Goal: Information Seeking & Learning: Learn about a topic

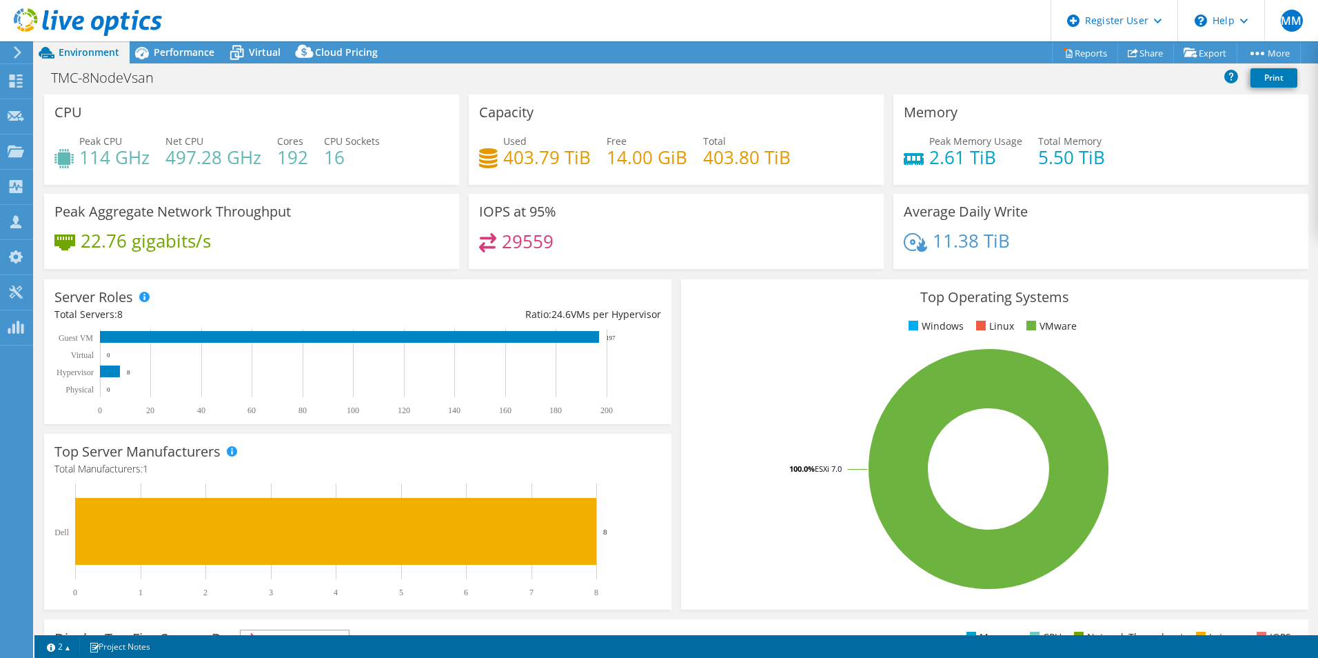
select select "USD"
select select "EULondon"
select select "USD"
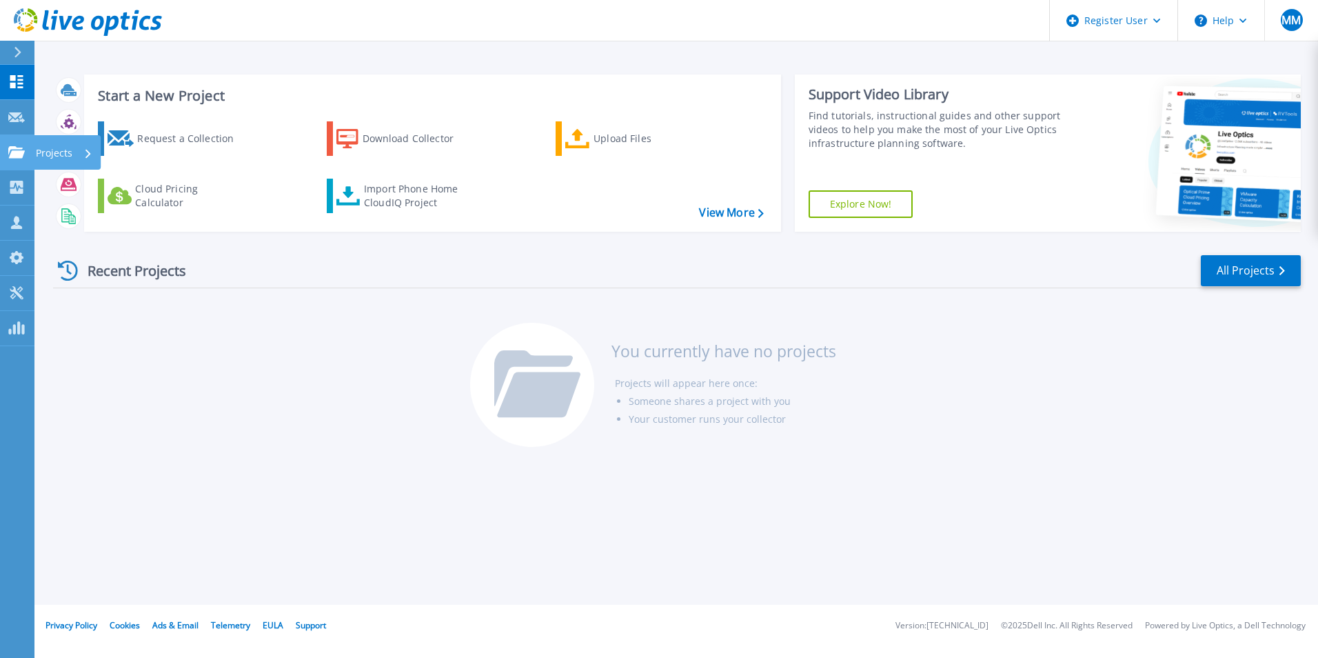
click at [61, 152] on p "Projects" at bounding box center [54, 153] width 37 height 36
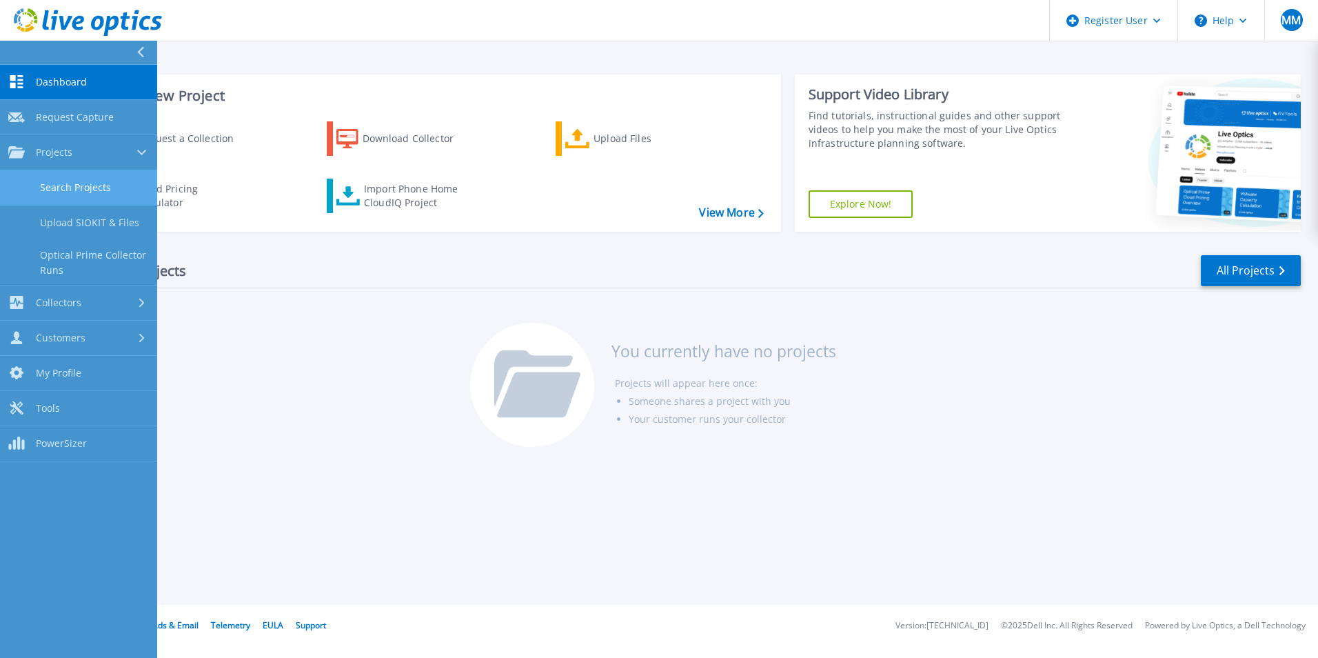
click at [79, 185] on link "Search Projects" at bounding box center [78, 187] width 157 height 35
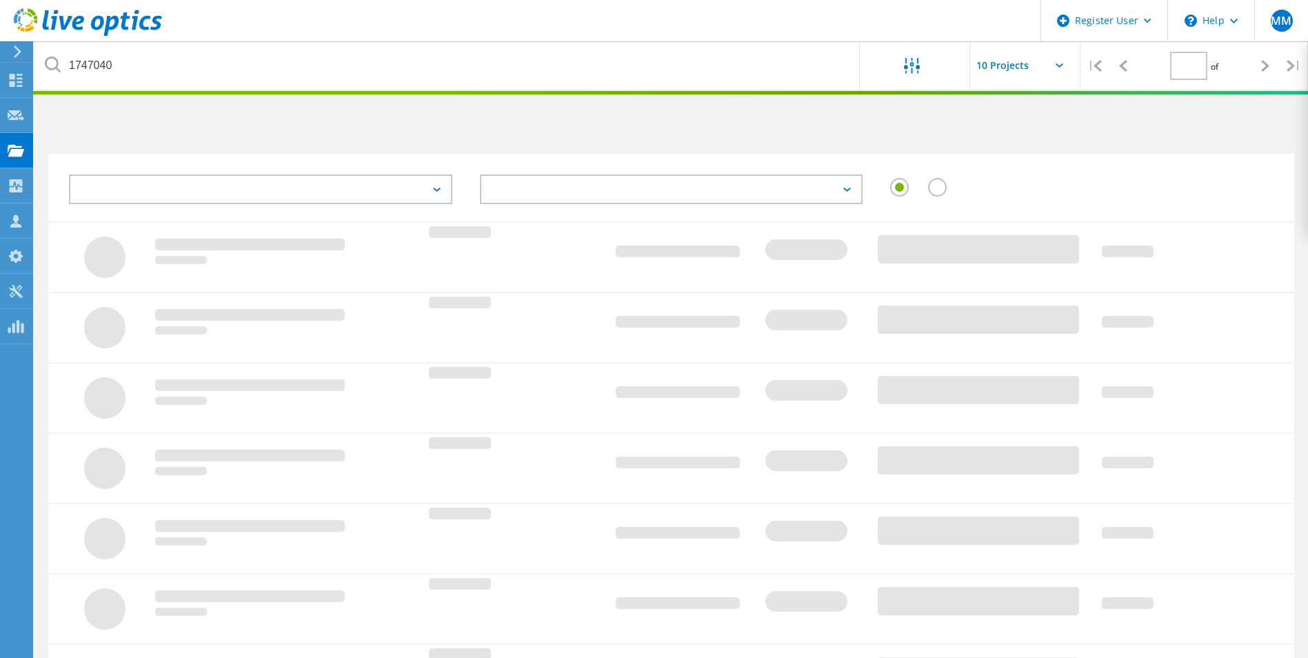
type input "1"
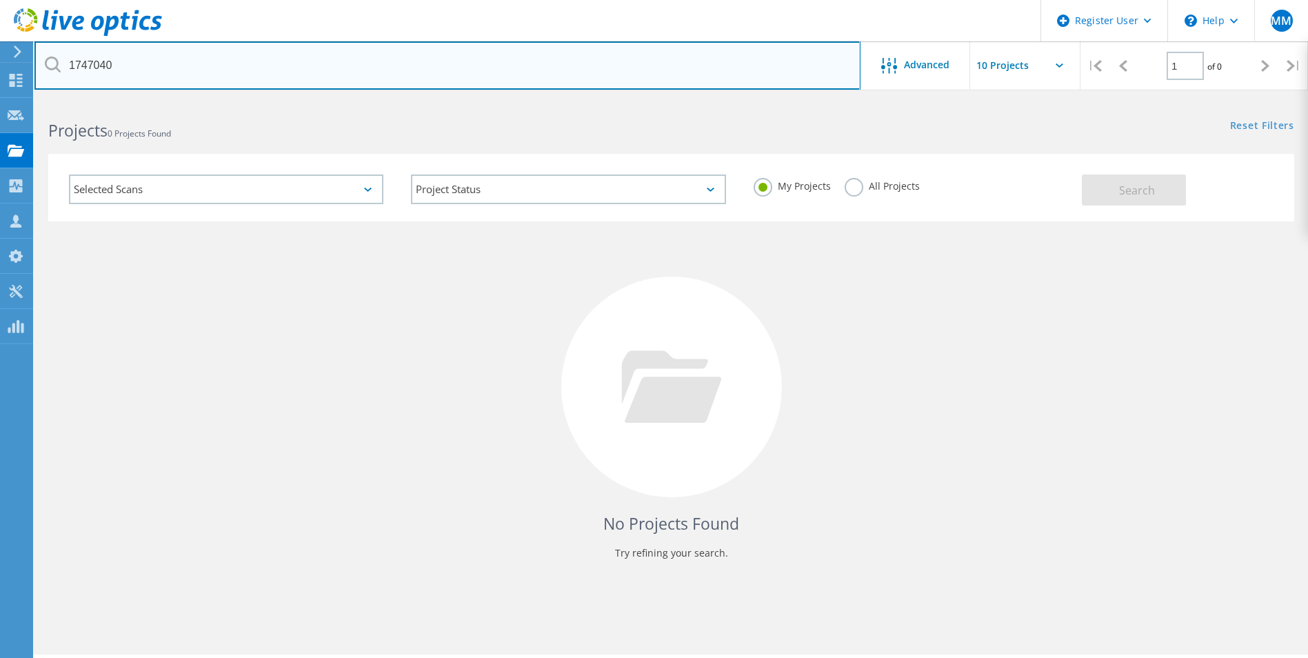
click at [122, 79] on input "1747040" at bounding box center [447, 65] width 826 height 48
paste input "2988243"
type input "2988243"
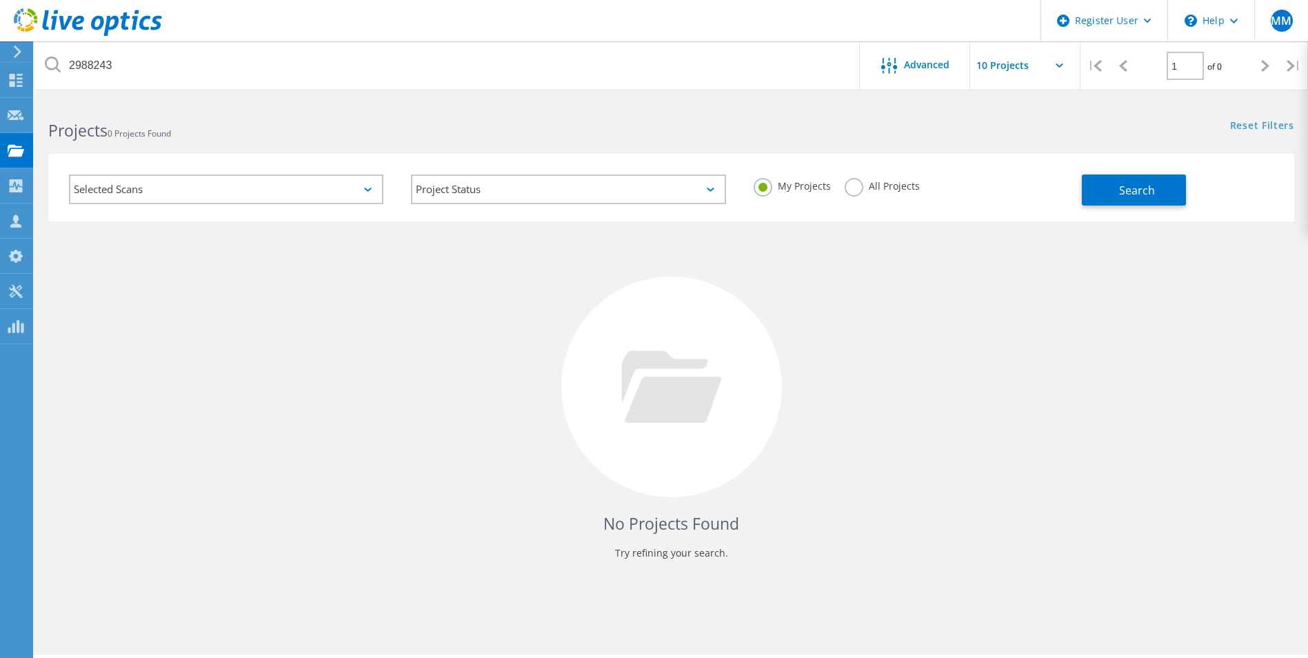
click at [878, 185] on label "All Projects" at bounding box center [882, 184] width 75 height 13
click at [0, 0] on input "All Projects" at bounding box center [0, 0] width 0 height 0
click at [1102, 188] on button "Search" at bounding box center [1134, 189] width 104 height 31
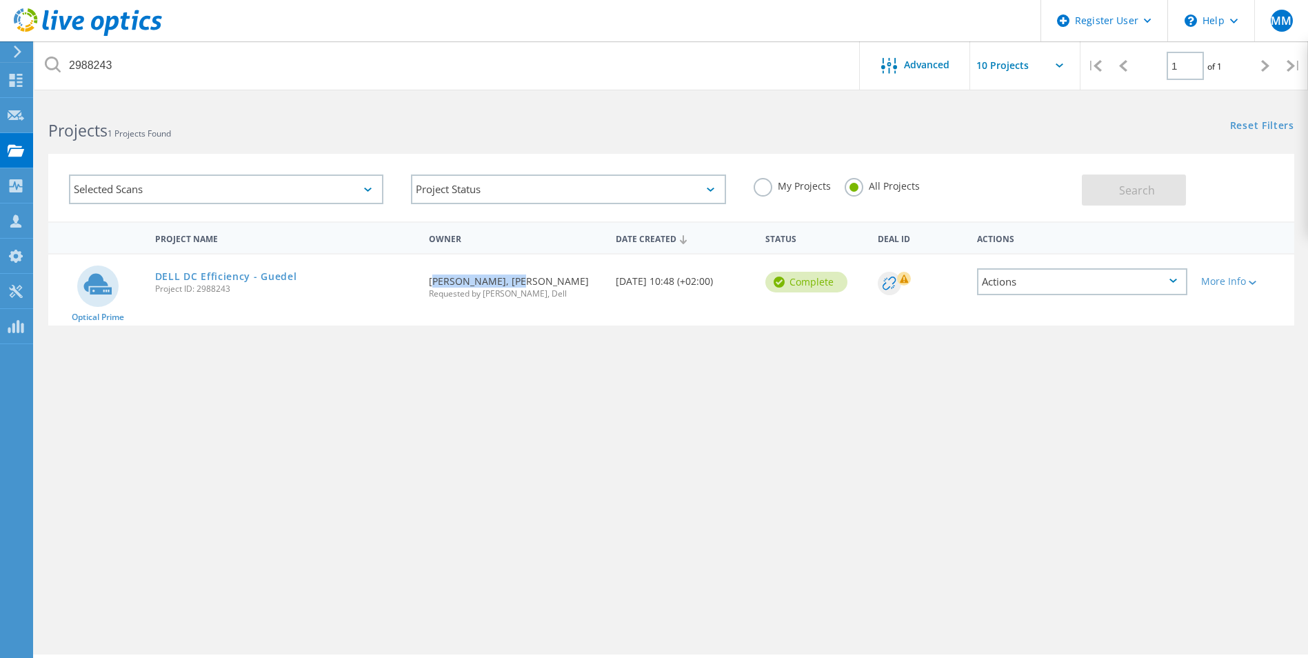
drag, startPoint x: 428, startPoint y: 282, endPoint x: 520, endPoint y: 283, distance: 92.4
click at [520, 283] on div "Requested By Marco Cuppone, GUEDEL AG Requested by Paula Bubniakova, Dell" at bounding box center [515, 282] width 187 height 57
drag, startPoint x: 520, startPoint y: 283, endPoint x: 572, endPoint y: 351, distance: 85.2
click at [572, 351] on div "Project Name Owner Date Created Status Deal Id Actions Optical Prime DELL DC Ef…" at bounding box center [671, 400] width 1246 height 358
click at [232, 276] on link "DELL DC Efficiency - Guedel" at bounding box center [226, 277] width 142 height 10
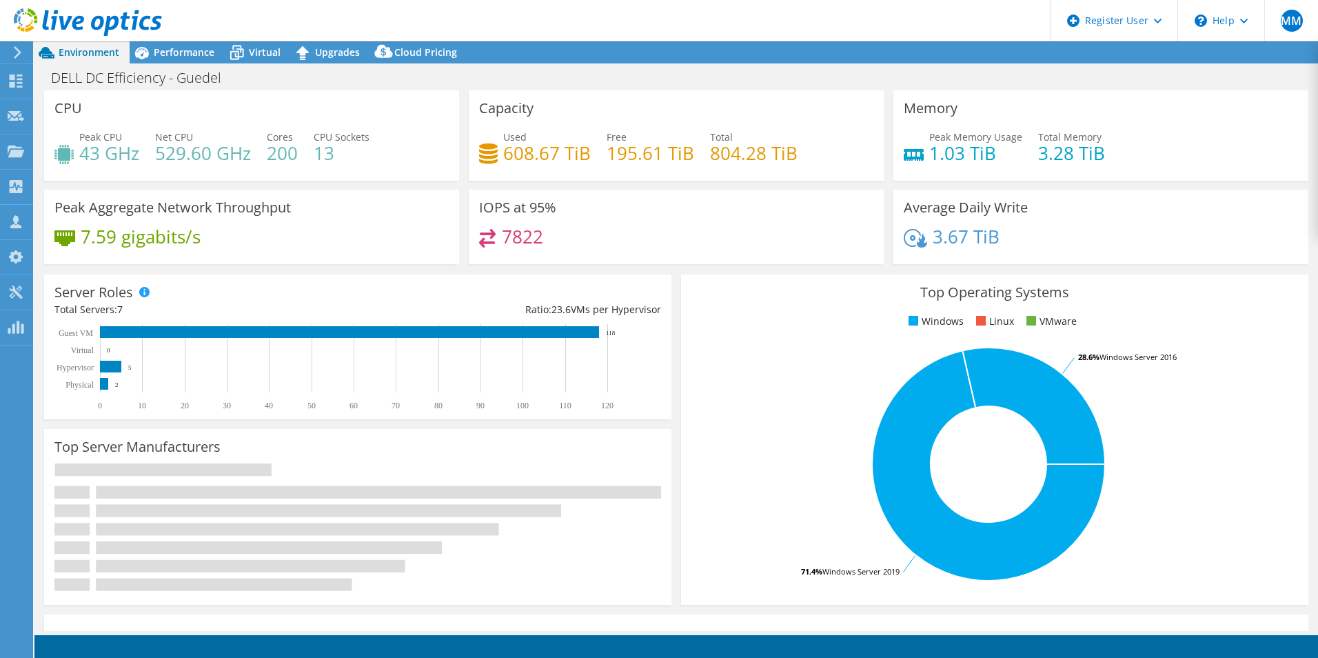
select select "USD"
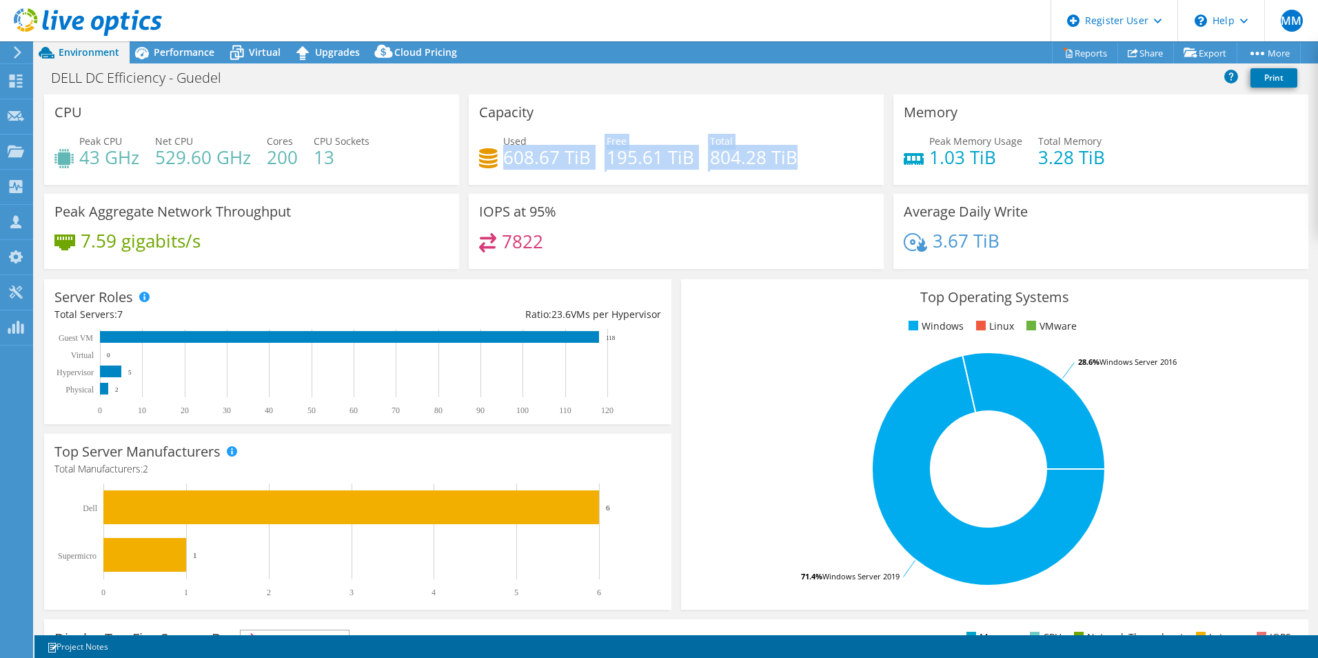
drag, startPoint x: 501, startPoint y: 152, endPoint x: 789, endPoint y: 160, distance: 288.3
click at [789, 160] on div "Used 608.67 TiB Free 195.61 TiB Total 804.28 TiB" at bounding box center [676, 156] width 394 height 45
drag, startPoint x: 789, startPoint y: 160, endPoint x: 796, endPoint y: 159, distance: 7.0
click at [796, 159] on div "Used 608.67 TiB Free 195.61 TiB Total 804.28 TiB" at bounding box center [676, 156] width 394 height 45
drag, startPoint x: 795, startPoint y: 159, endPoint x: 709, endPoint y: 160, distance: 85.5
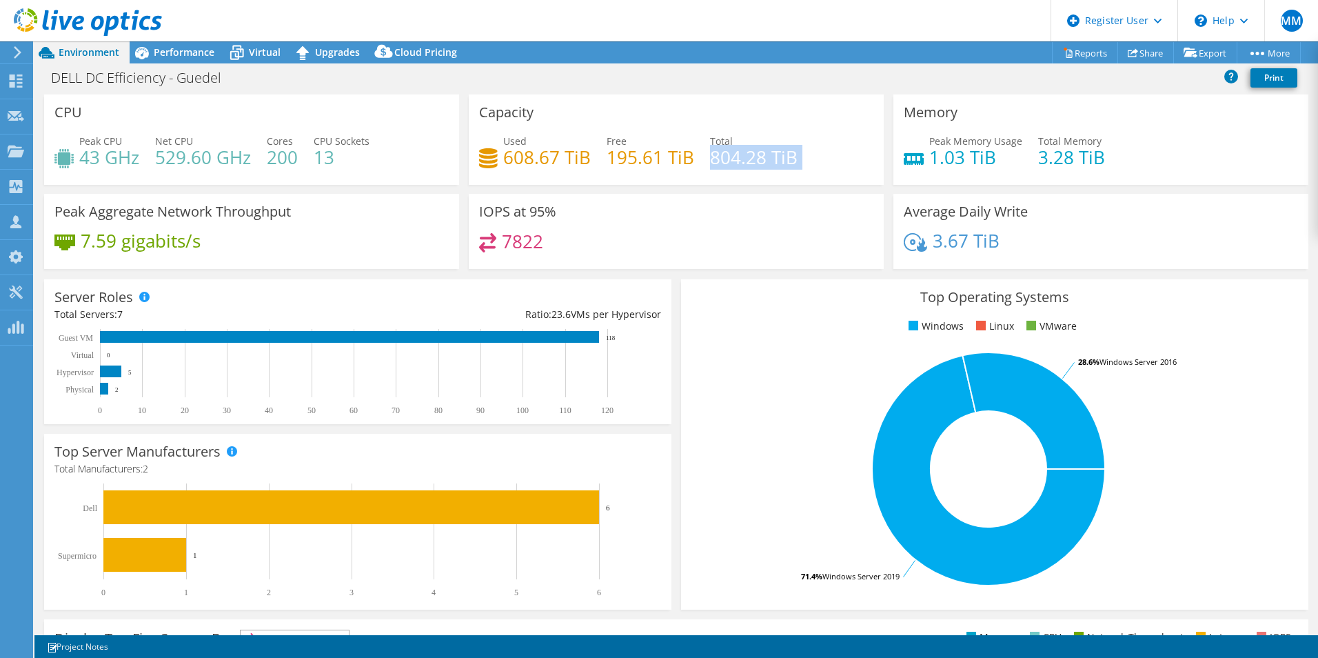
click at [709, 160] on div "Used 608.67 TiB Free 195.61 TiB Total 804.28 TiB" at bounding box center [676, 156] width 394 height 45
click at [715, 161] on h4 "804.28 TiB" at bounding box center [754, 157] width 88 height 15
drag, startPoint x: 705, startPoint y: 159, endPoint x: 798, endPoint y: 161, distance: 93.1
click at [798, 161] on div "Used 608.67 TiB Free 195.61 TiB Total 804.28 TiB" at bounding box center [676, 156] width 394 height 45
drag, startPoint x: 798, startPoint y: 161, endPoint x: 762, endPoint y: 161, distance: 35.9
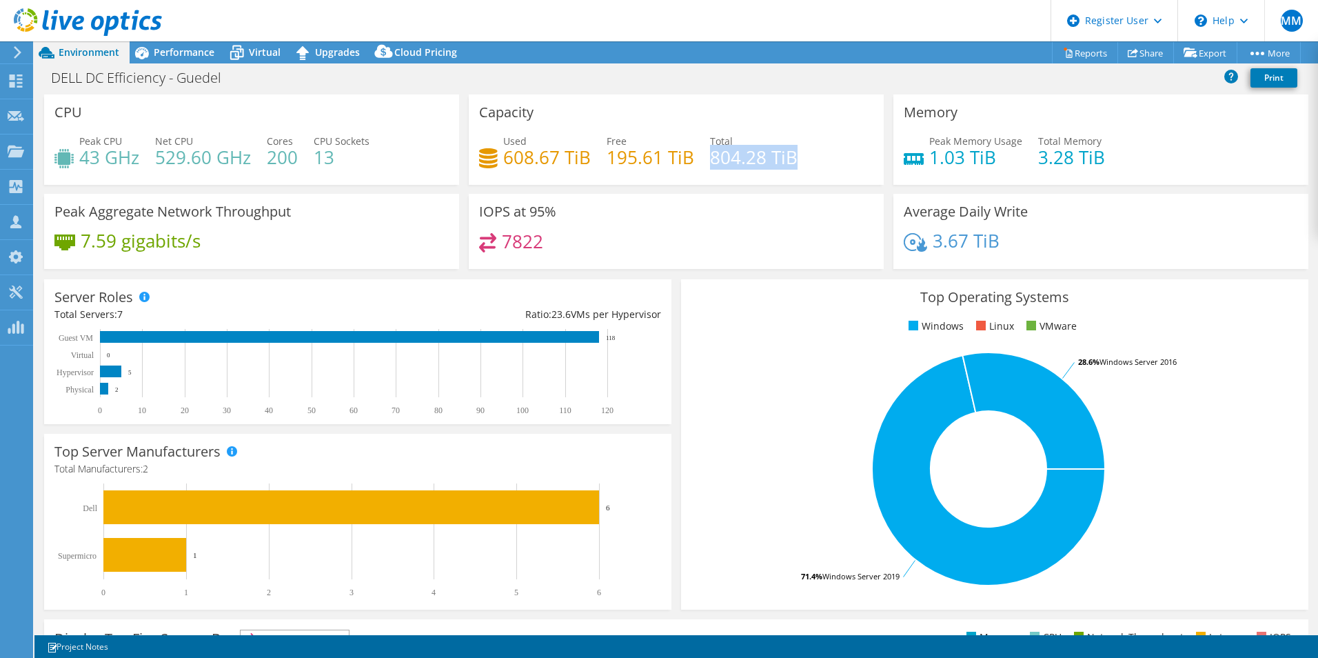
click at [762, 161] on h4 "804.28 TiB" at bounding box center [754, 157] width 88 height 15
drag, startPoint x: 501, startPoint y: 157, endPoint x: 605, endPoint y: 161, distance: 104.8
click at [605, 161] on div "Used 608.67 TiB Free 195.61 TiB Total 804.28 TiB" at bounding box center [676, 156] width 394 height 45
click at [607, 161] on h4 "195.61 TiB" at bounding box center [651, 157] width 88 height 15
drag, startPoint x: 707, startPoint y: 158, endPoint x: 786, endPoint y: 159, distance: 79.3
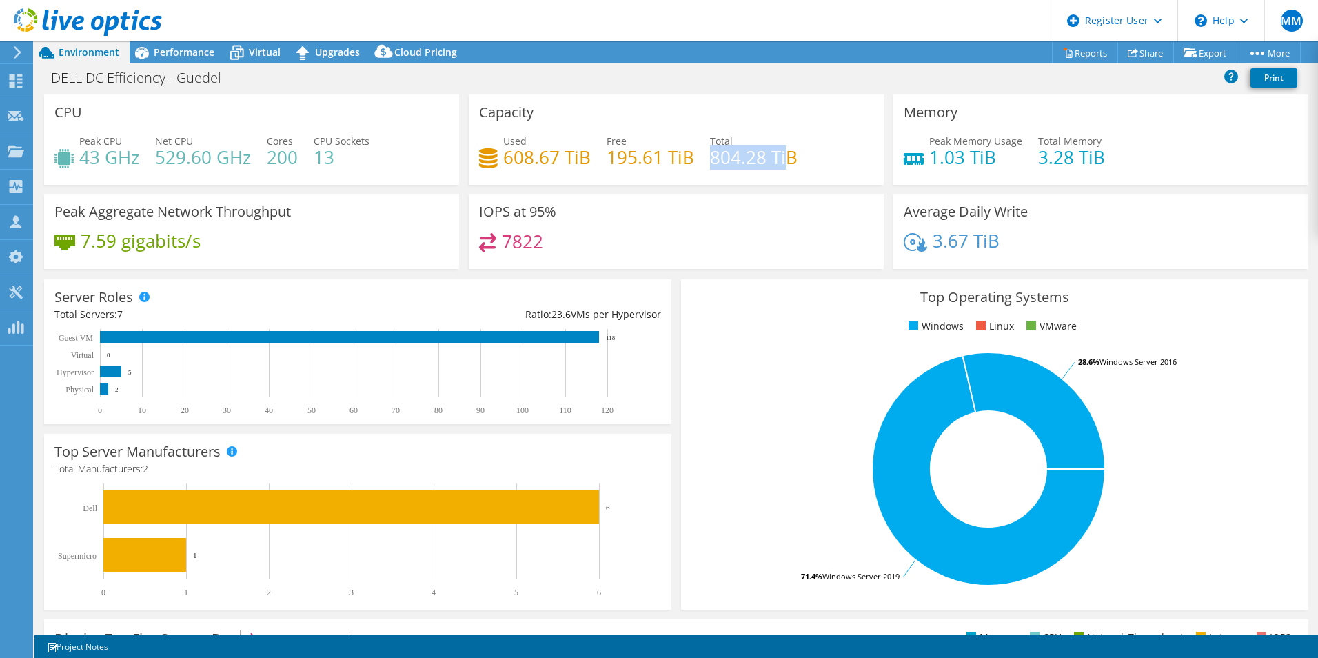
click at [784, 159] on h4 "804.28 TiB" at bounding box center [754, 157] width 88 height 15
drag, startPoint x: 786, startPoint y: 159, endPoint x: 713, endPoint y: 161, distance: 73.1
click at [713, 161] on h4 "804.28 TiB" at bounding box center [754, 157] width 88 height 15
drag, startPoint x: 710, startPoint y: 159, endPoint x: 756, endPoint y: 156, distance: 46.2
click at [756, 156] on h4 "804.28 TiB" at bounding box center [754, 157] width 88 height 15
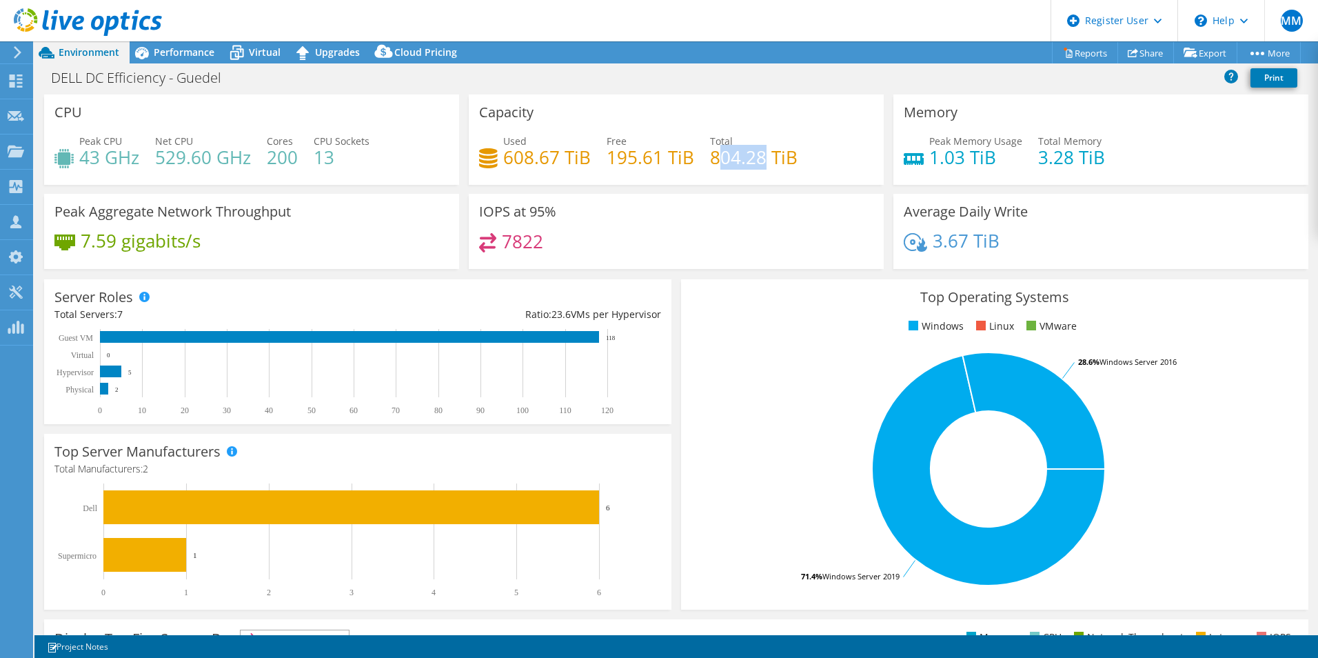
drag, startPoint x: 756, startPoint y: 156, endPoint x: 734, endPoint y: 161, distance: 22.4
click at [734, 161] on h4 "804.28 TiB" at bounding box center [754, 157] width 88 height 15
drag, startPoint x: 698, startPoint y: 158, endPoint x: 738, endPoint y: 155, distance: 40.1
click at [738, 155] on div "Used 608.67 TiB Free 195.61 TiB Total 804.28 TiB" at bounding box center [676, 156] width 394 height 45
click at [738, 159] on h4 "804.28 TiB" at bounding box center [754, 157] width 88 height 15
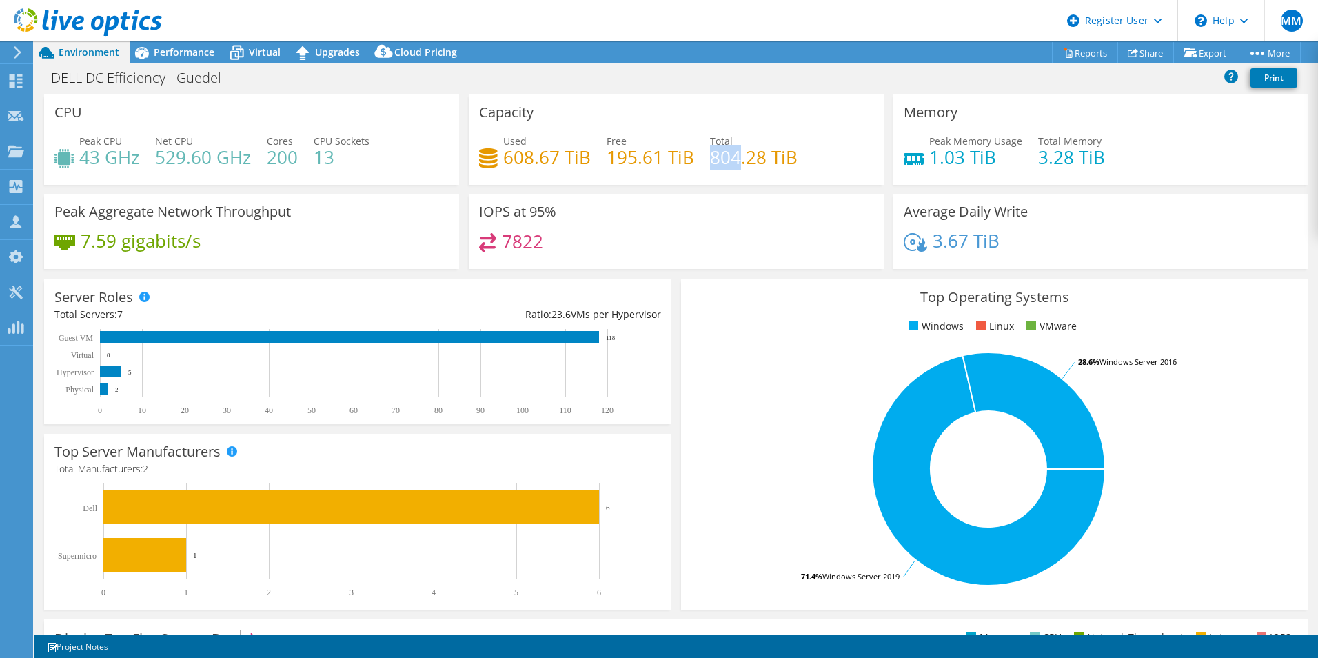
drag, startPoint x: 707, startPoint y: 154, endPoint x: 734, endPoint y: 155, distance: 26.9
click at [734, 155] on h4 "804.28 TiB" at bounding box center [754, 157] width 88 height 15
drag, startPoint x: 734, startPoint y: 155, endPoint x: 726, endPoint y: 154, distance: 7.7
click at [726, 154] on h4 "804.28 TiB" at bounding box center [754, 157] width 88 height 15
click at [175, 48] on span "Performance" at bounding box center [184, 52] width 61 height 13
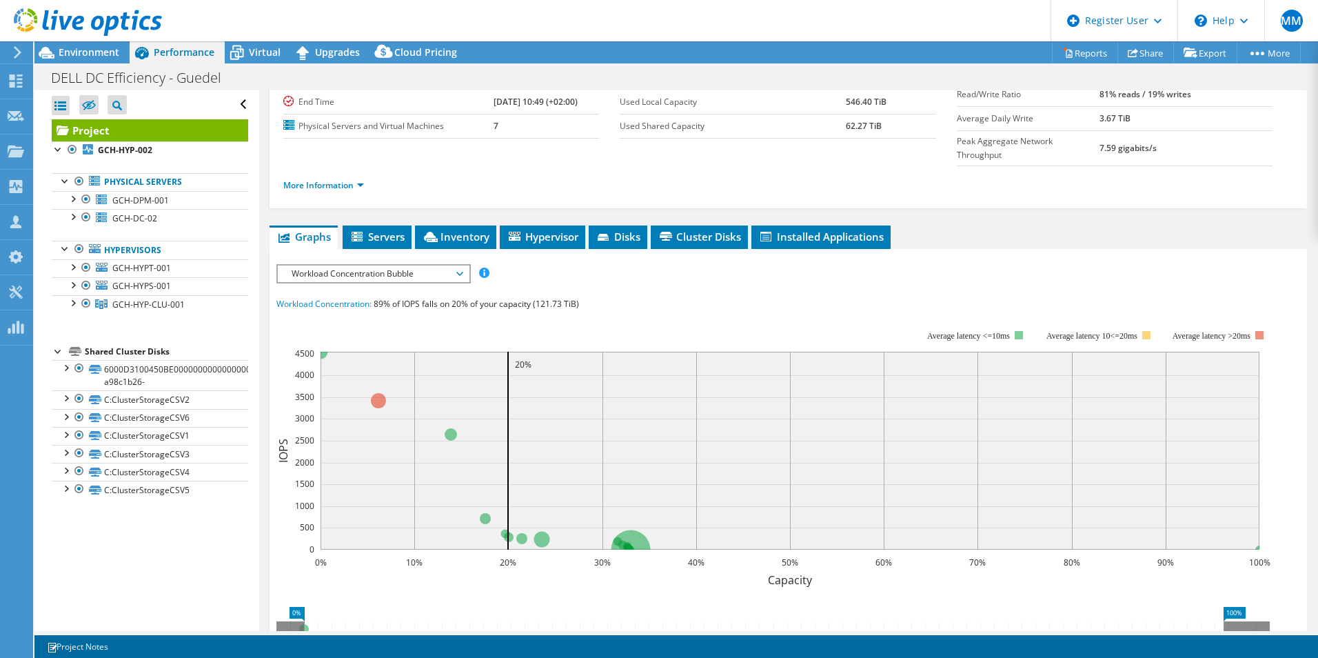
scroll to position [207, 0]
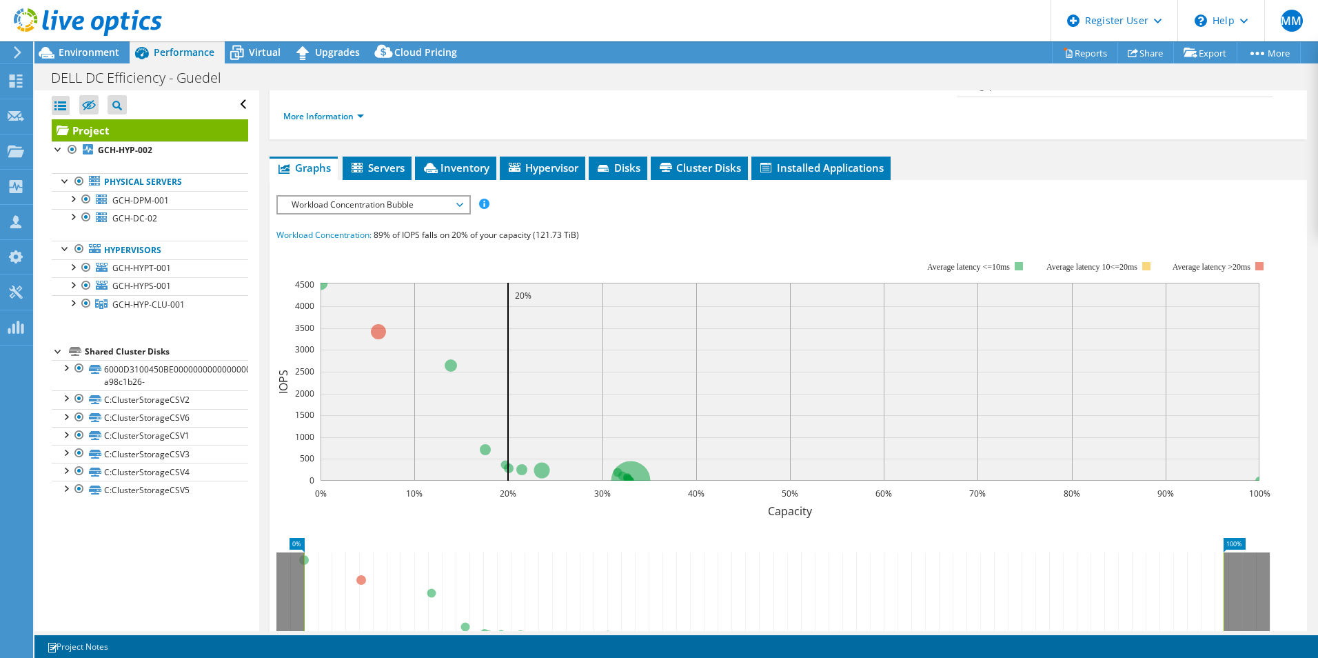
click at [509, 243] on rect at bounding box center [773, 381] width 994 height 276
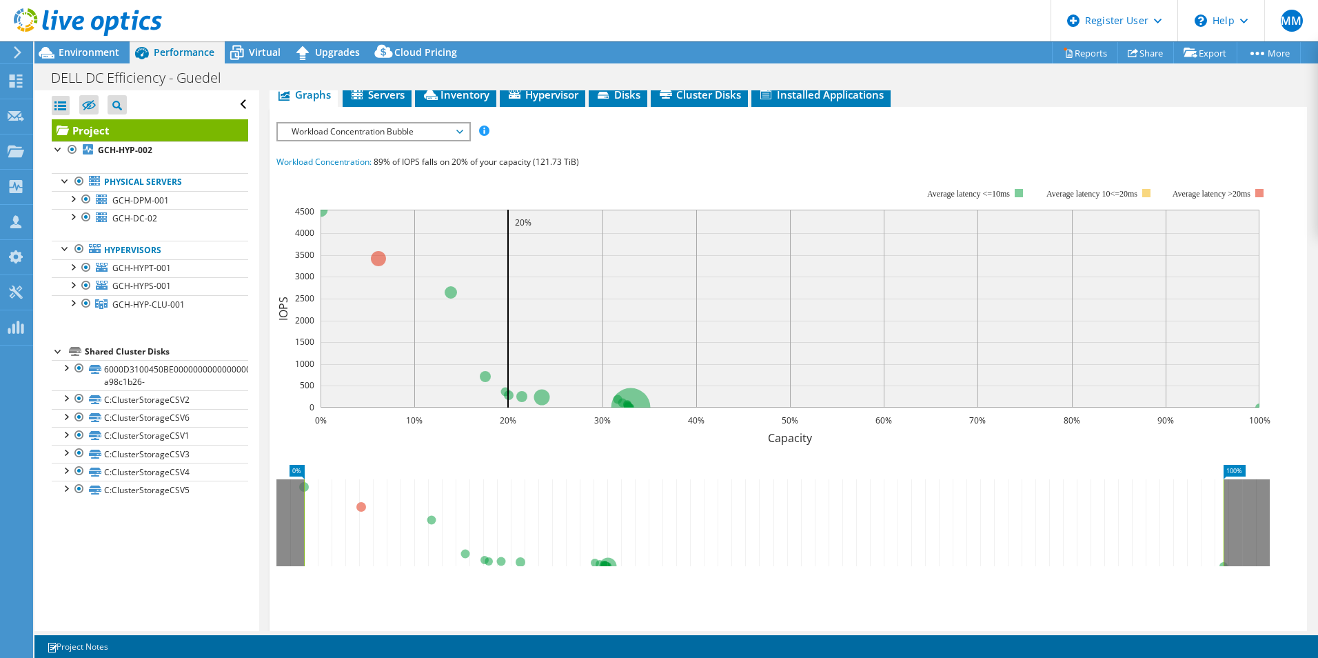
scroll to position [345, 0]
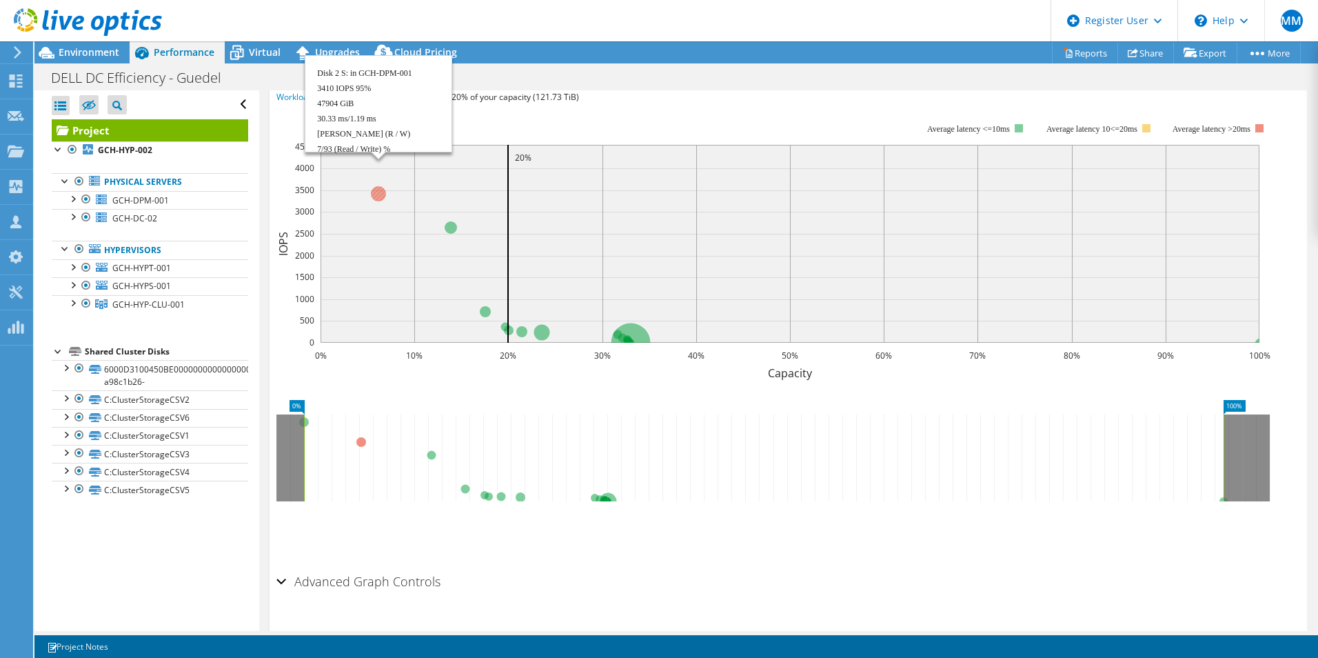
click at [377, 186] on circle at bounding box center [378, 193] width 15 height 15
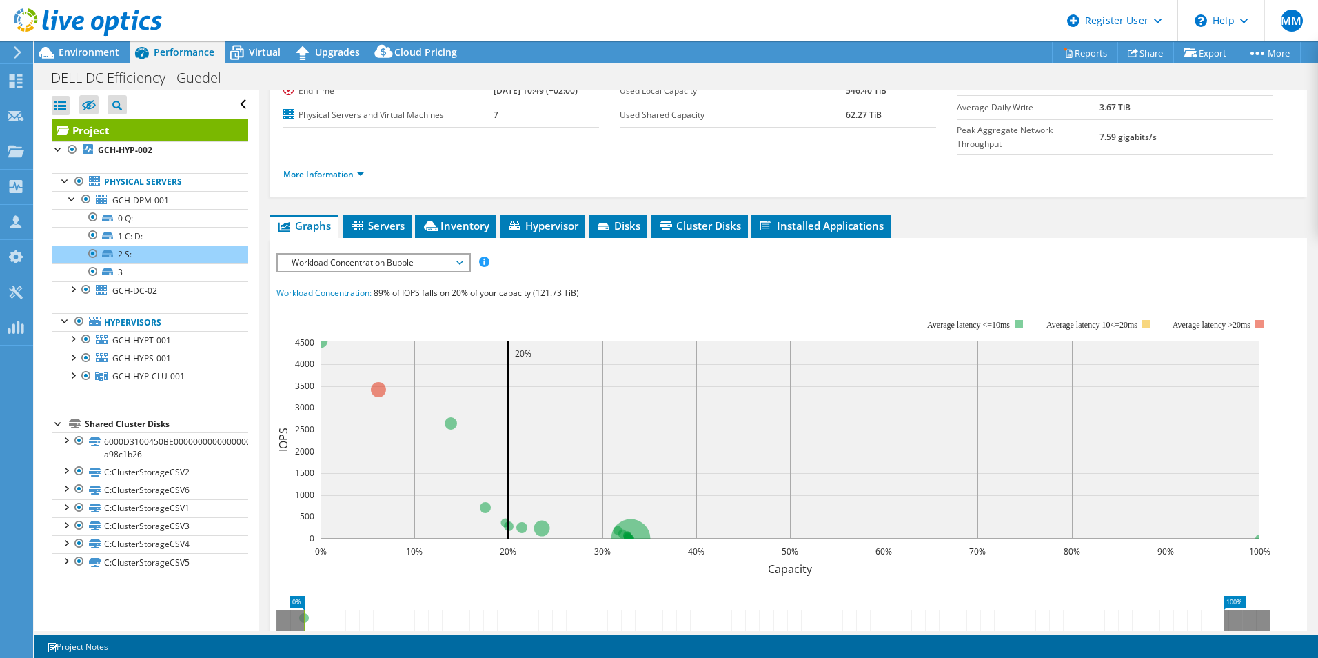
scroll to position [138, 0]
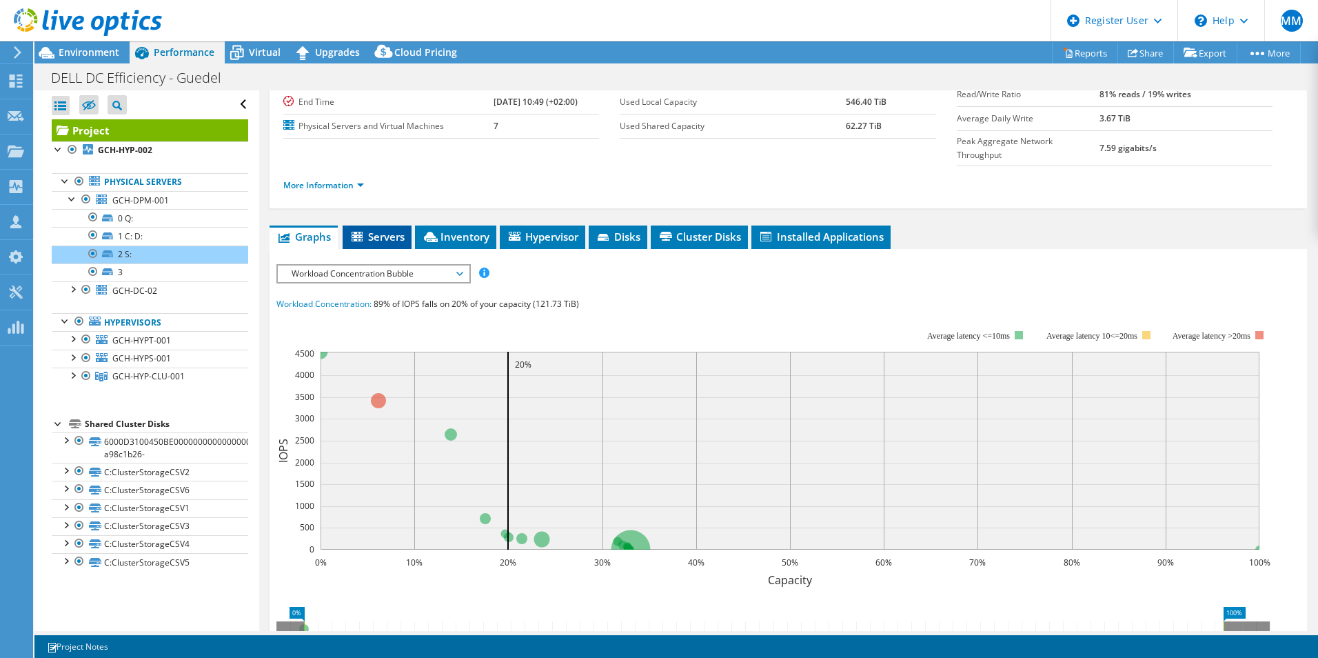
click at [384, 230] on span "Servers" at bounding box center [377, 237] width 55 height 14
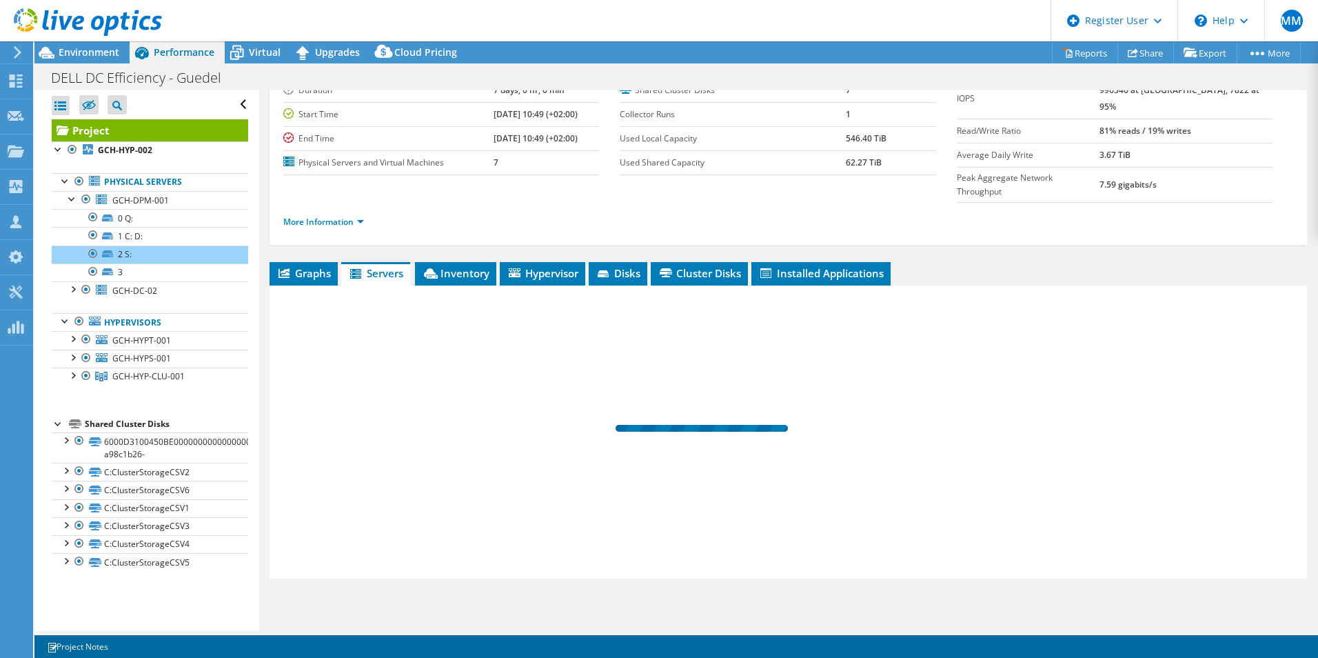
scroll to position [74, 0]
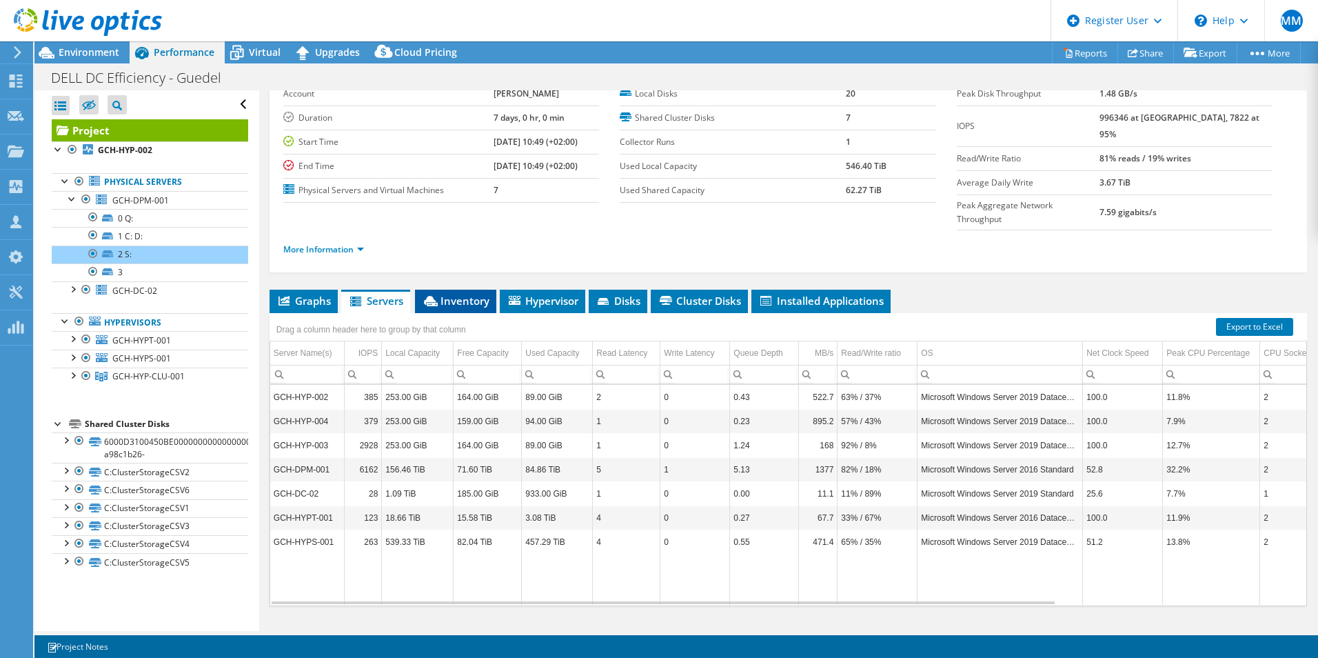
click at [453, 294] on span "Inventory" at bounding box center [456, 301] width 68 height 14
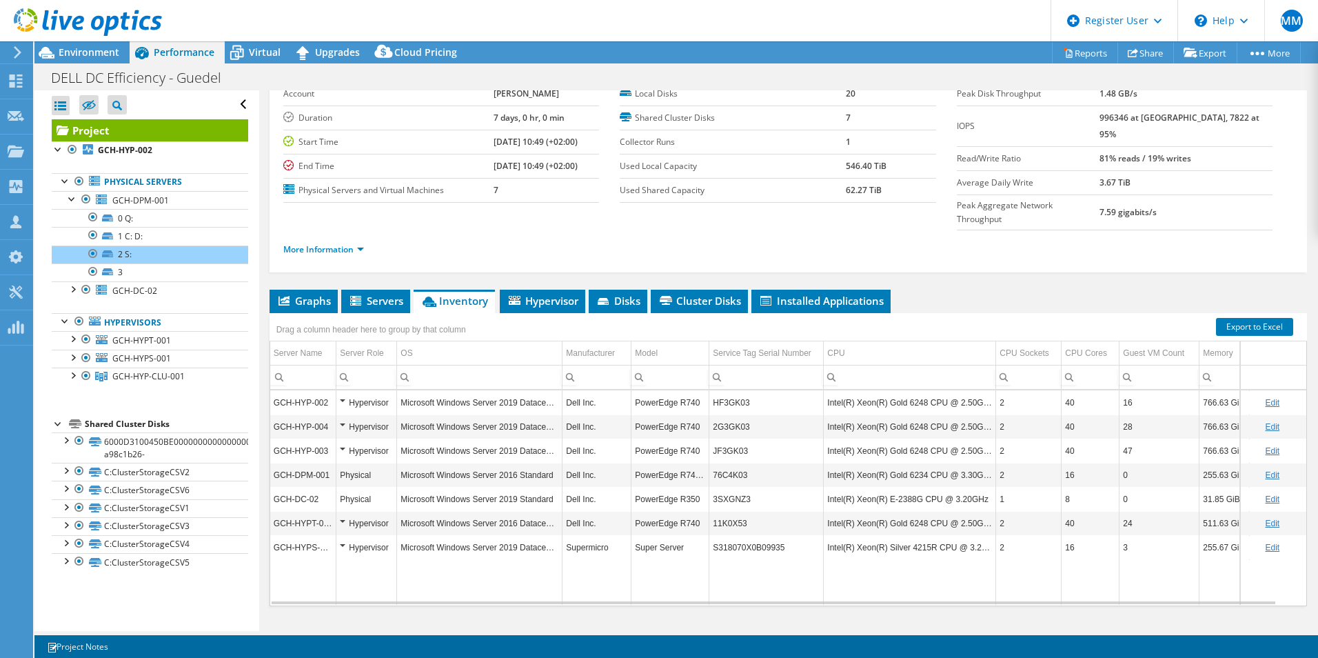
scroll to position [6, 0]
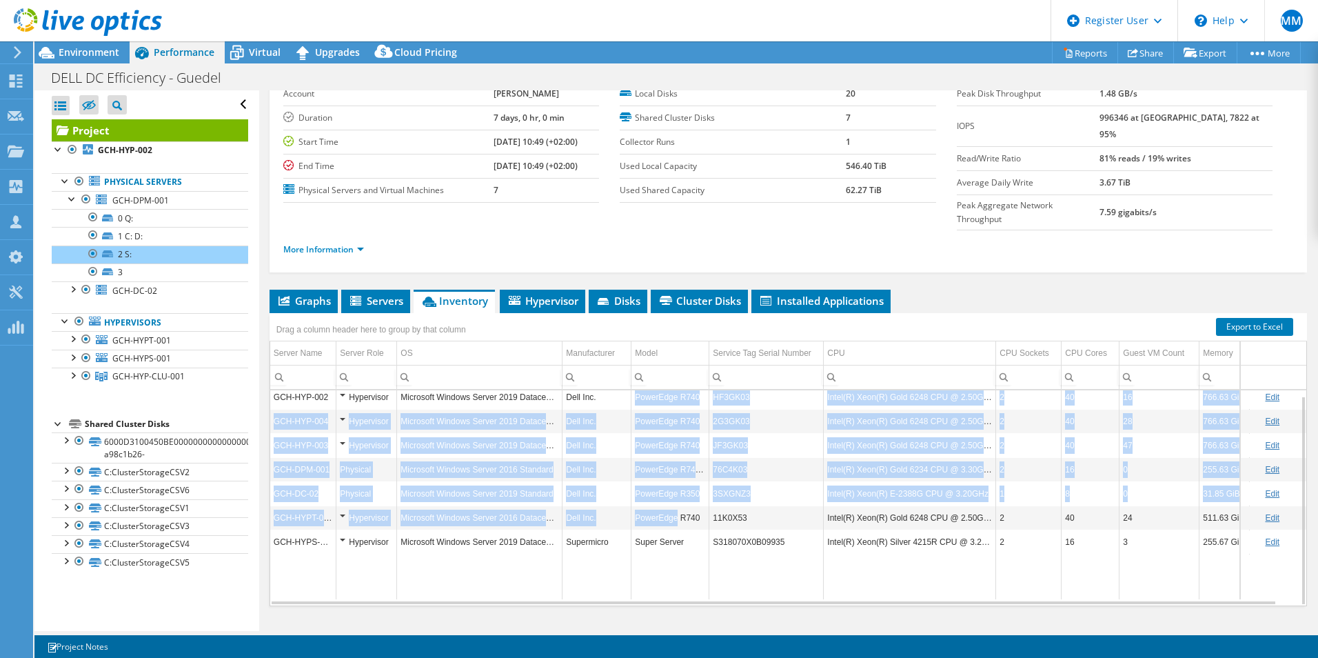
drag, startPoint x: 631, startPoint y: 369, endPoint x: 680, endPoint y: 488, distance: 128.7
click at [676, 482] on tbody "GCH-HYP-002 Hypervisor Microsoft Windows Server 2019 Datacenter Dell Inc. Power…" at bounding box center [793, 492] width 1046 height 214
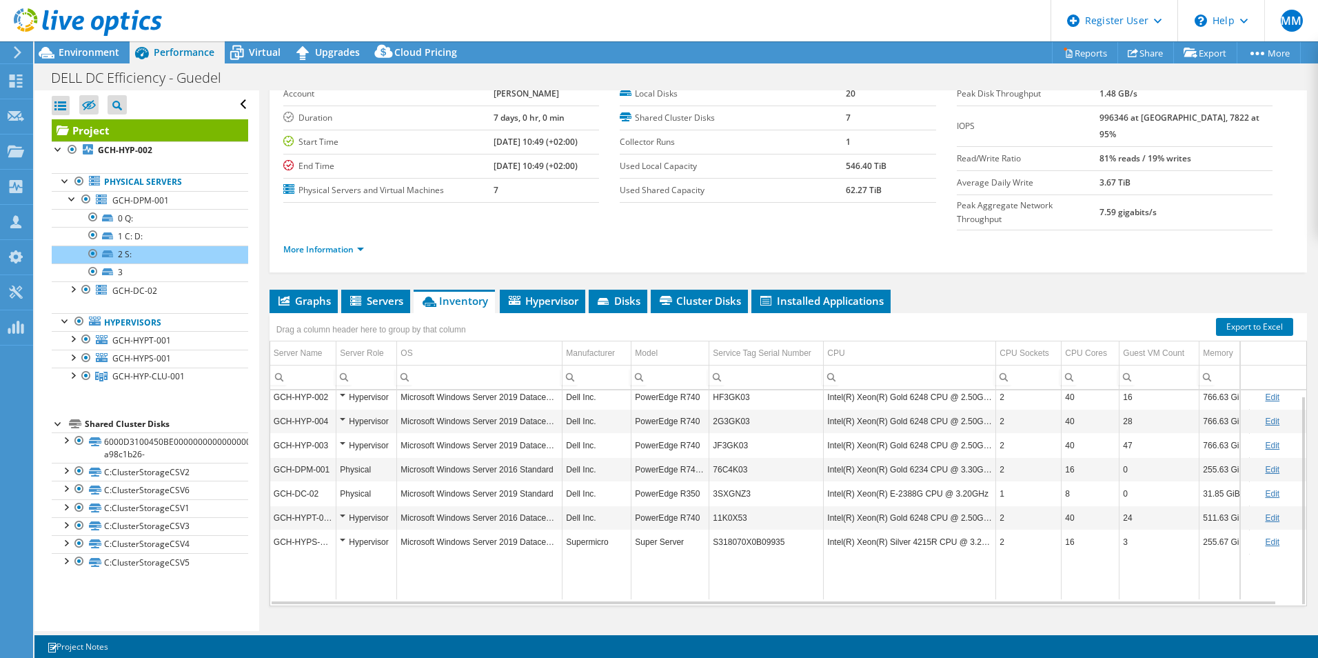
drag, startPoint x: 680, startPoint y: 488, endPoint x: 680, endPoint y: 506, distance: 17.9
click at [680, 529] on td "Super Server" at bounding box center [670, 541] width 78 height 24
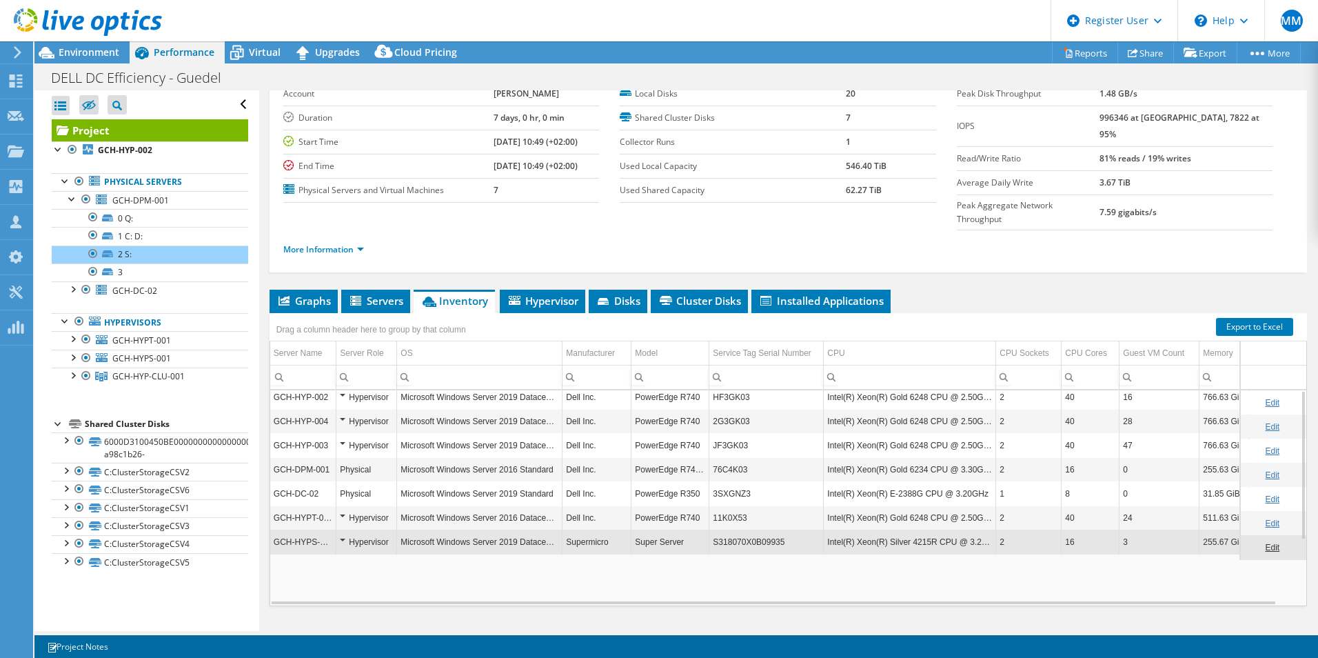
scroll to position [0, 0]
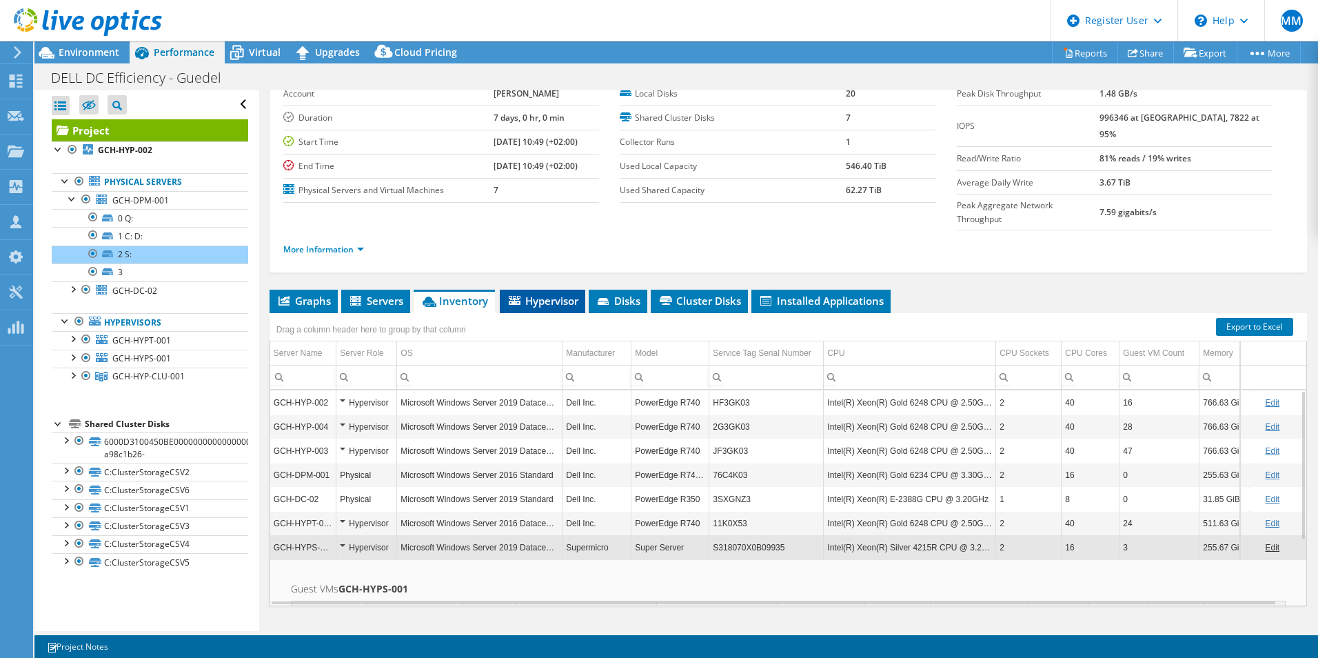
click at [550, 294] on span "Hypervisor" at bounding box center [543, 301] width 72 height 14
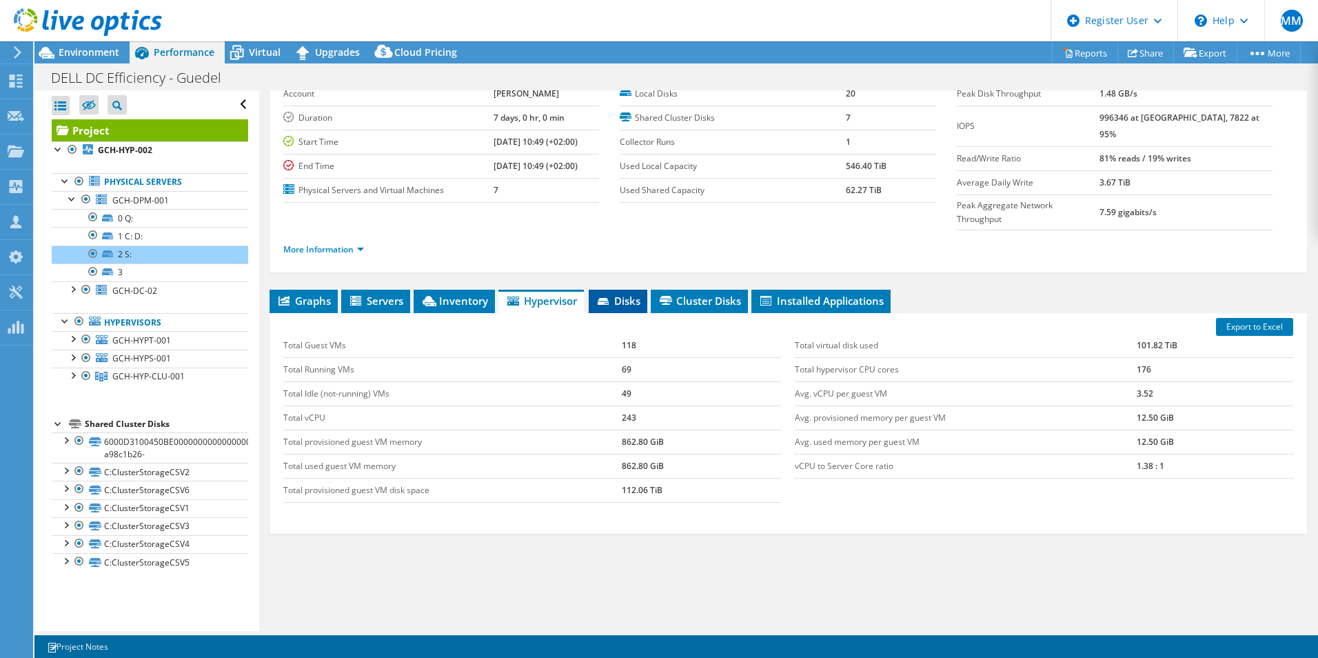
click at [626, 294] on span "Disks" at bounding box center [618, 301] width 45 height 14
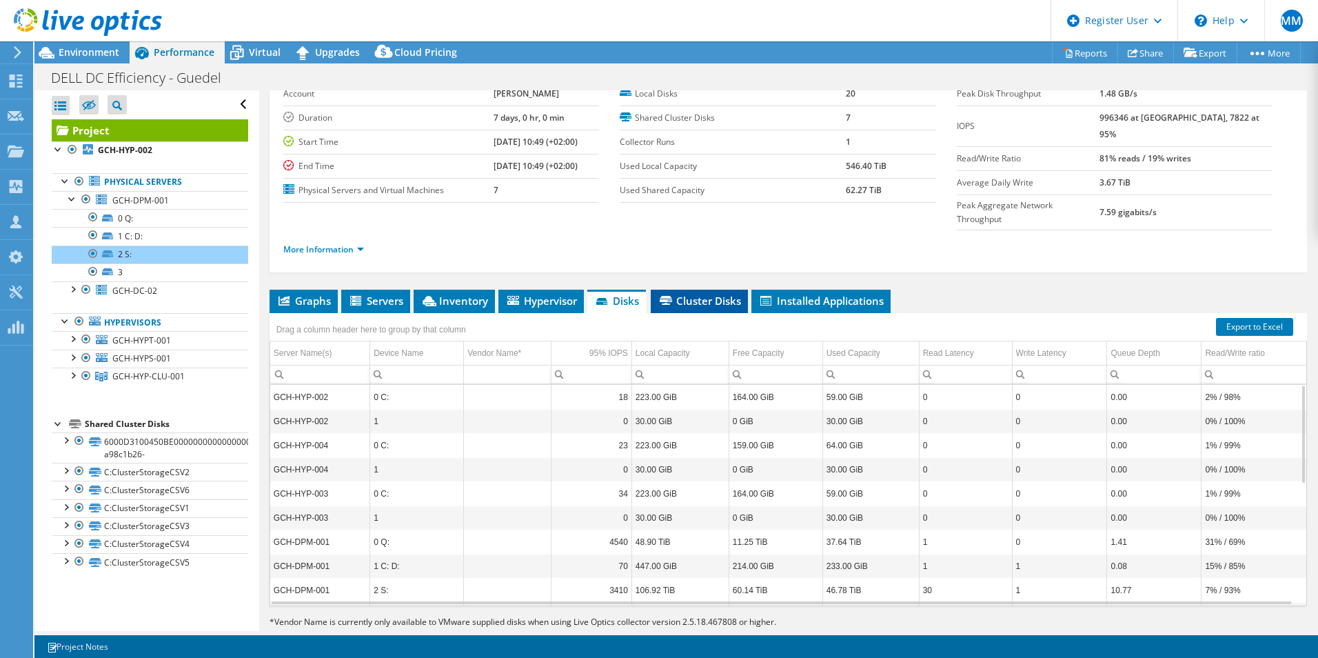
click at [707, 294] on span "Cluster Disks" at bounding box center [699, 301] width 83 height 14
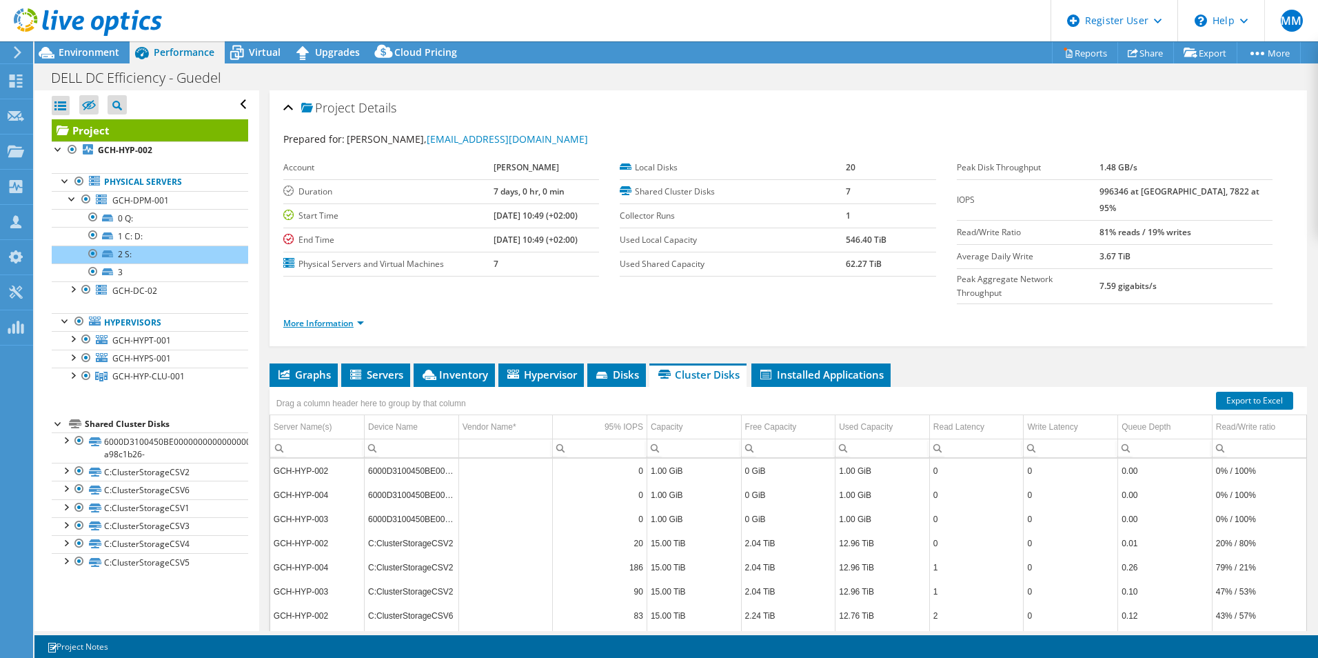
click at [343, 317] on link "More Information" at bounding box center [323, 323] width 81 height 12
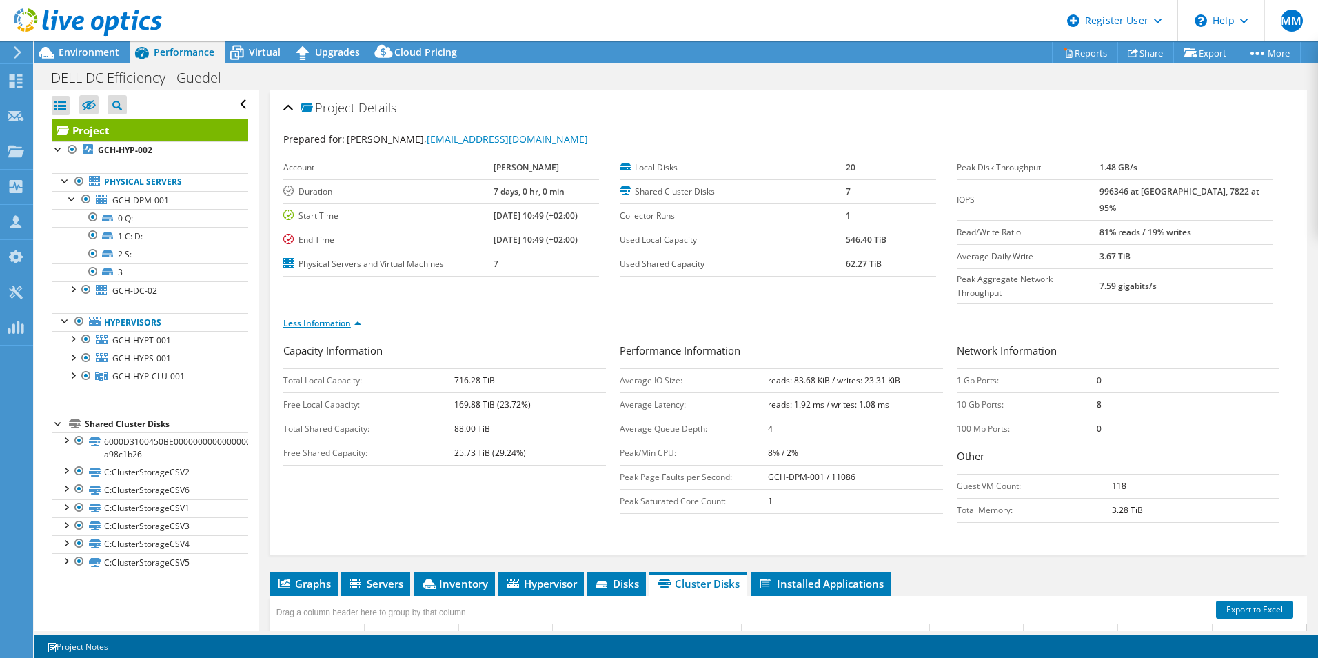
click at [344, 317] on link "Less Information" at bounding box center [322, 323] width 78 height 12
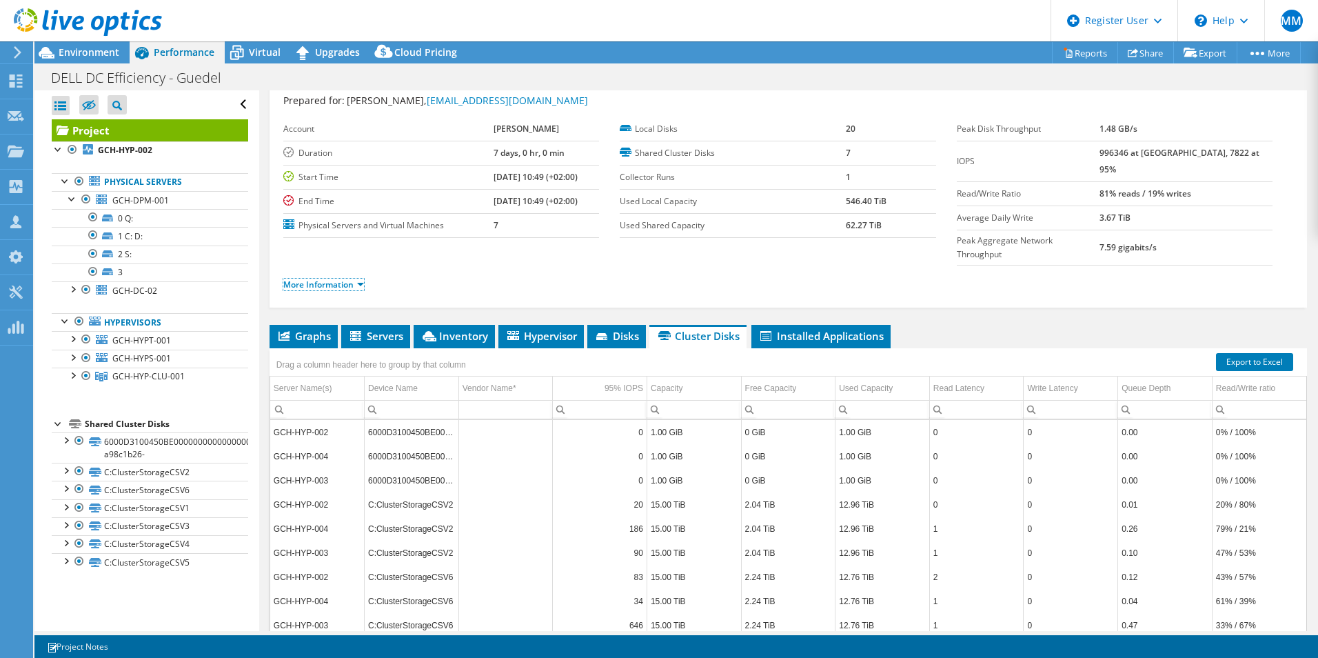
scroll to position [74, 0]
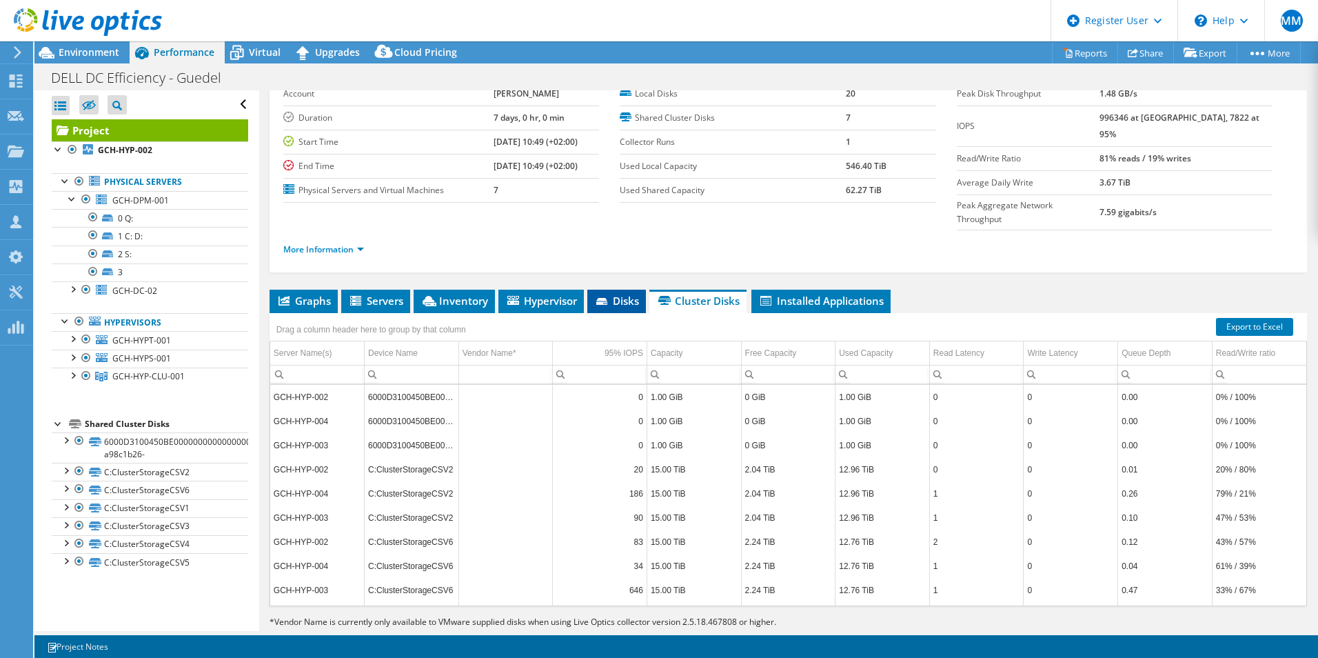
click at [626, 294] on span "Disks" at bounding box center [616, 301] width 45 height 14
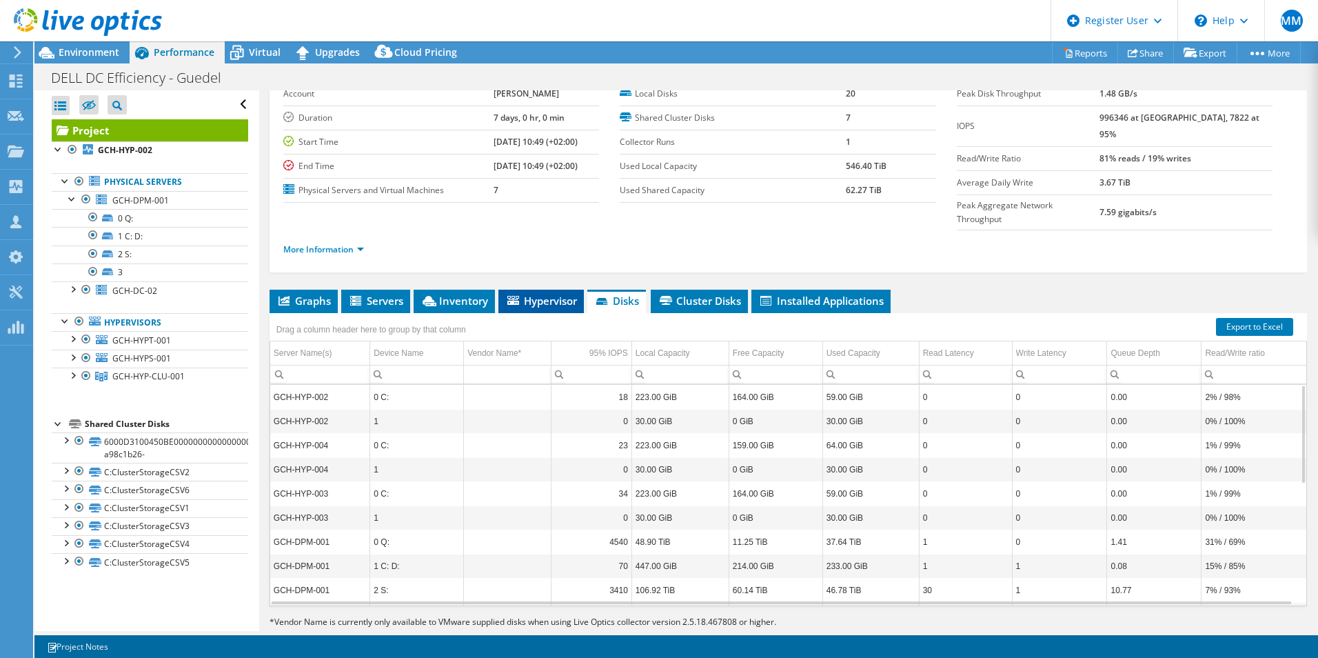
click at [545, 294] on span "Hypervisor" at bounding box center [541, 301] width 72 height 14
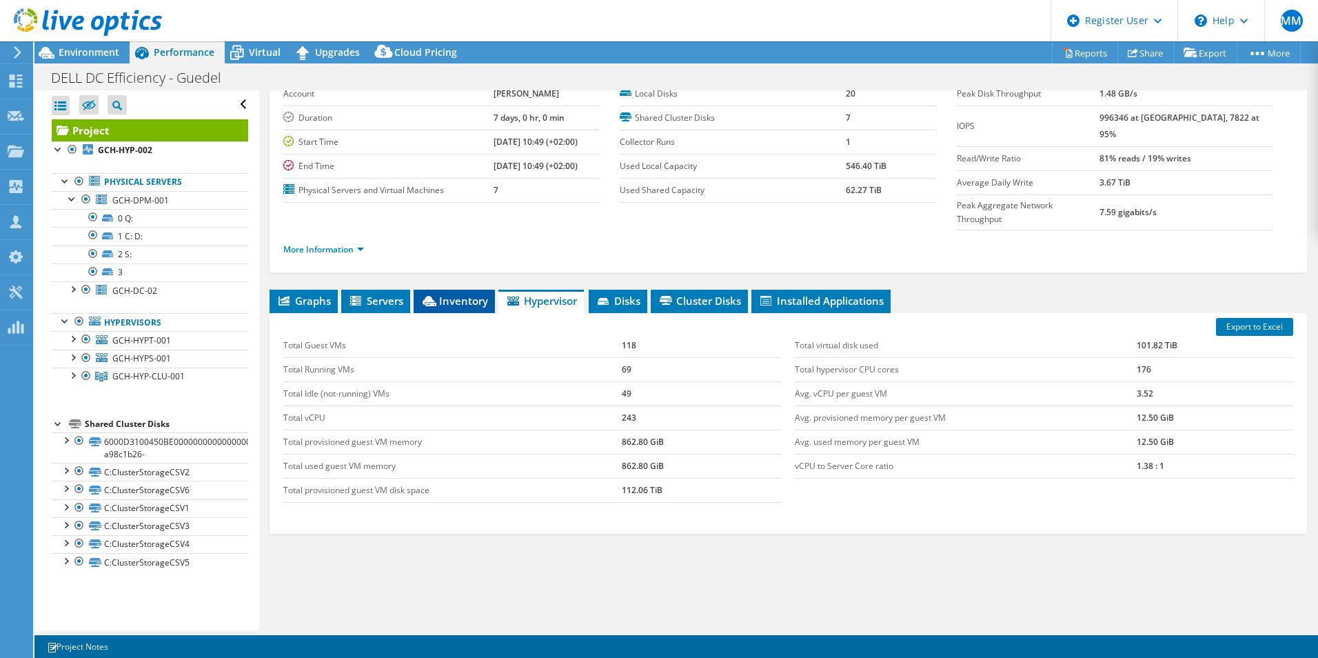
click at [452, 294] on span "Inventory" at bounding box center [455, 301] width 68 height 14
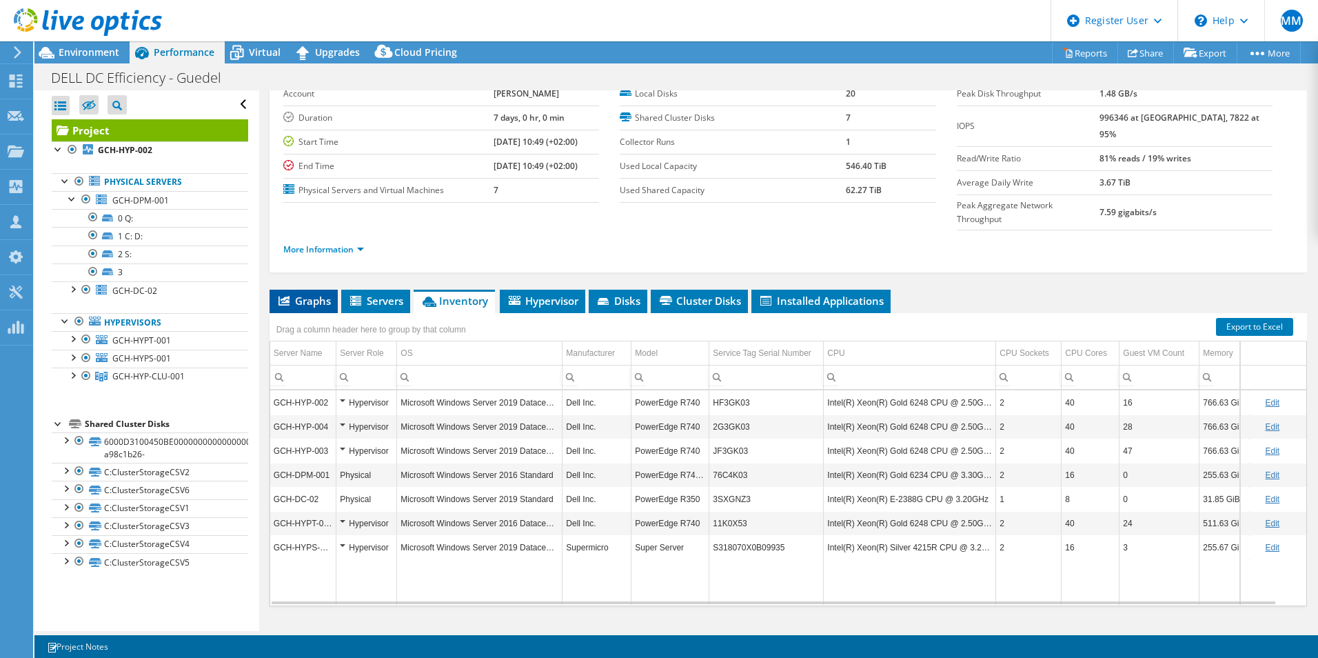
click at [316, 294] on span "Graphs" at bounding box center [303, 301] width 54 height 14
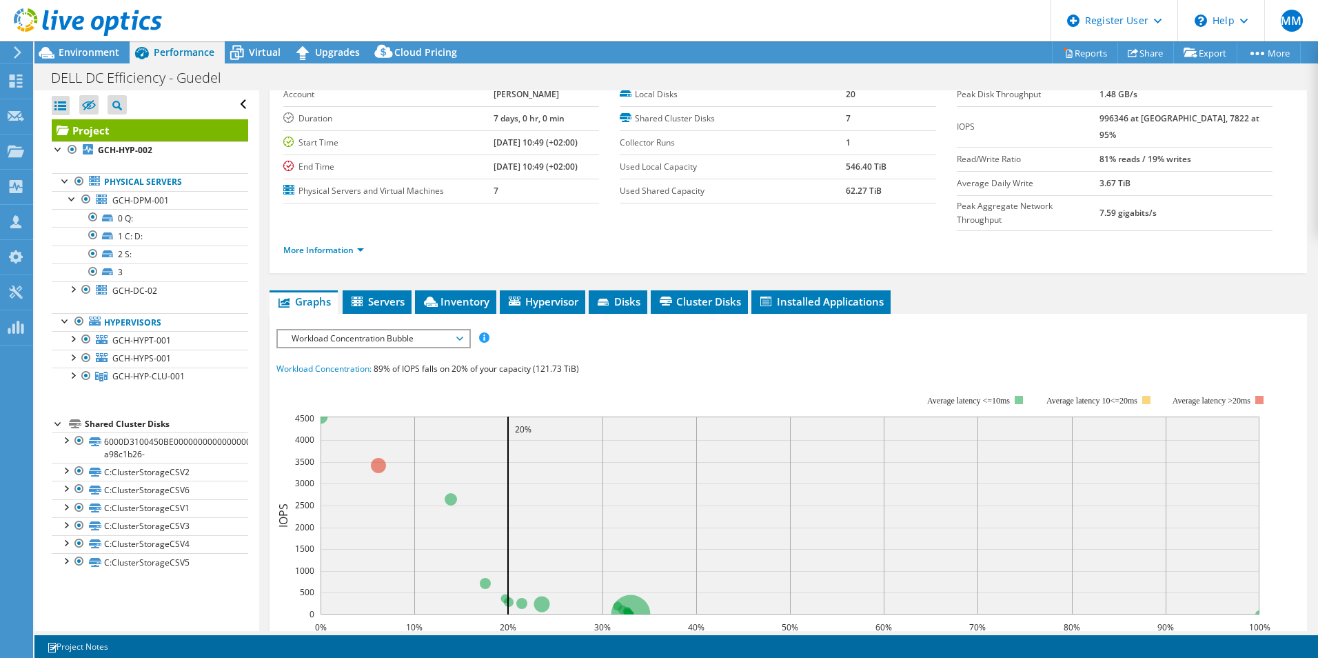
scroll to position [0, 0]
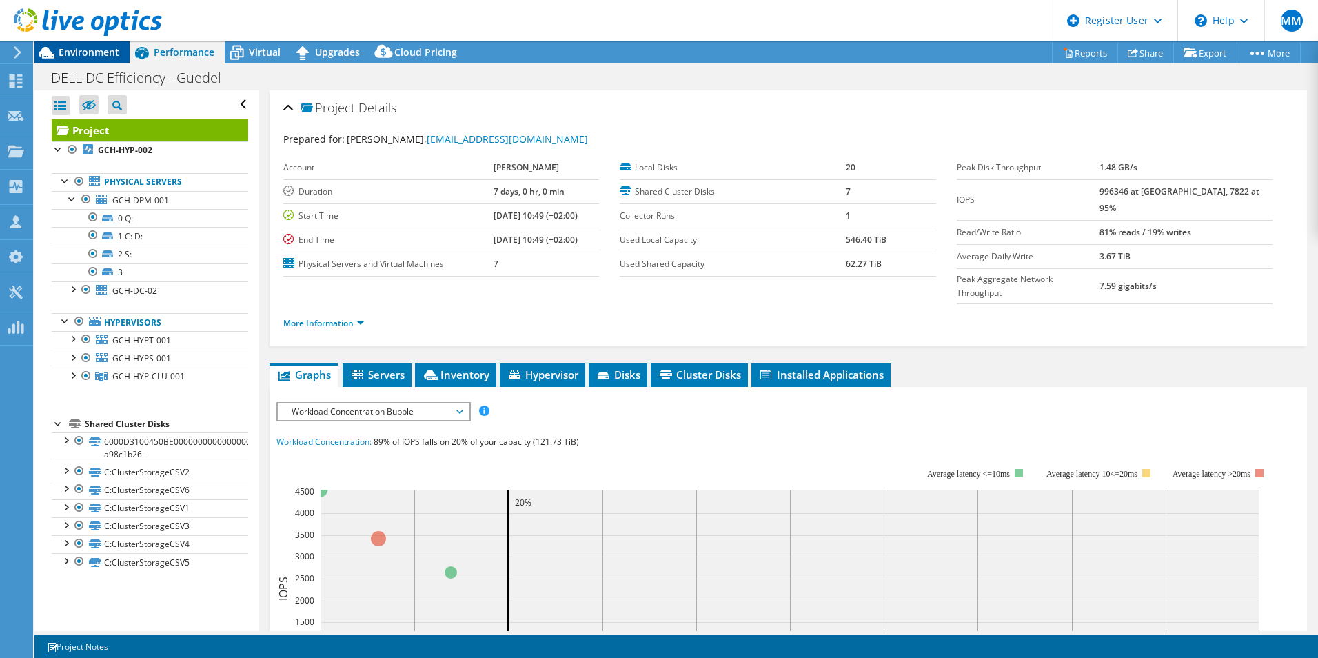
click at [86, 54] on span "Environment" at bounding box center [89, 52] width 61 height 13
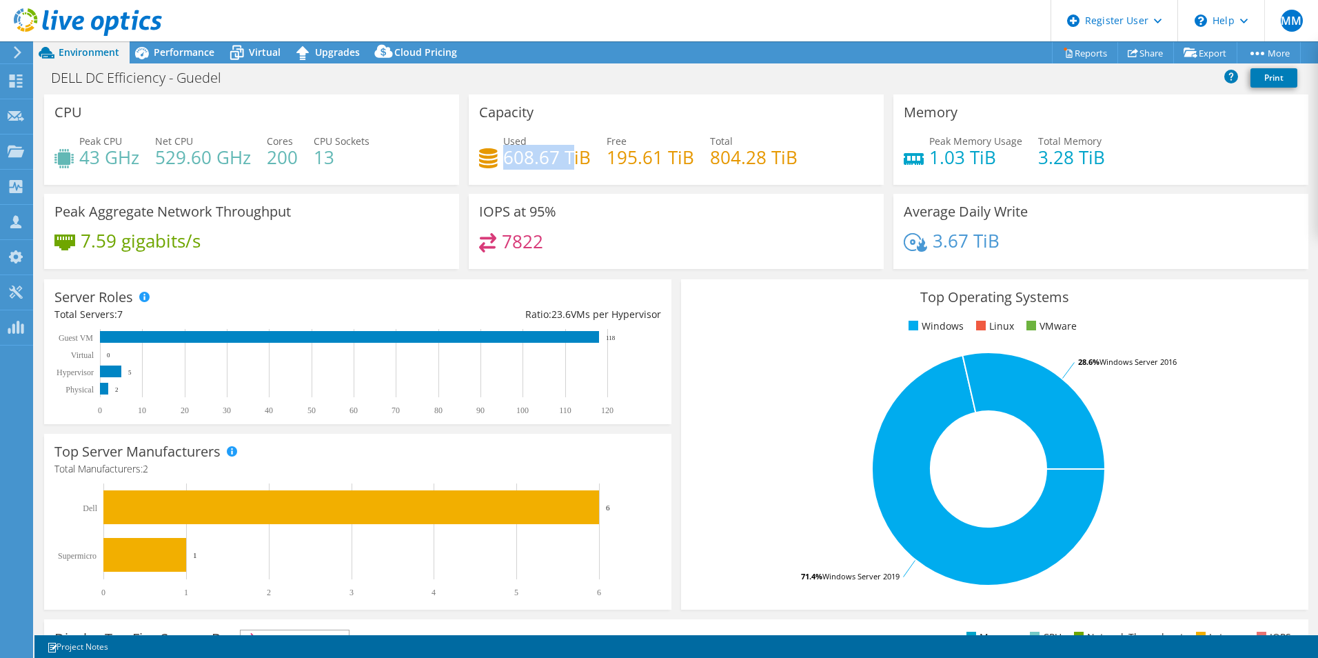
drag, startPoint x: 502, startPoint y: 161, endPoint x: 580, endPoint y: 166, distance: 78.1
click at [574, 165] on h4 "608.67 TiB" at bounding box center [547, 157] width 88 height 15
drag, startPoint x: 580, startPoint y: 166, endPoint x: 767, endPoint y: 156, distance: 187.1
click at [762, 156] on div "Used 608.67 TiB Free 195.61 TiB Total 804.28 TiB" at bounding box center [676, 156] width 394 height 45
drag, startPoint x: 767, startPoint y: 156, endPoint x: 750, endPoint y: 174, distance: 24.9
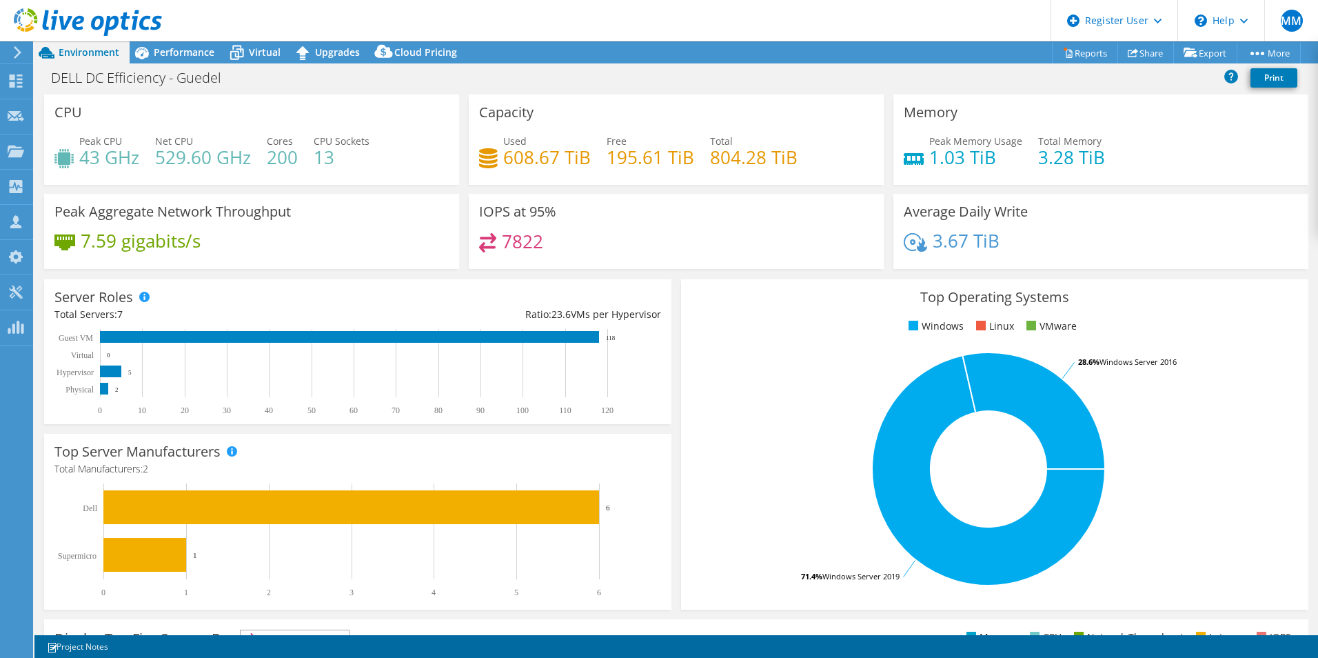
click at [750, 174] on div "Used 608.67 TiB Free 195.61 TiB Total 804.28 TiB" at bounding box center [676, 156] width 394 height 45
click at [178, 50] on span "Performance" at bounding box center [184, 52] width 61 height 13
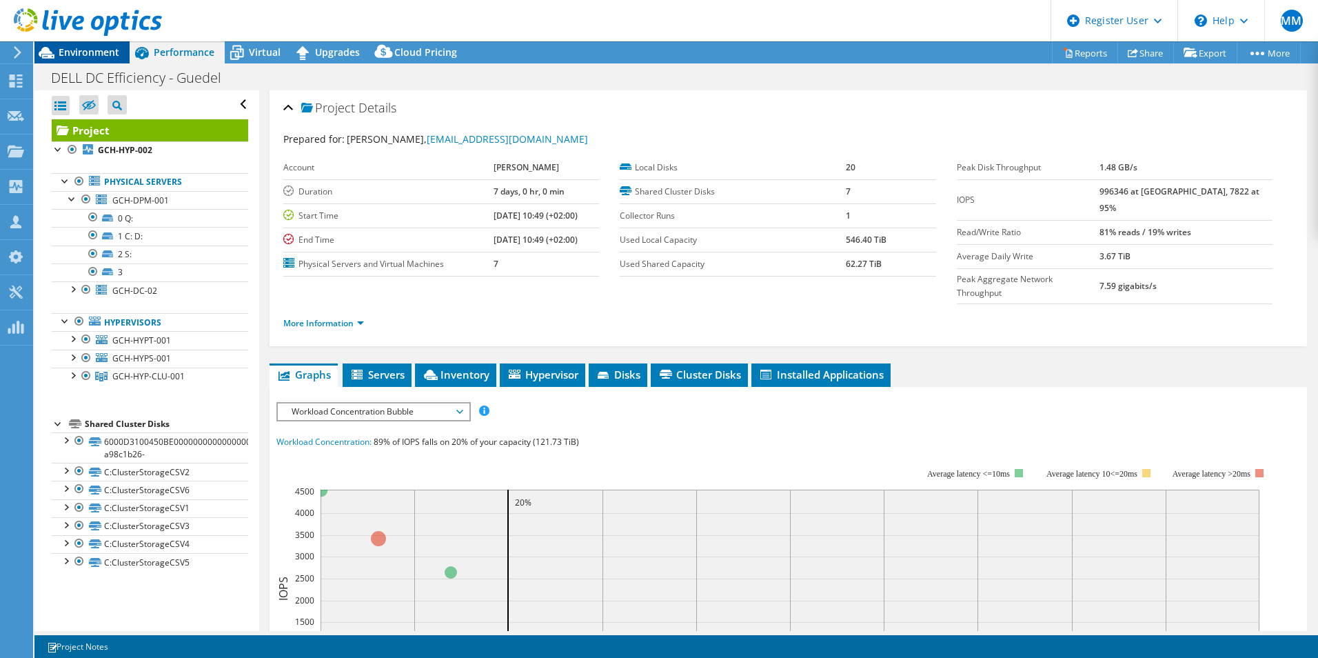
click at [99, 54] on span "Environment" at bounding box center [89, 52] width 61 height 13
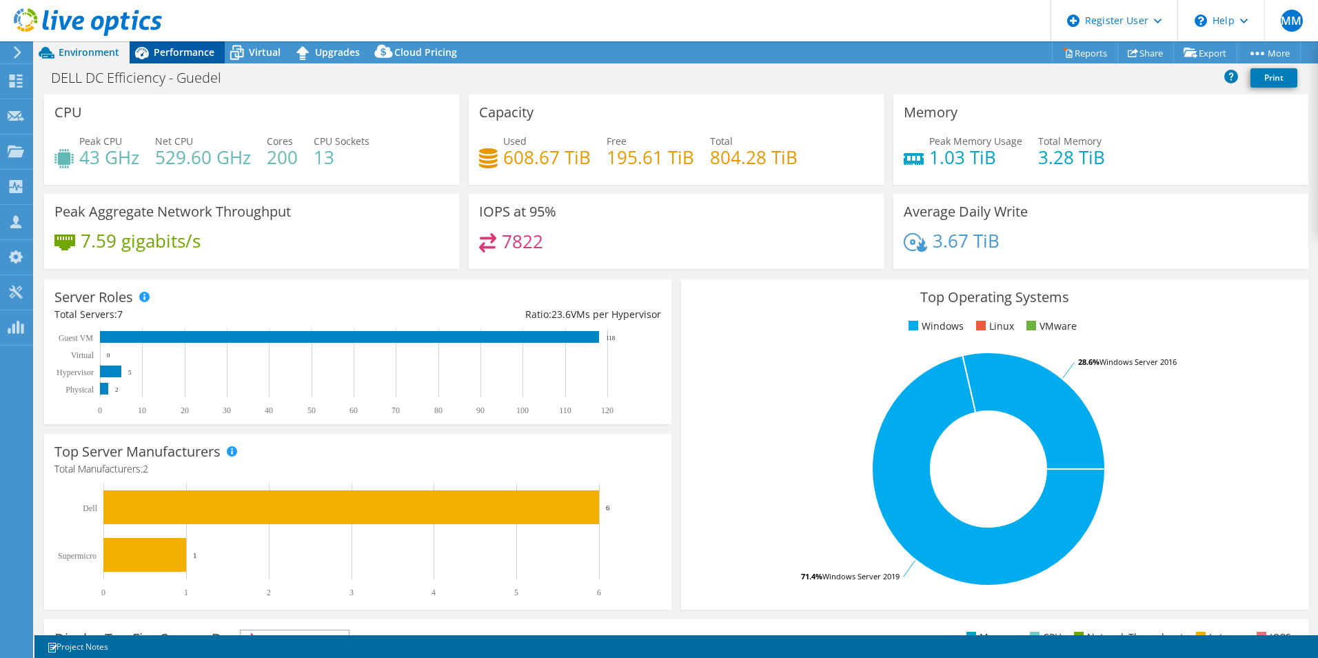
click at [181, 52] on span "Performance" at bounding box center [184, 52] width 61 height 13
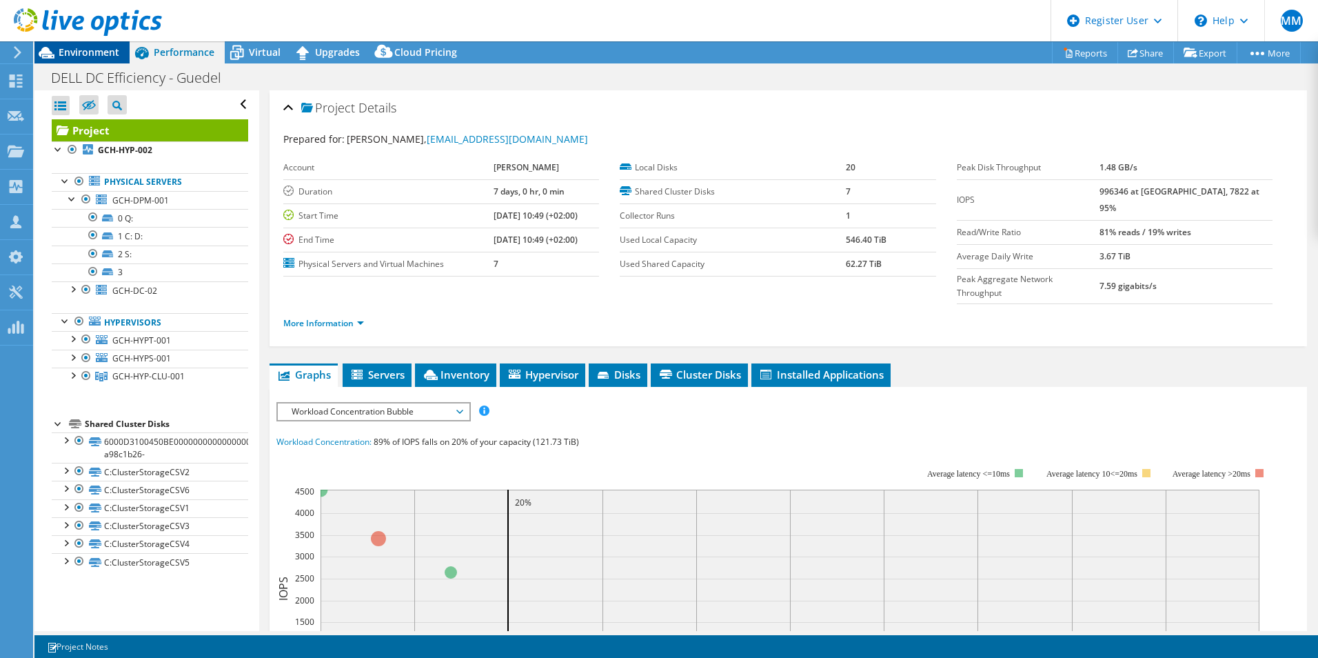
click at [93, 51] on span "Environment" at bounding box center [89, 52] width 61 height 13
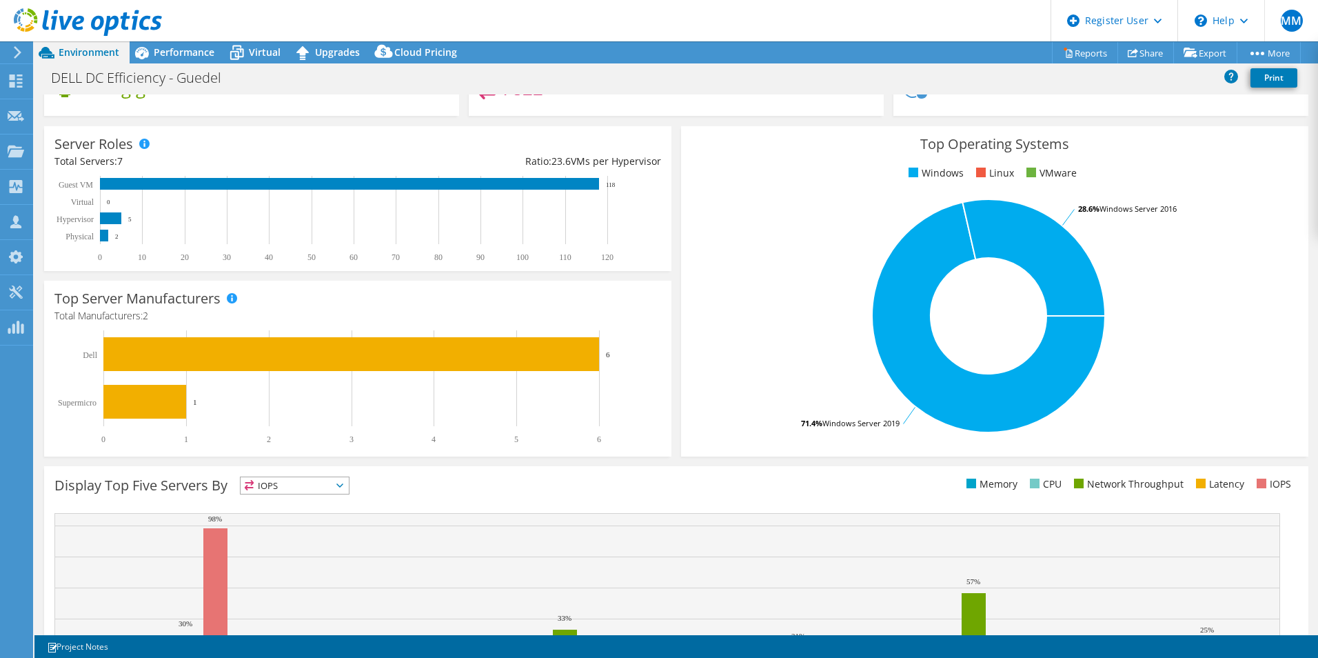
scroll to position [263, 0]
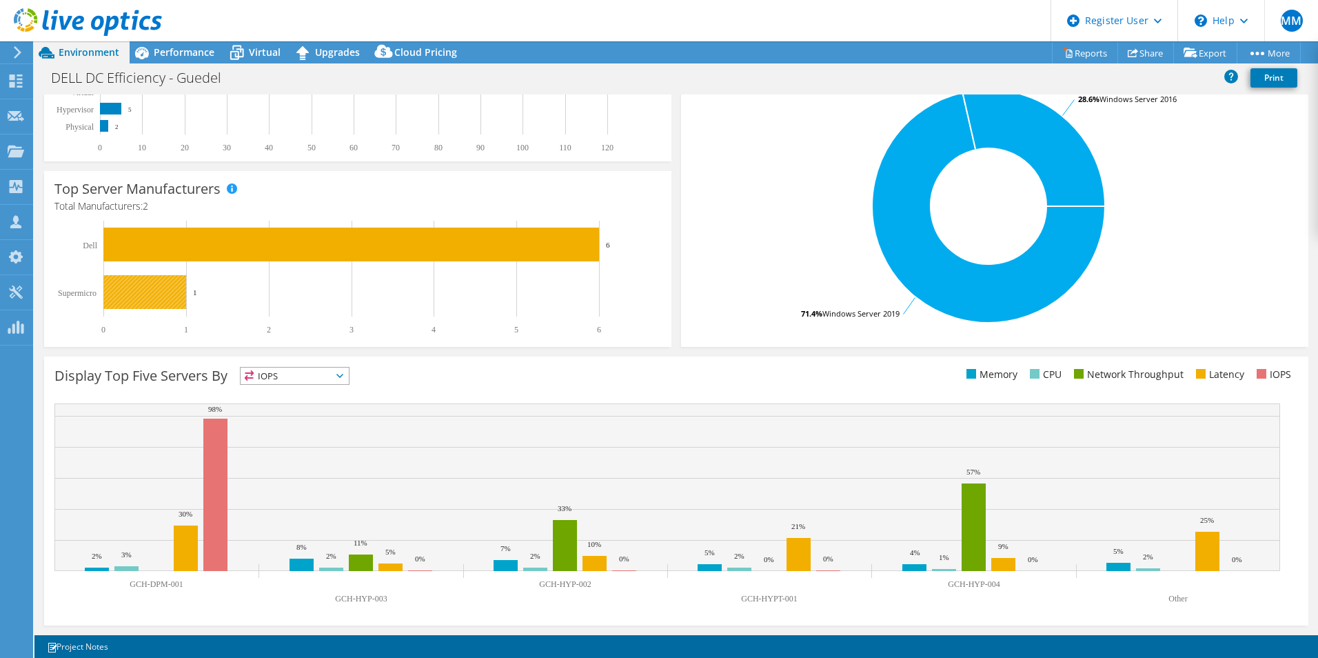
click at [162, 289] on rect at bounding box center [144, 292] width 83 height 34
click at [285, 321] on rect at bounding box center [351, 278] width 594 height 114
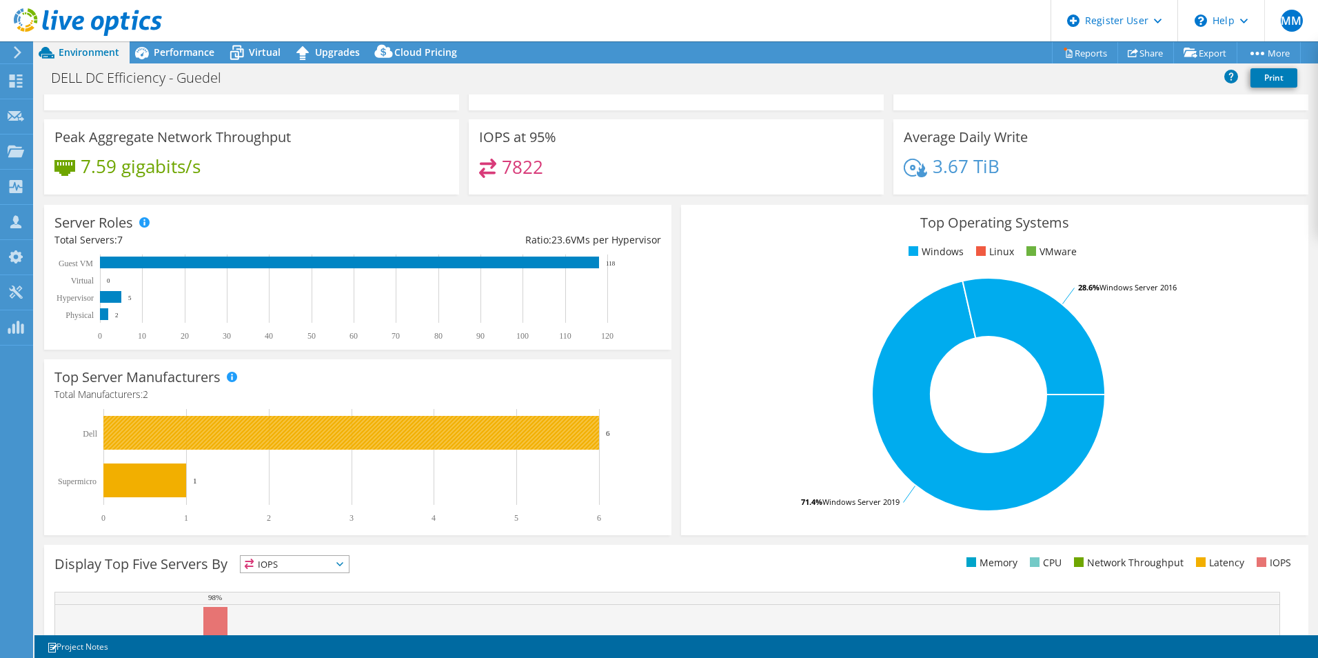
scroll to position [0, 0]
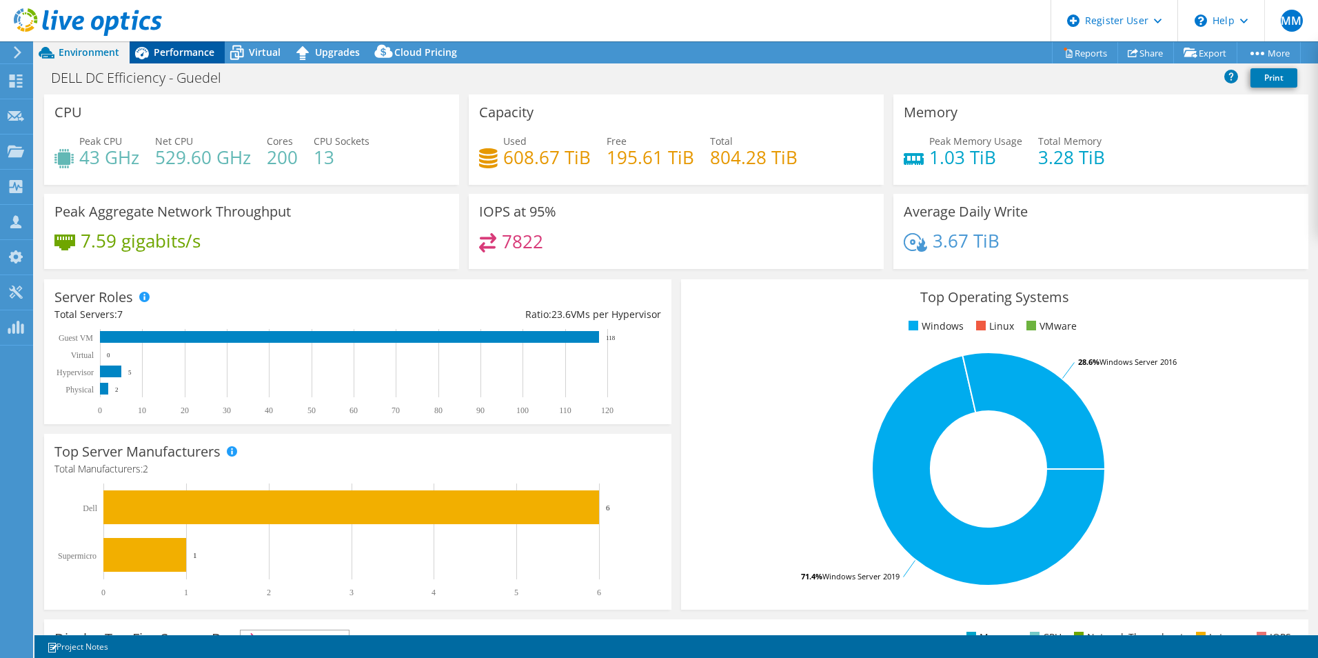
click at [181, 59] on div "Performance" at bounding box center [177, 52] width 95 height 22
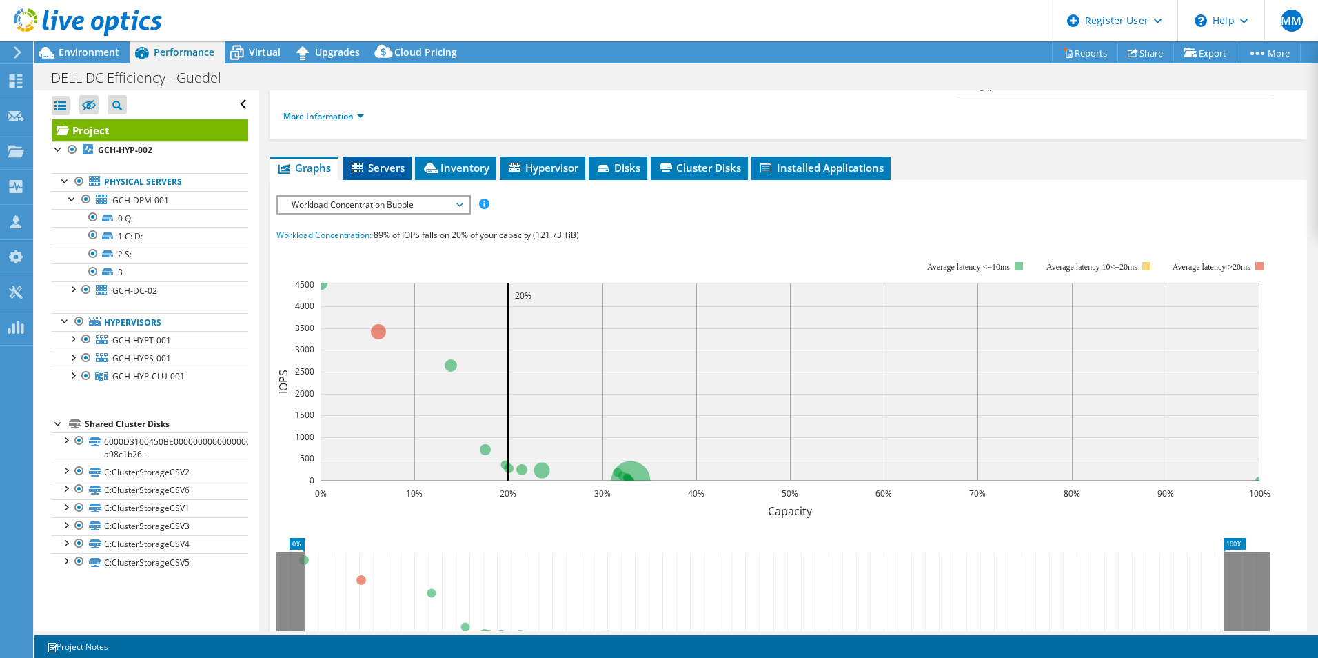
click at [362, 163] on icon at bounding box center [357, 168] width 11 height 10
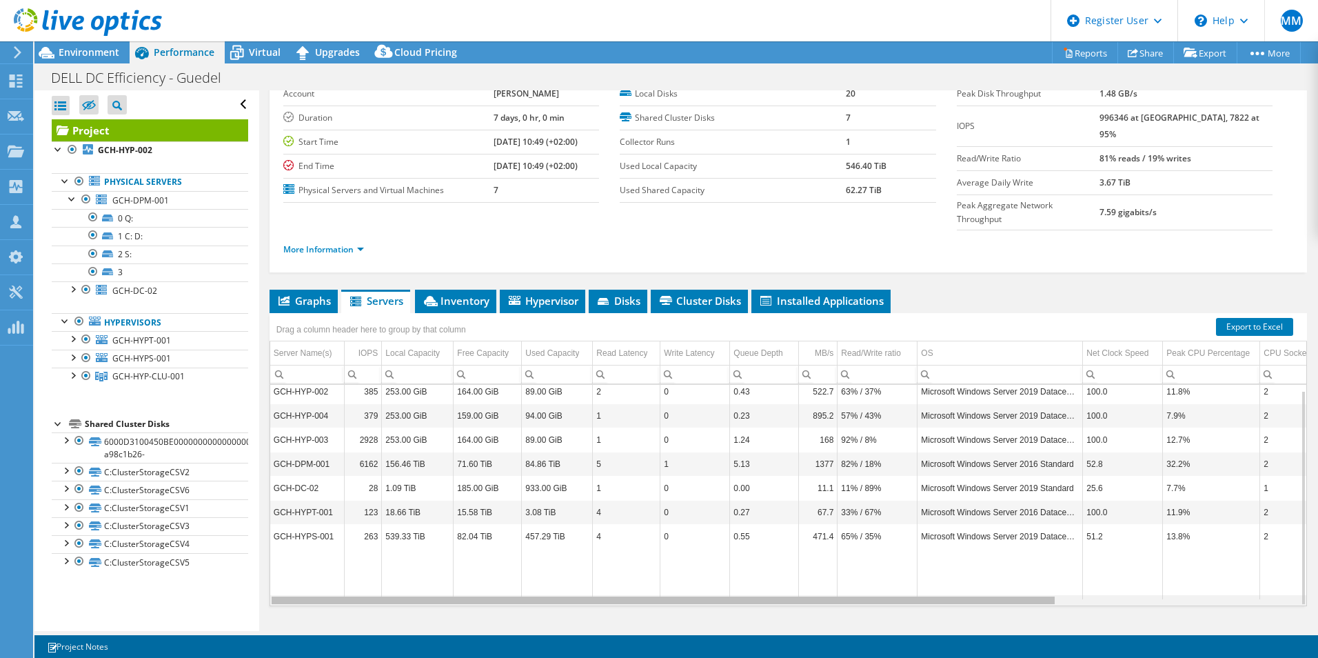
drag, startPoint x: 793, startPoint y: 573, endPoint x: 689, endPoint y: 545, distance: 107.0
click at [716, 568] on body "MM Dell User Mark Motta Mark.Motta@dell.com Dell My Profile Log Out \n Help Exp…" at bounding box center [659, 329] width 1318 height 658
click at [445, 294] on span "Inventory" at bounding box center [456, 301] width 68 height 14
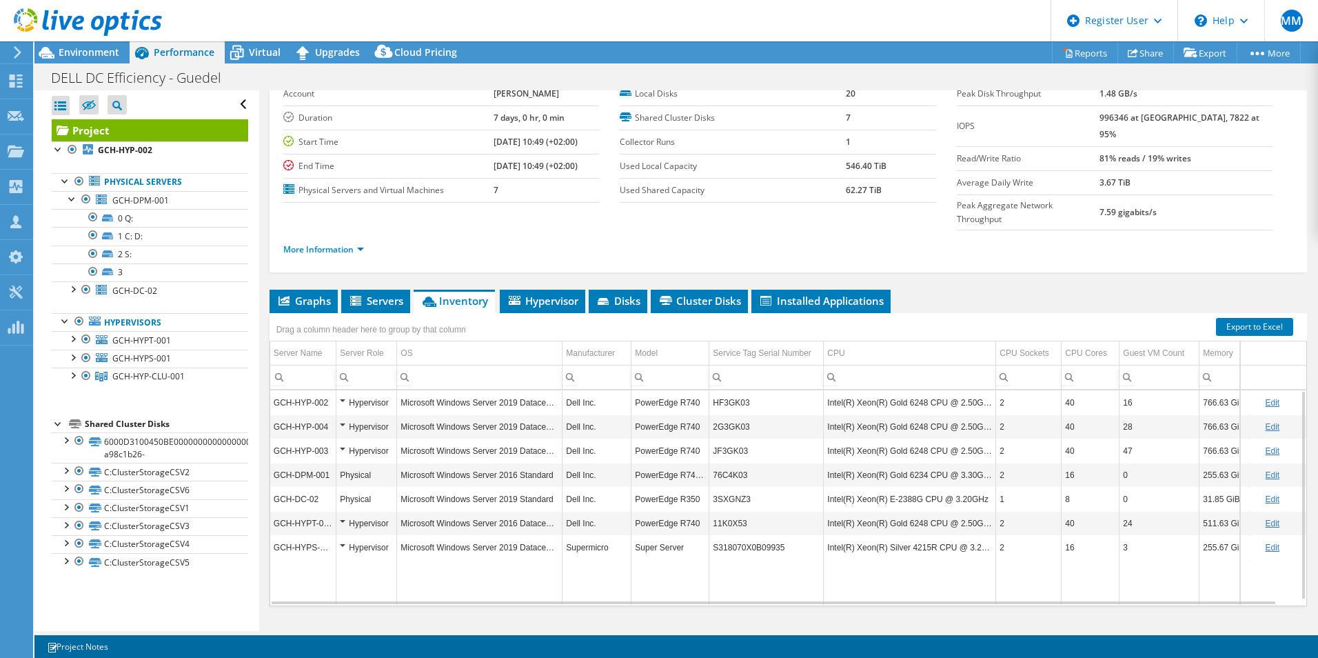
click at [658, 535] on td "Super Server" at bounding box center [670, 547] width 78 height 24
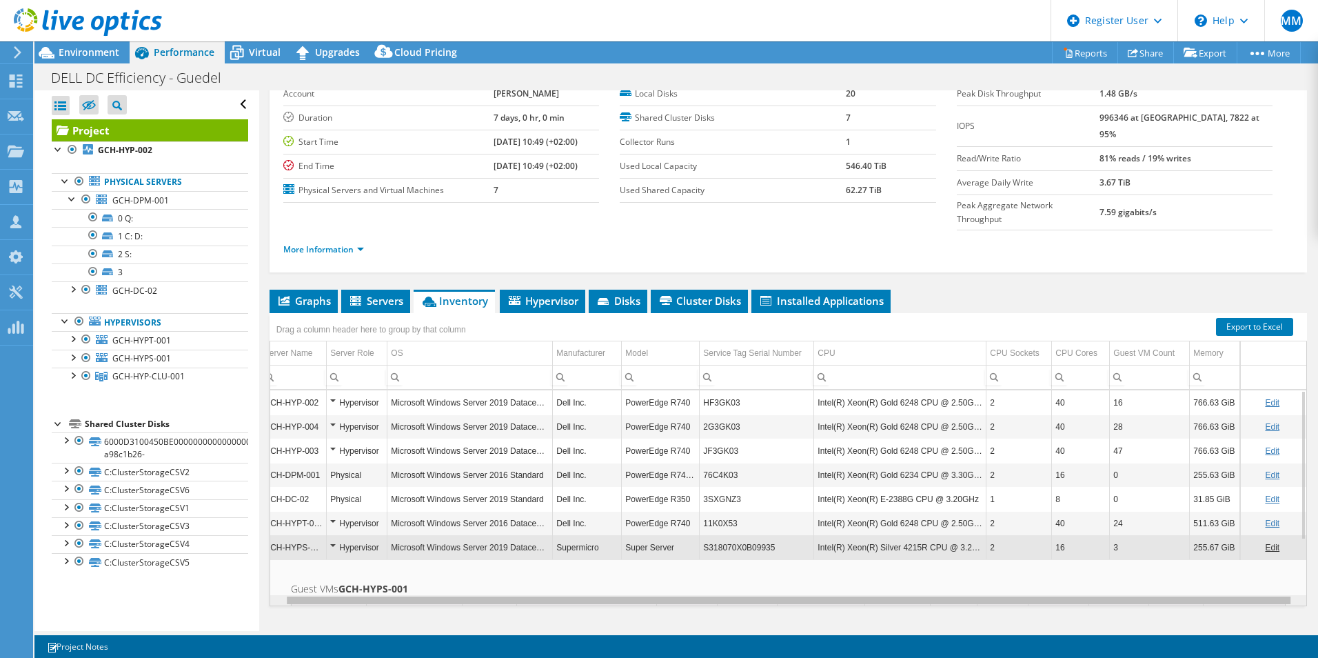
drag, startPoint x: 878, startPoint y: 569, endPoint x: 936, endPoint y: 572, distance: 57.9
click at [936, 572] on body "MM Dell User Mark Motta Mark.Motta@dell.com Dell My Profile Log Out \n Help Exp…" at bounding box center [659, 329] width 1318 height 658
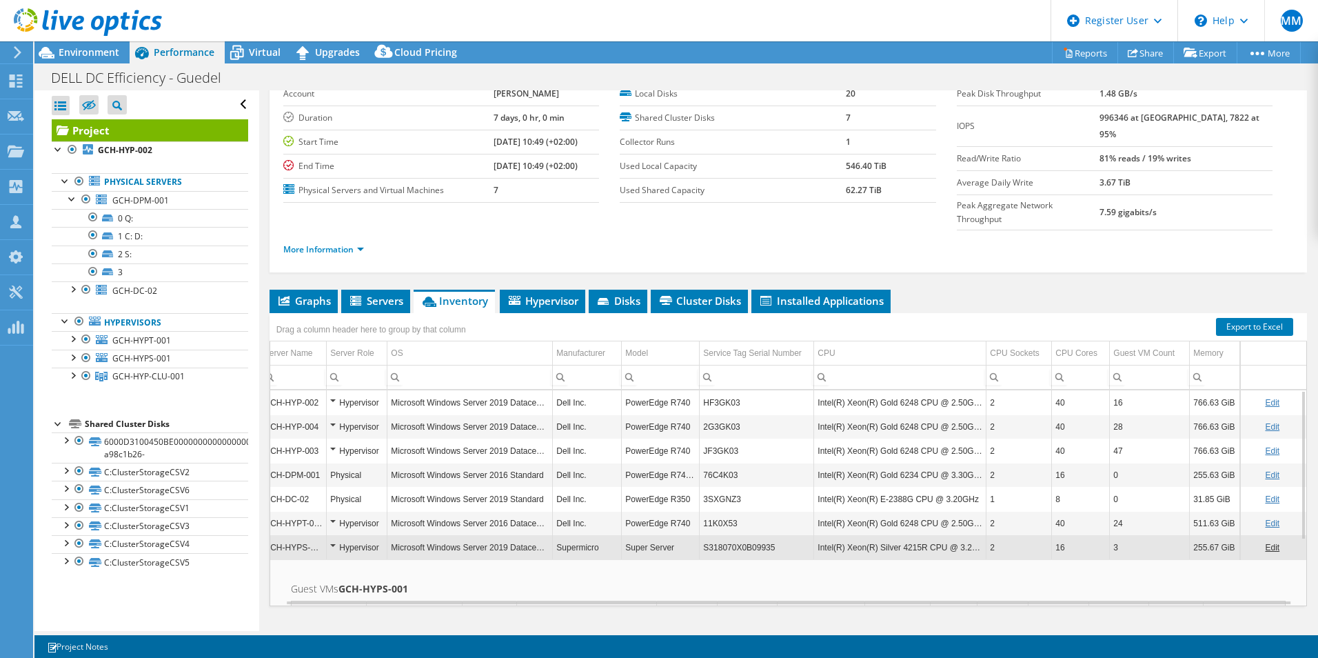
click at [814, 535] on td "Intel(R) Xeon(R) Silver 4215R CPU @ 3.20GHz" at bounding box center [900, 547] width 172 height 24
drag, startPoint x: 811, startPoint y: 520, endPoint x: 929, endPoint y: 524, distance: 117.9
click at [929, 535] on td "Intel(R) Xeon(R) Silver 4215R CPU @ 3.20GHz" at bounding box center [900, 547] width 172 height 24
drag, startPoint x: 929, startPoint y: 524, endPoint x: 838, endPoint y: 520, distance: 91.1
click at [838, 535] on td "Intel(R) Xeon(R) Silver 4215R CPU @ 3.20GHz" at bounding box center [900, 547] width 172 height 24
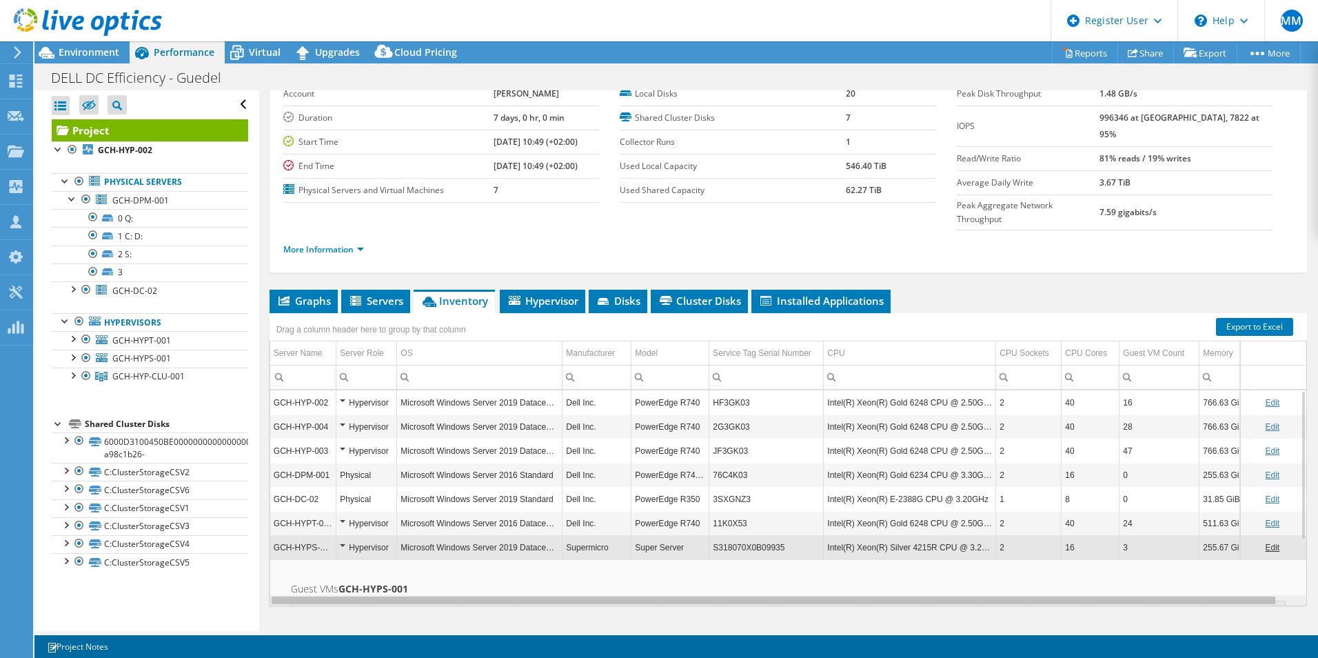
drag, startPoint x: 858, startPoint y: 570, endPoint x: 700, endPoint y: 562, distance: 158.8
click at [733, 567] on body "MM Dell User Mark Motta Mark.Motta@dell.com Dell My Profile Log Out \n Help Exp…" at bounding box center [659, 329] width 1318 height 658
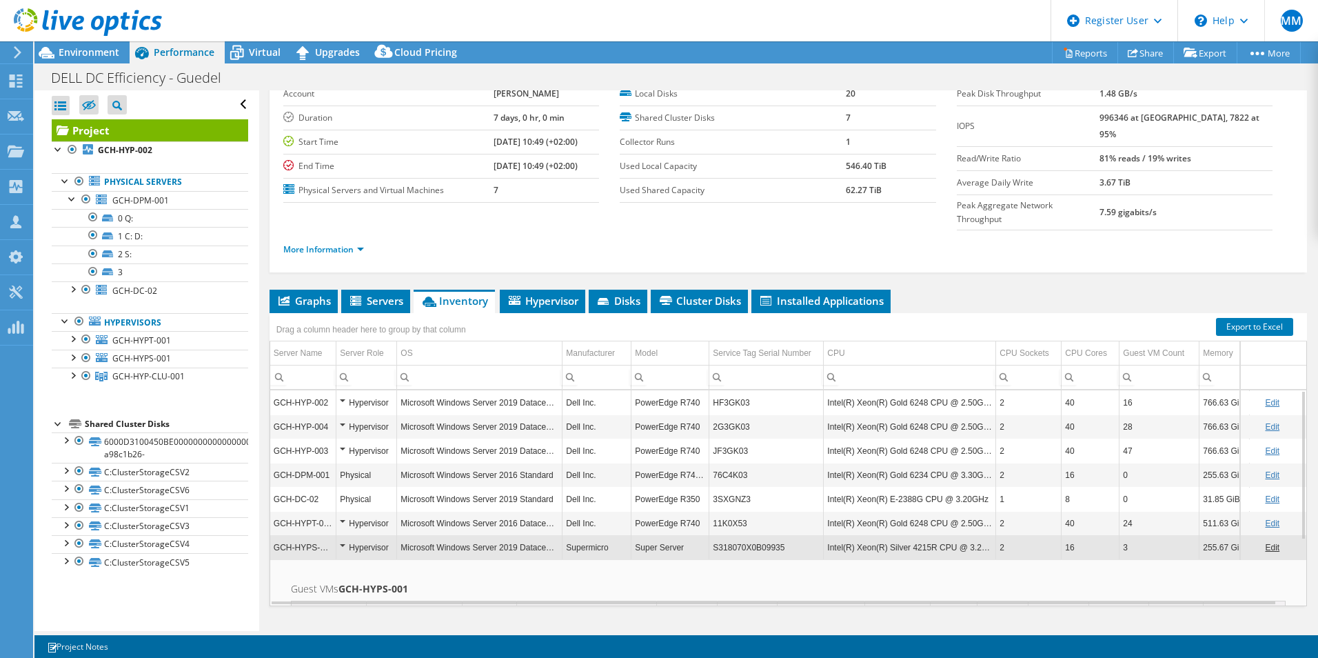
click at [334, 535] on td "GCH-HYPS-001" at bounding box center [303, 547] width 66 height 24
click at [342, 539] on div "Hypervisor" at bounding box center [366, 547] width 53 height 17
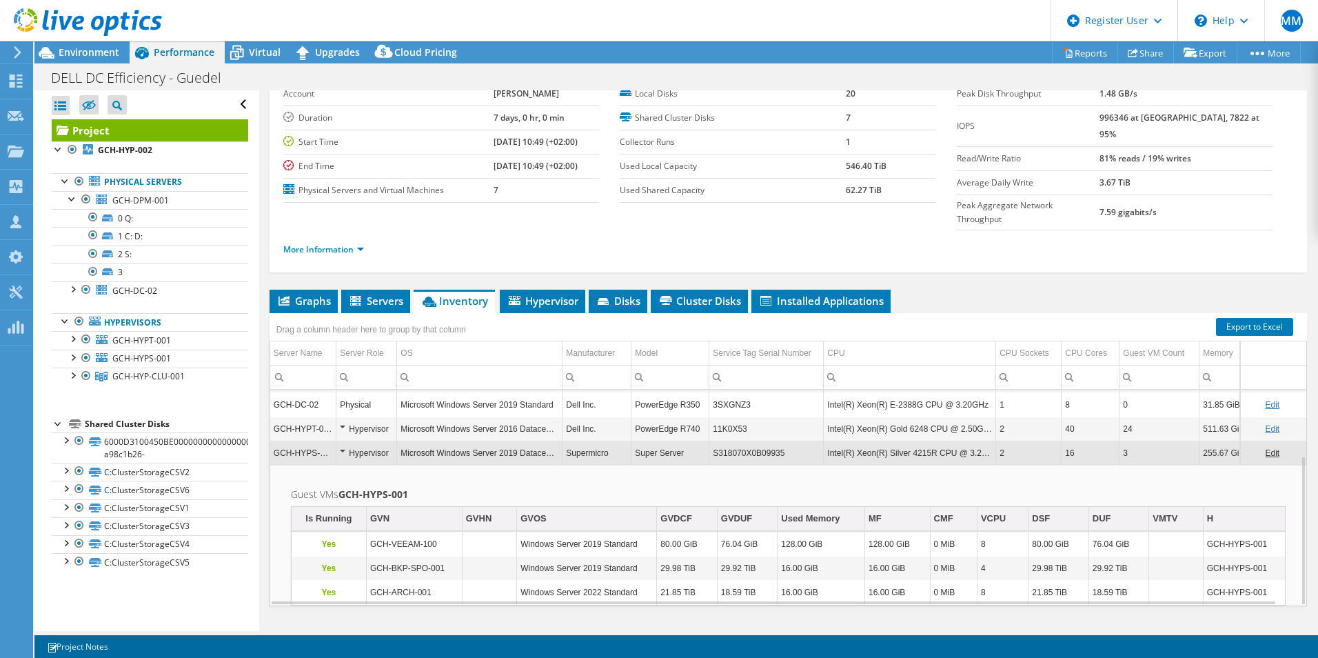
click at [341, 445] on div "Hypervisor" at bounding box center [366, 453] width 53 height 17
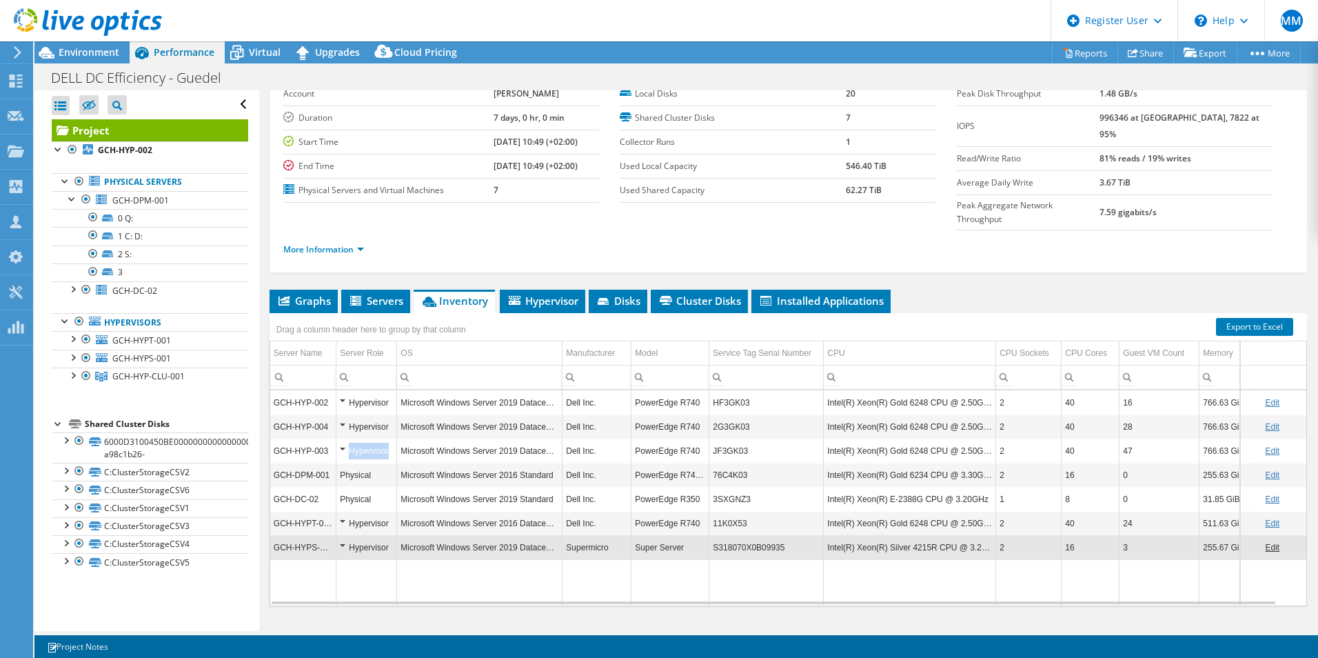
click at [341, 443] on div "Hypervisor" at bounding box center [366, 451] width 53 height 17
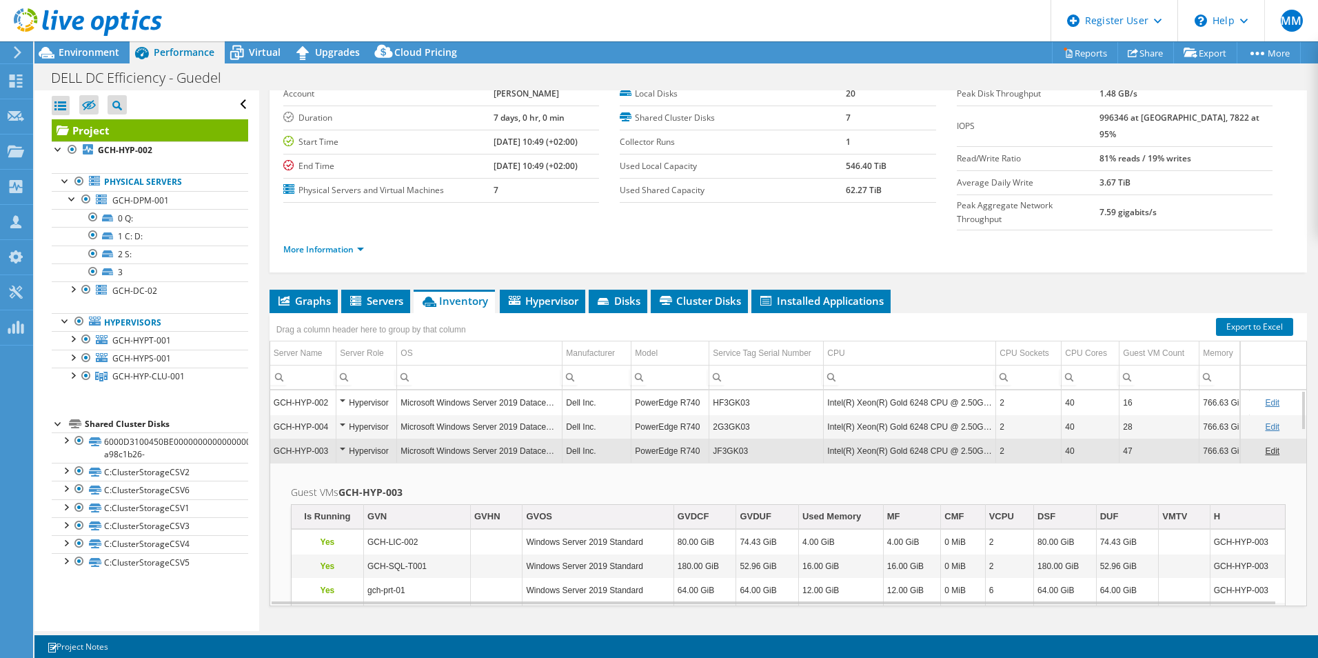
click at [343, 443] on div "Hypervisor" at bounding box center [366, 451] width 53 height 17
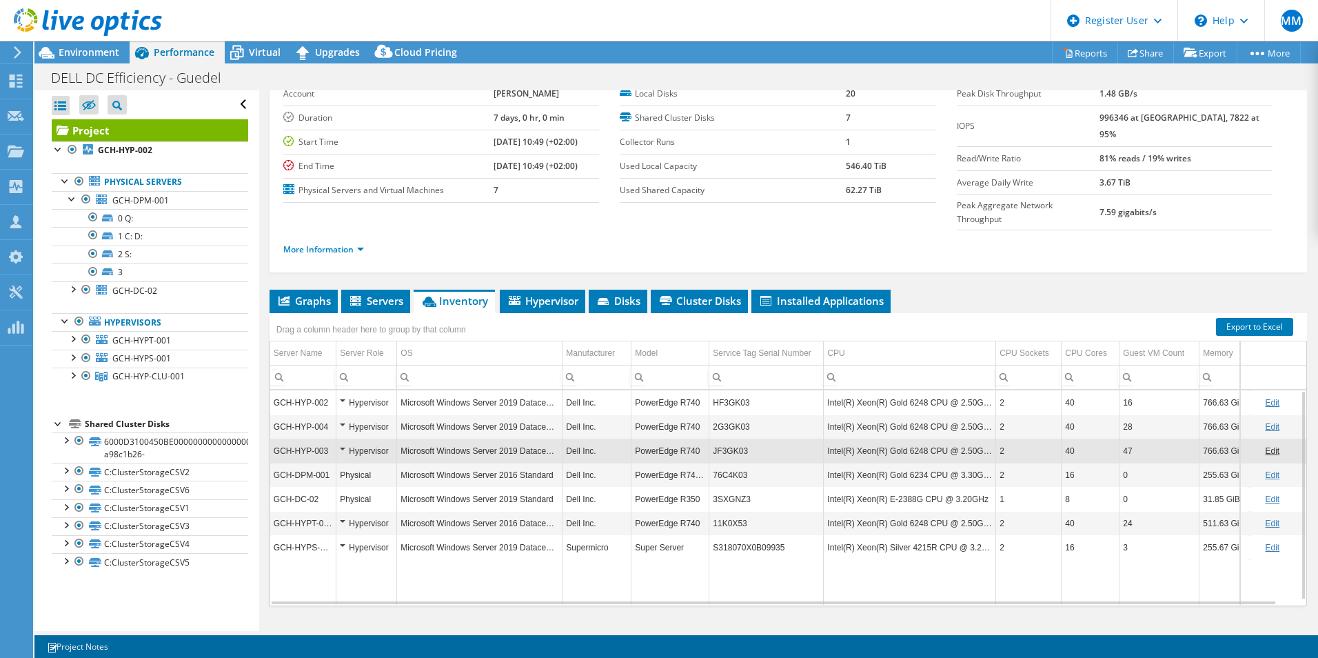
click at [388, 539] on div "Hypervisor" at bounding box center [366, 547] width 53 height 17
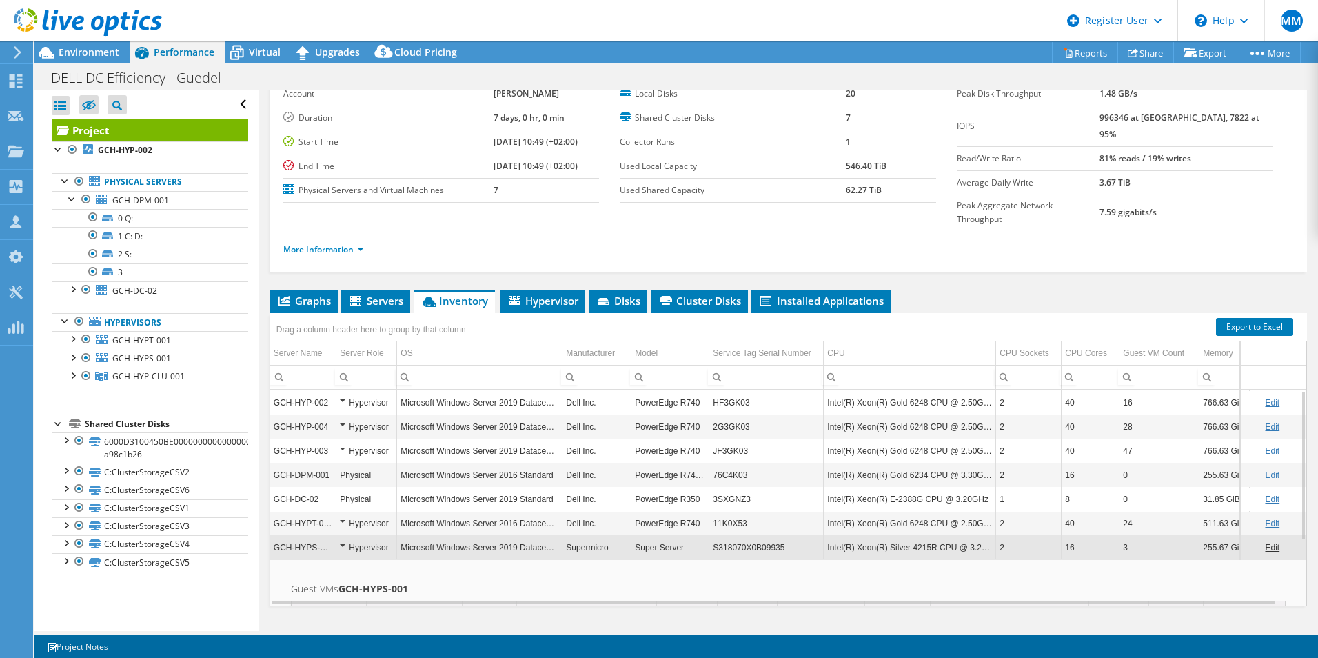
click at [347, 539] on div "Hypervisor" at bounding box center [366, 547] width 53 height 17
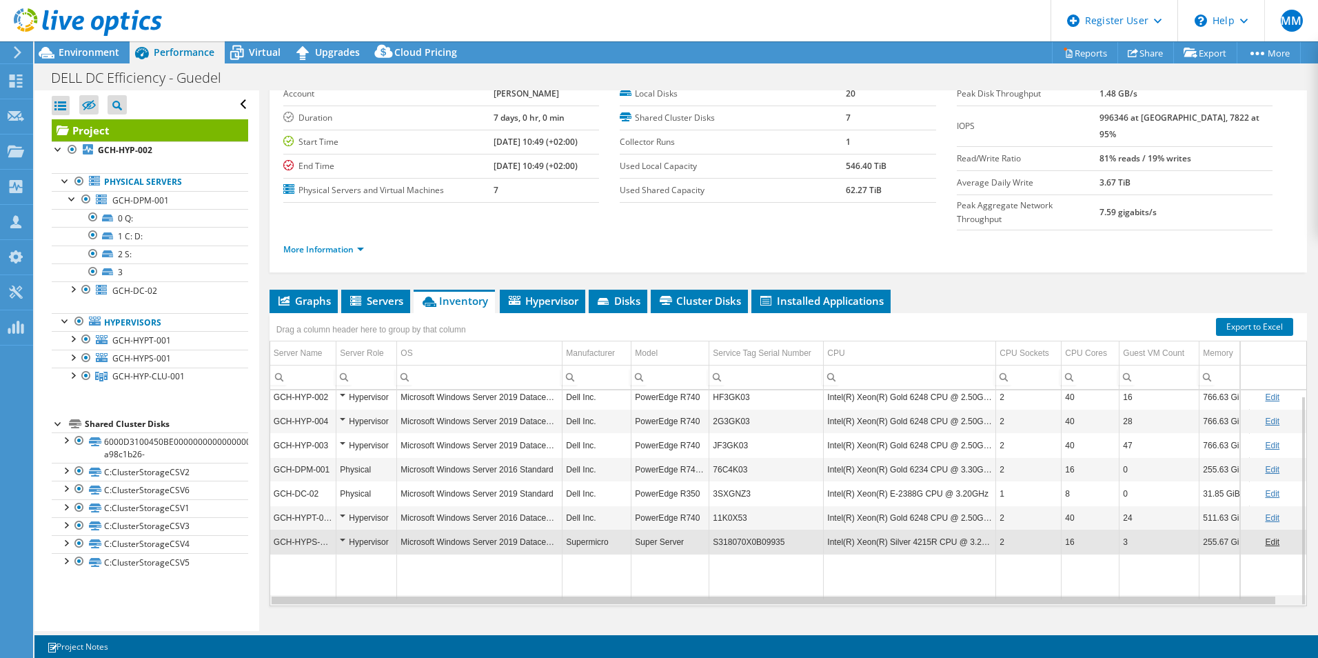
click at [607, 596] on div "Data grid" at bounding box center [774, 600] width 1004 height 8
click at [611, 596] on div "Data grid" at bounding box center [774, 600] width 1004 height 8
drag, startPoint x: 609, startPoint y: 576, endPoint x: 522, endPoint y: 469, distance: 138.1
click at [587, 540] on body "MM Dell User Mark Motta Mark.Motta@dell.com Dell My Profile Log Out \n Help Exp…" at bounding box center [659, 329] width 1318 height 658
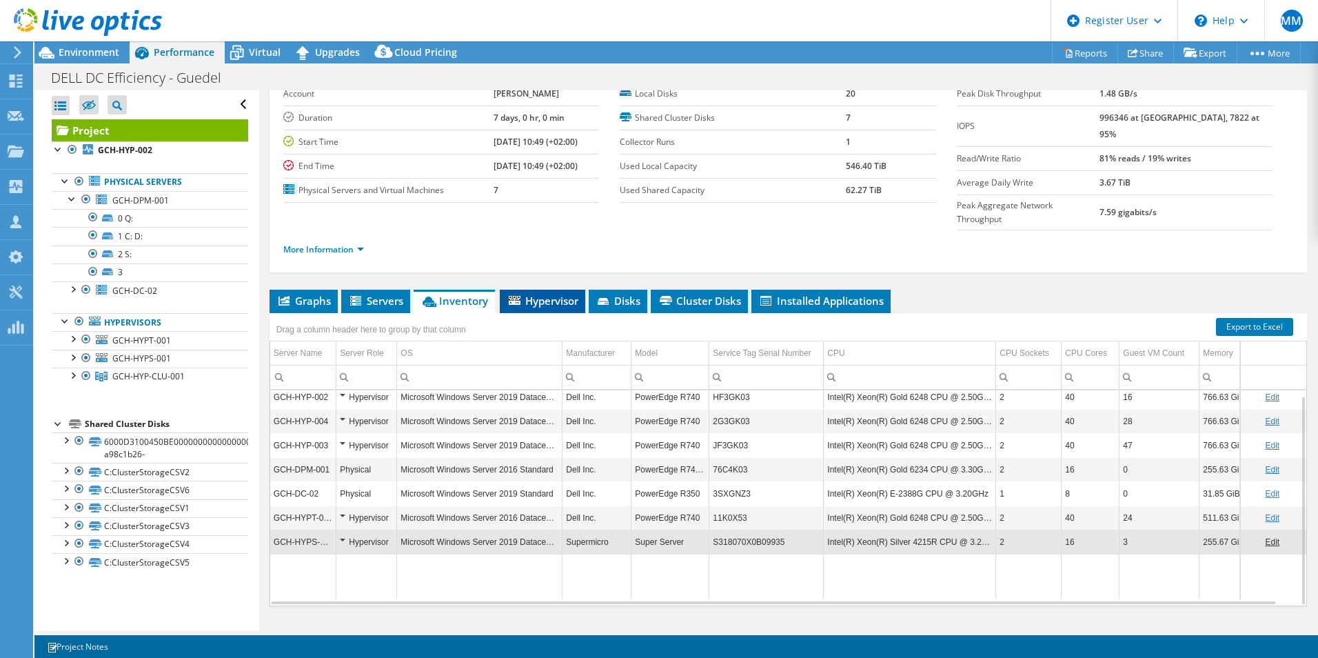
click at [530, 294] on span "Hypervisor" at bounding box center [543, 301] width 72 height 14
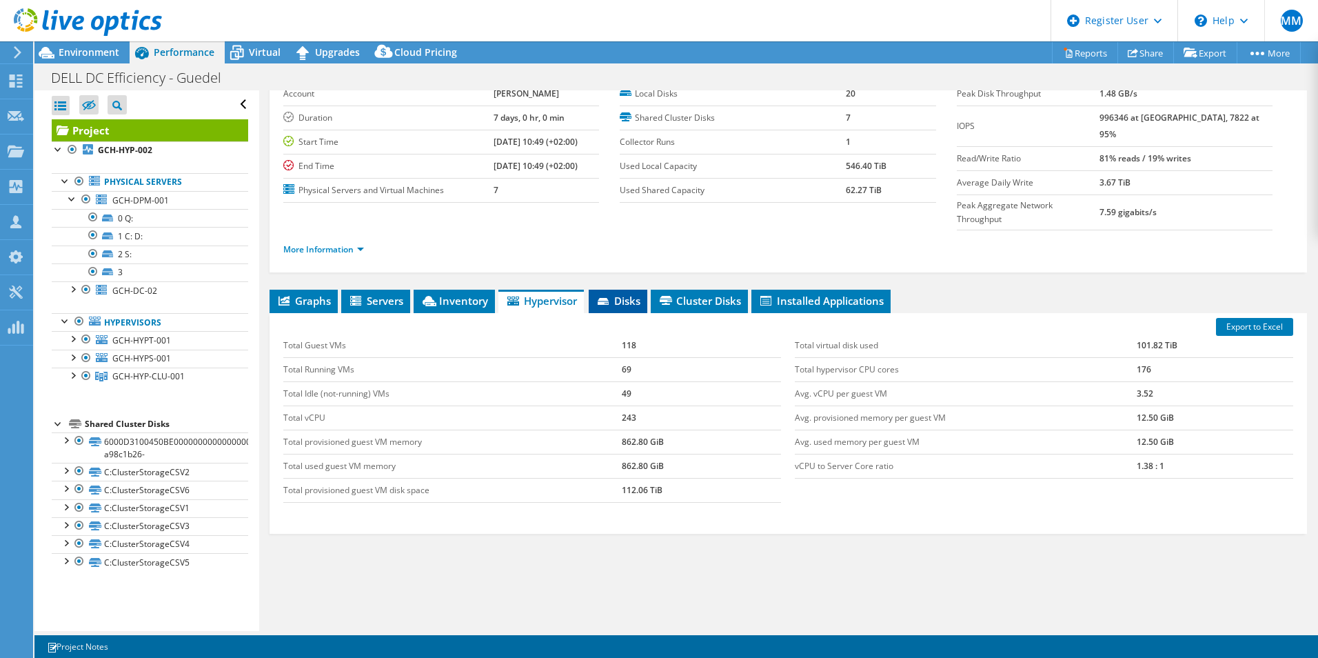
click at [626, 294] on span "Disks" at bounding box center [618, 301] width 45 height 14
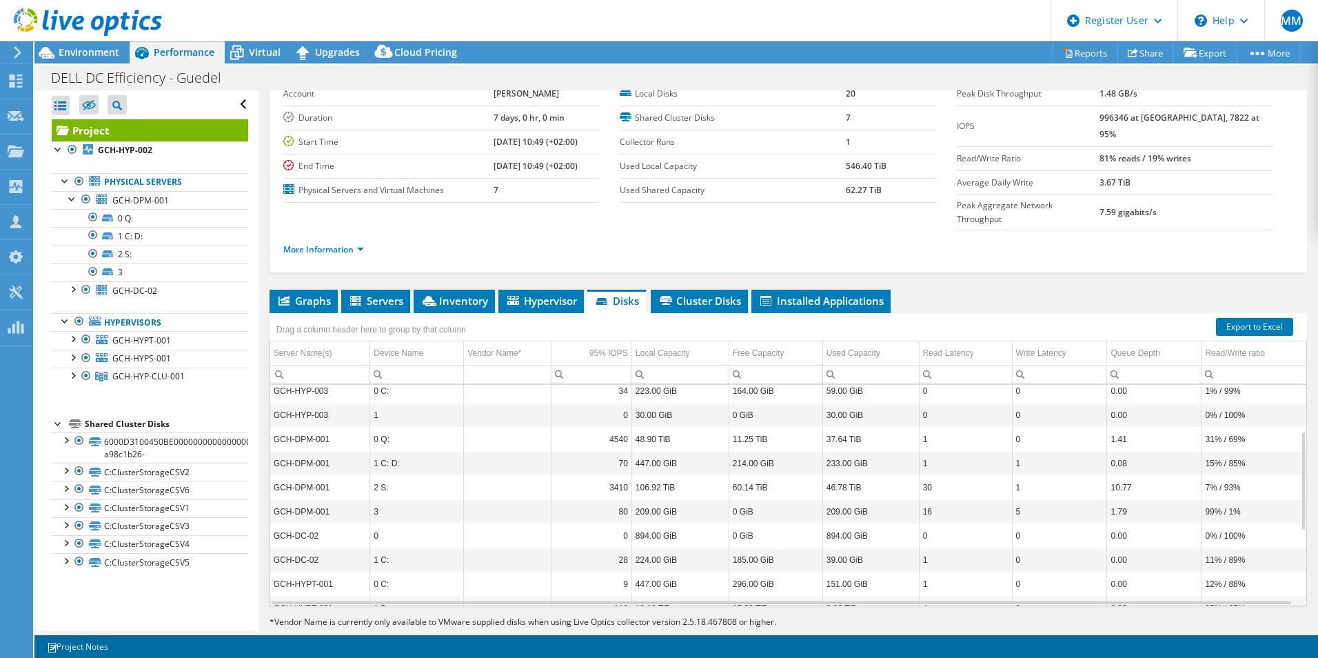
click at [620, 294] on span "Disks" at bounding box center [616, 301] width 45 height 14
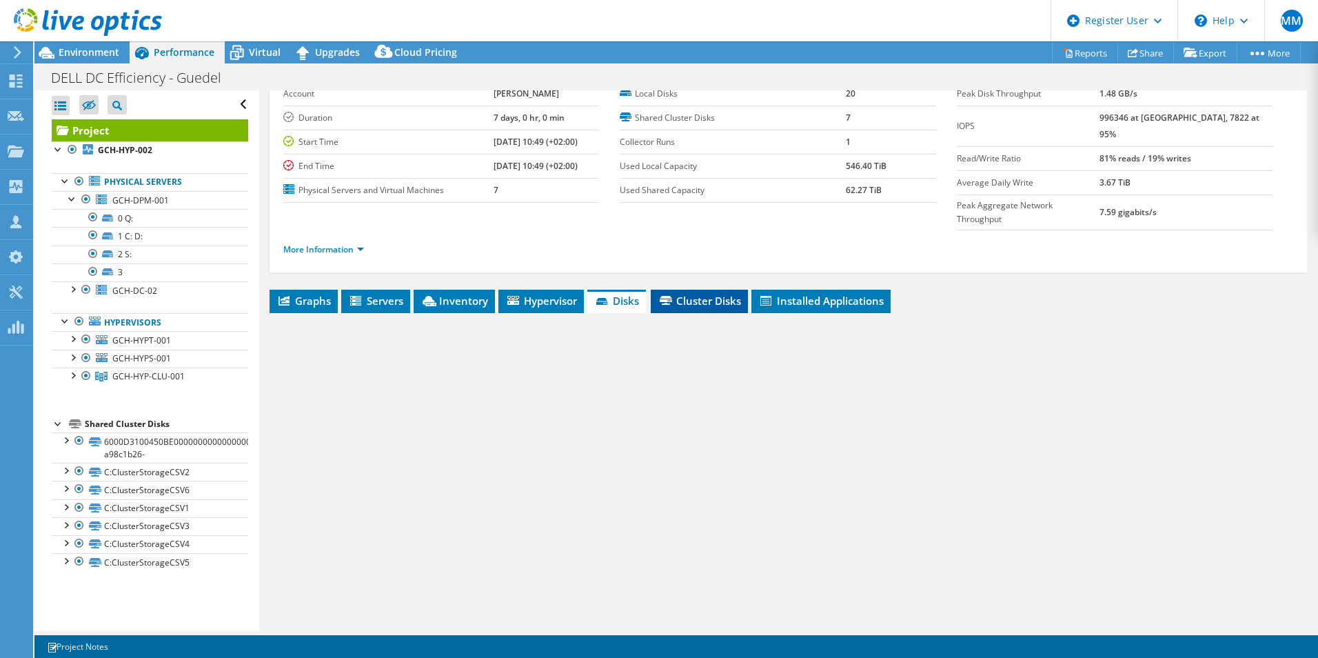
click at [680, 294] on span "Cluster Disks" at bounding box center [699, 301] width 83 height 14
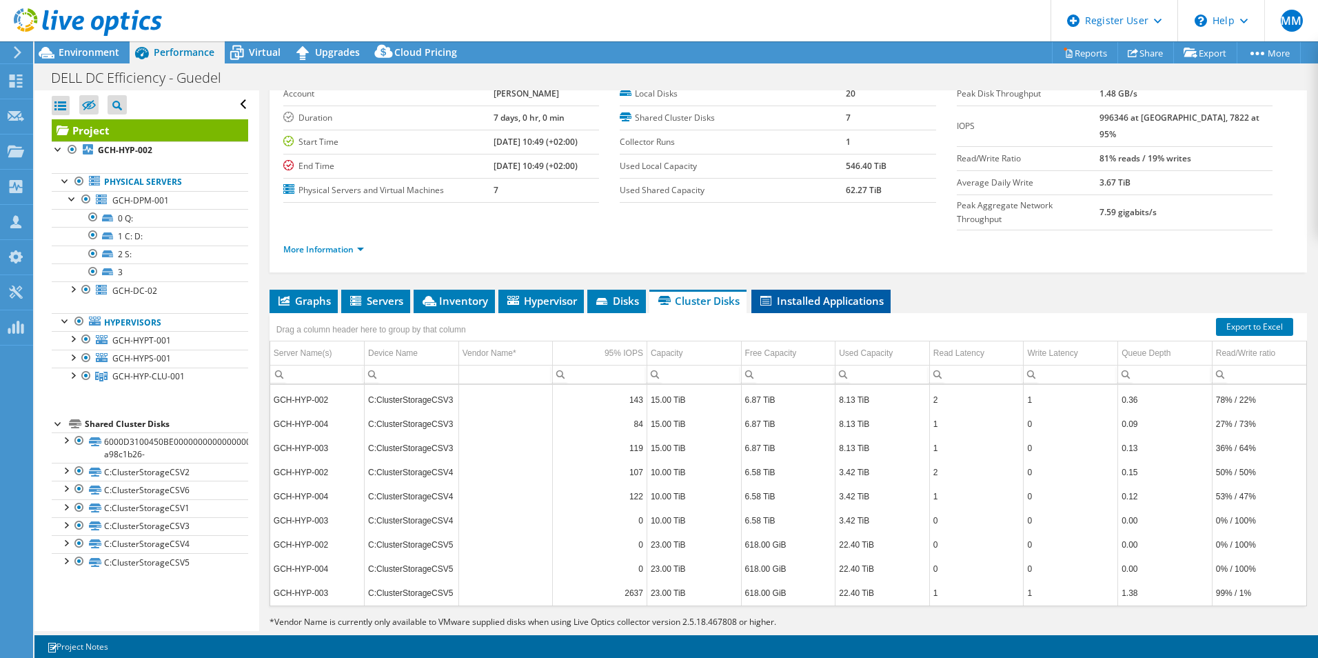
click at [791, 294] on span "Installed Applications" at bounding box center [820, 301] width 125 height 14
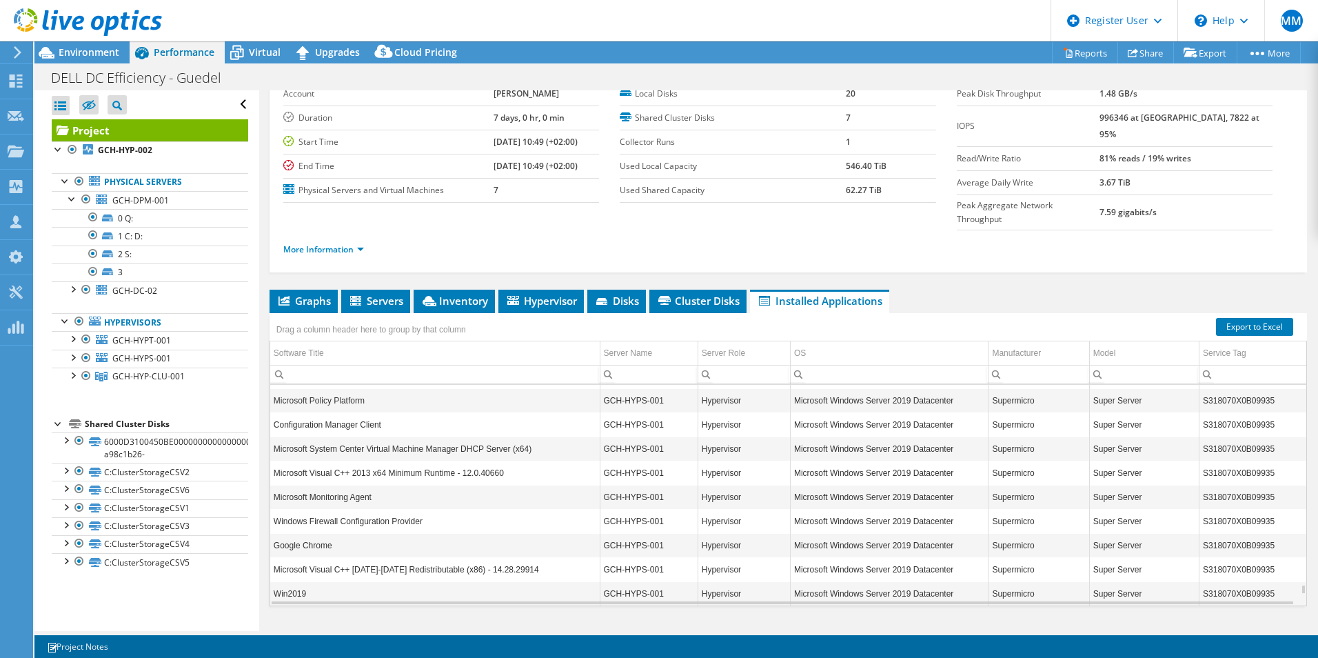
scroll to position [5673, 0]
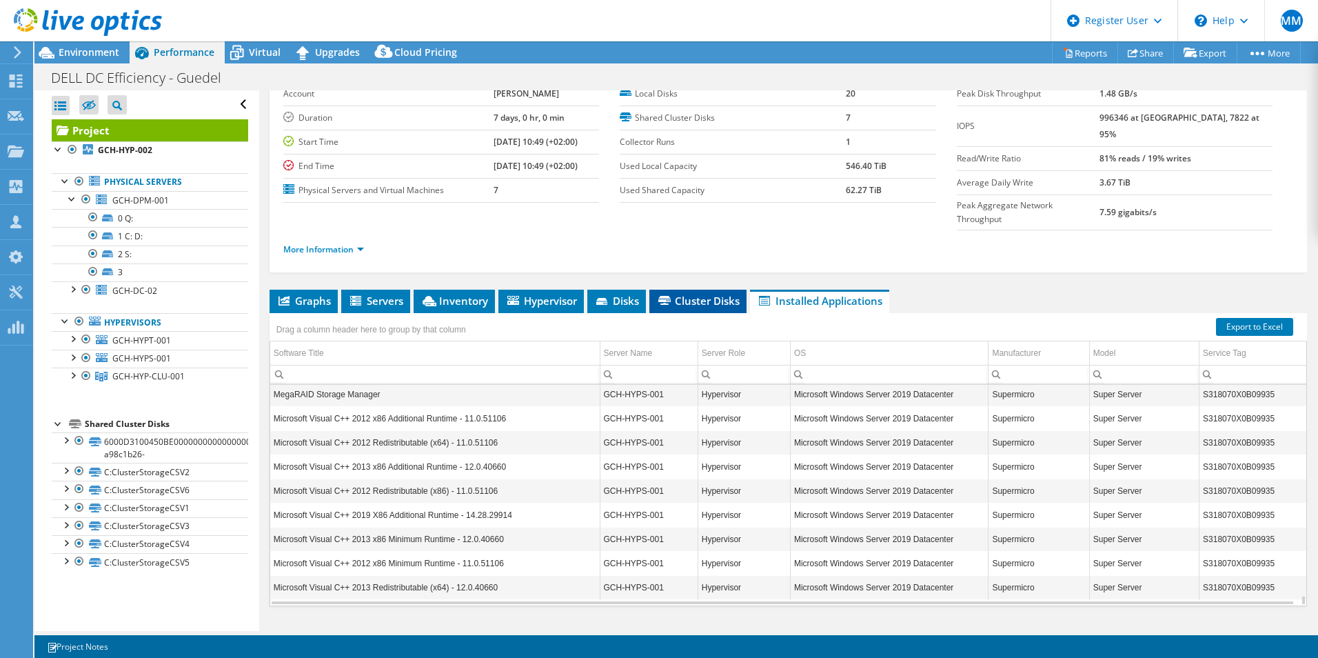
click at [708, 294] on span "Cluster Disks" at bounding box center [697, 301] width 83 height 14
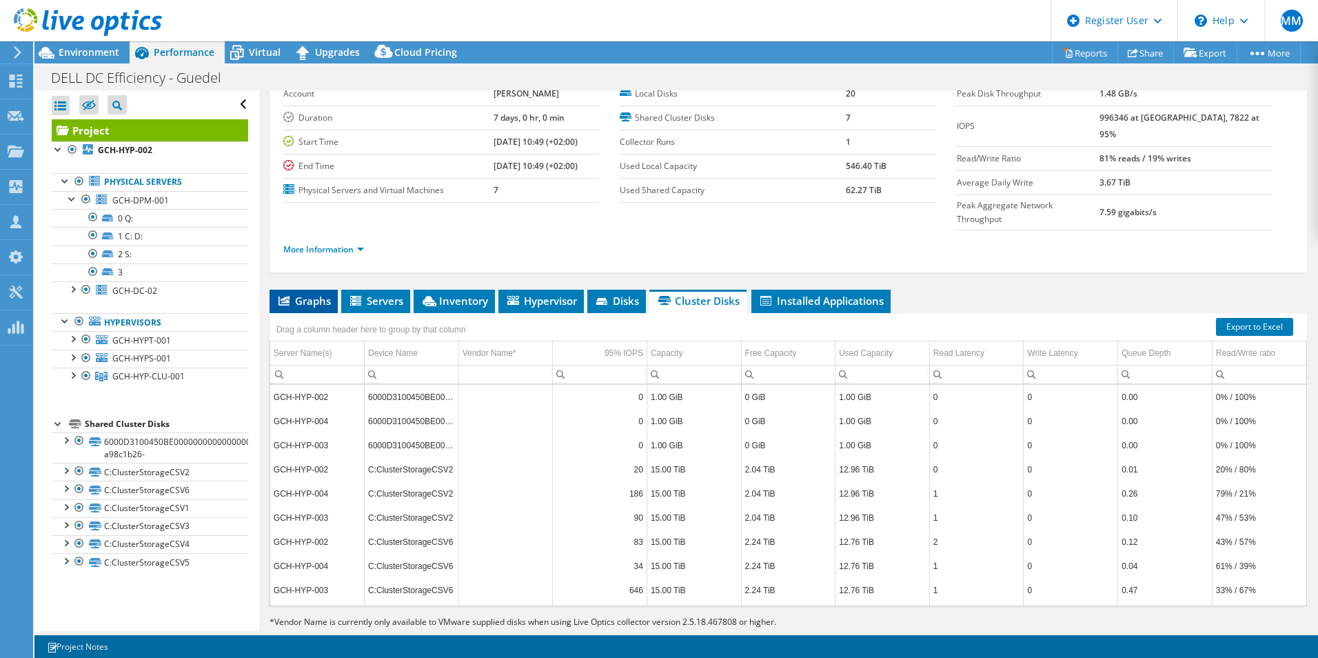
click at [284, 294] on span "Graphs" at bounding box center [303, 301] width 54 height 14
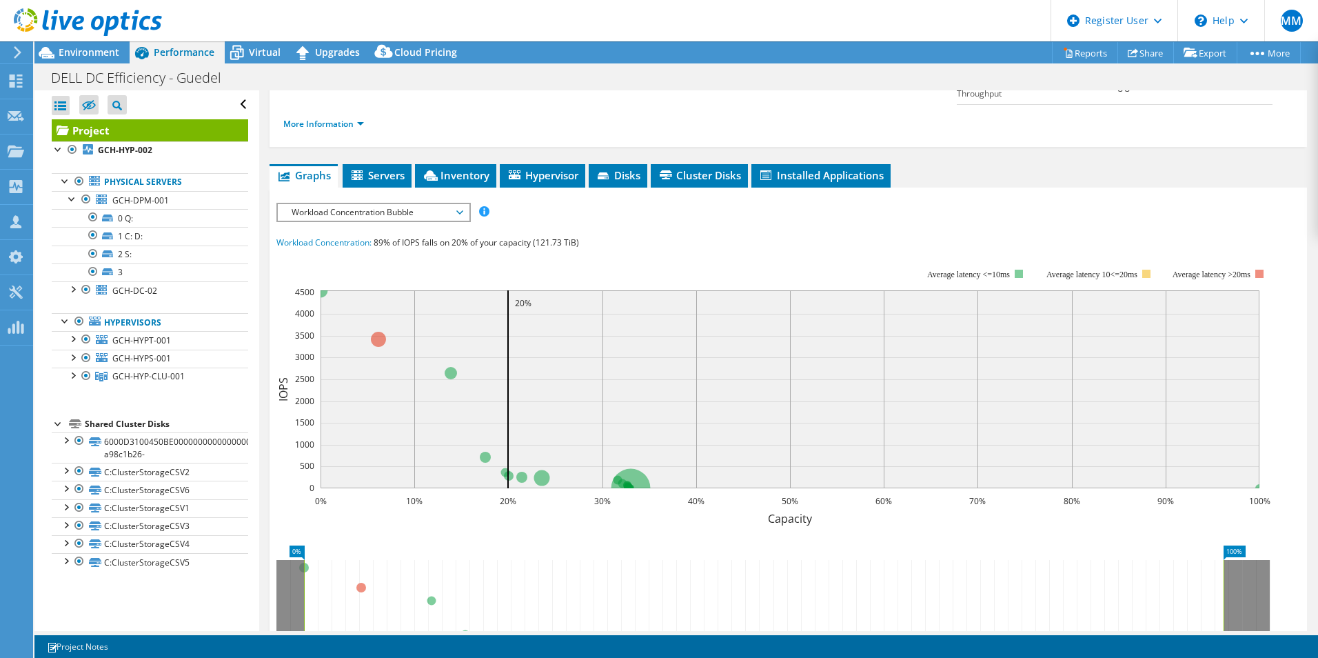
scroll to position [281, 0]
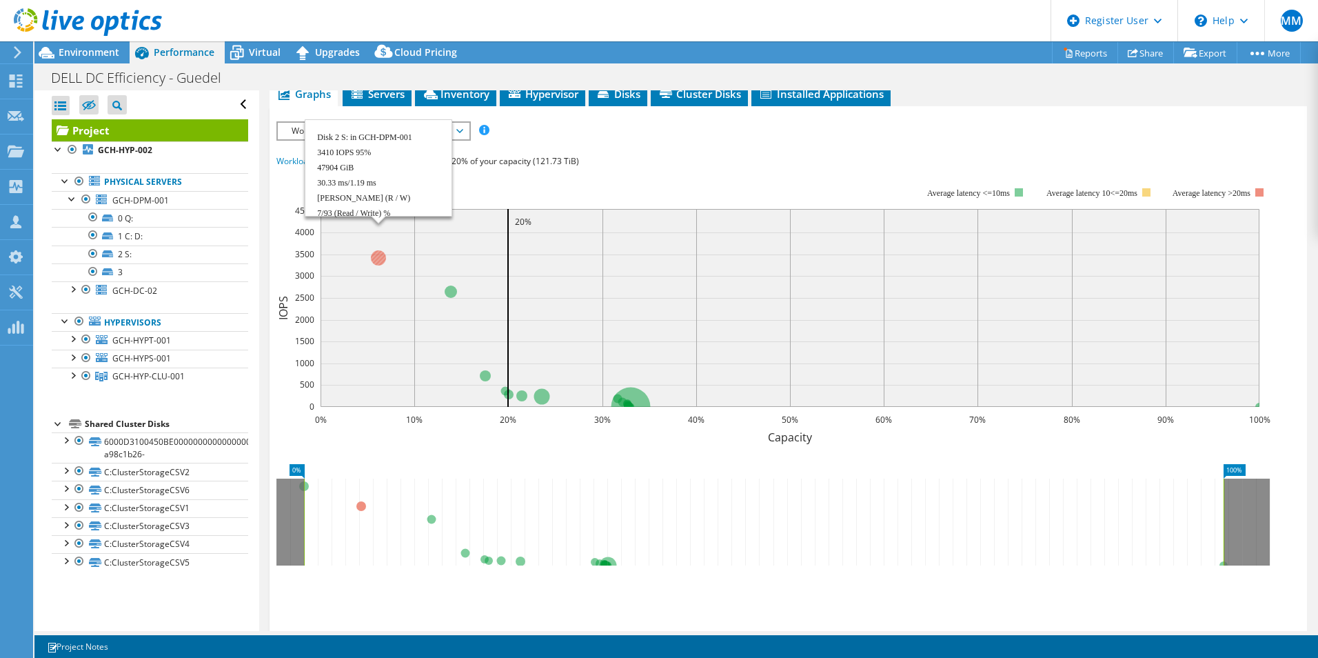
click at [372, 250] on circle at bounding box center [378, 257] width 15 height 15
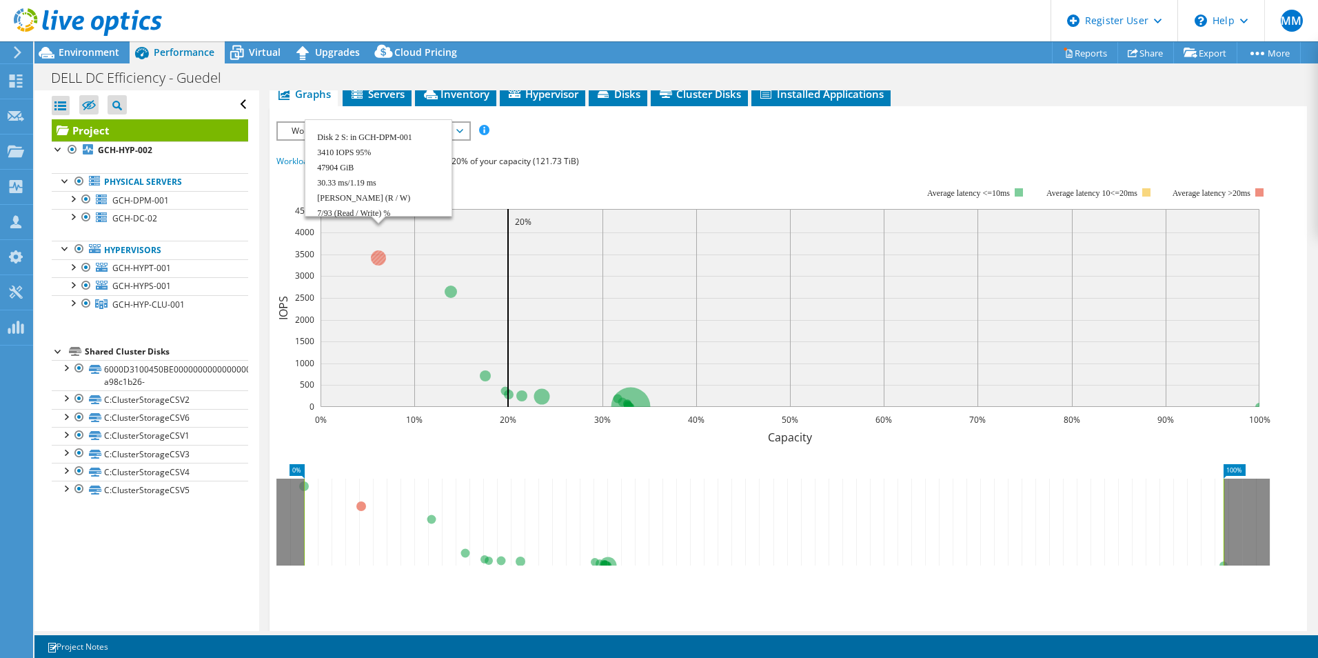
click at [382, 250] on circle at bounding box center [378, 257] width 15 height 15
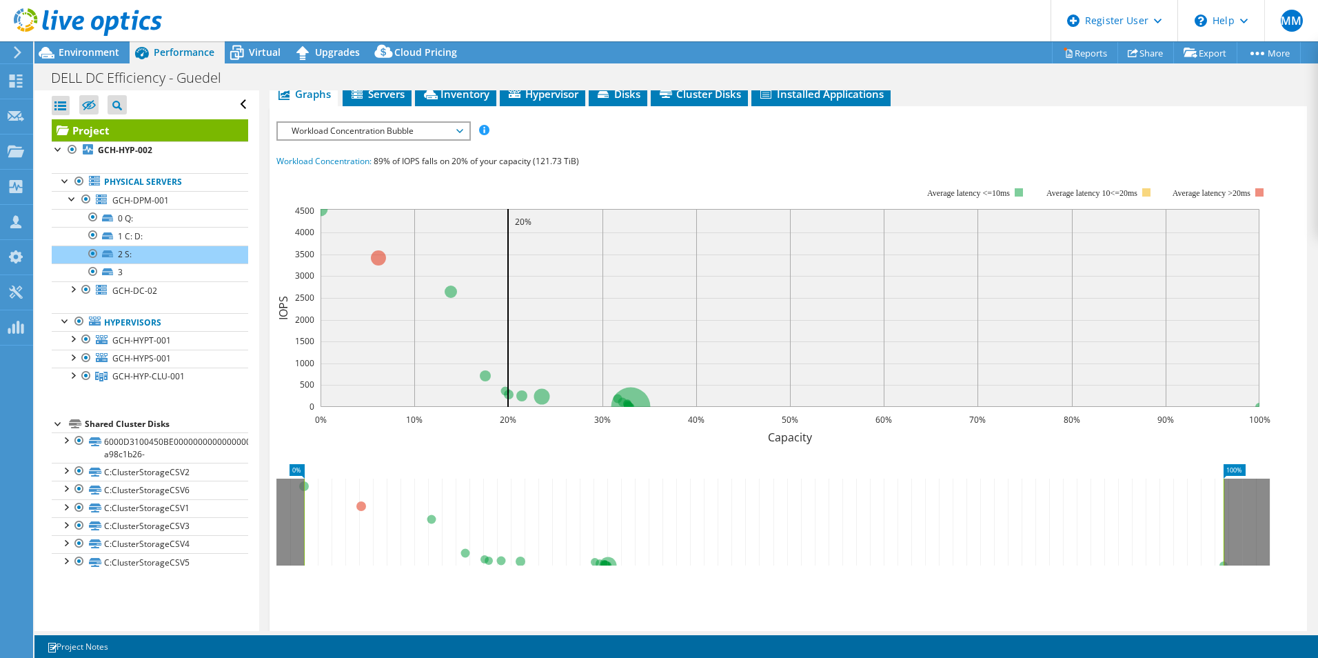
click at [357, 123] on span "Workload Concentration Bubble" at bounding box center [373, 131] width 177 height 17
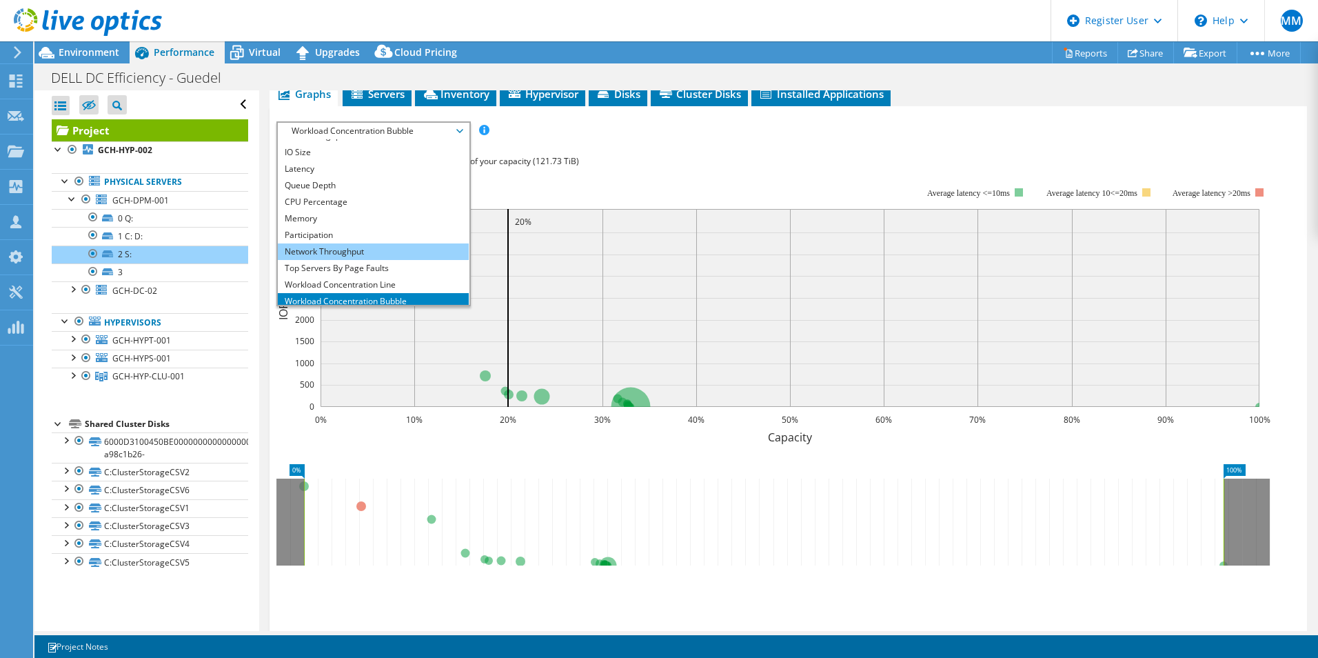
scroll to position [50, 0]
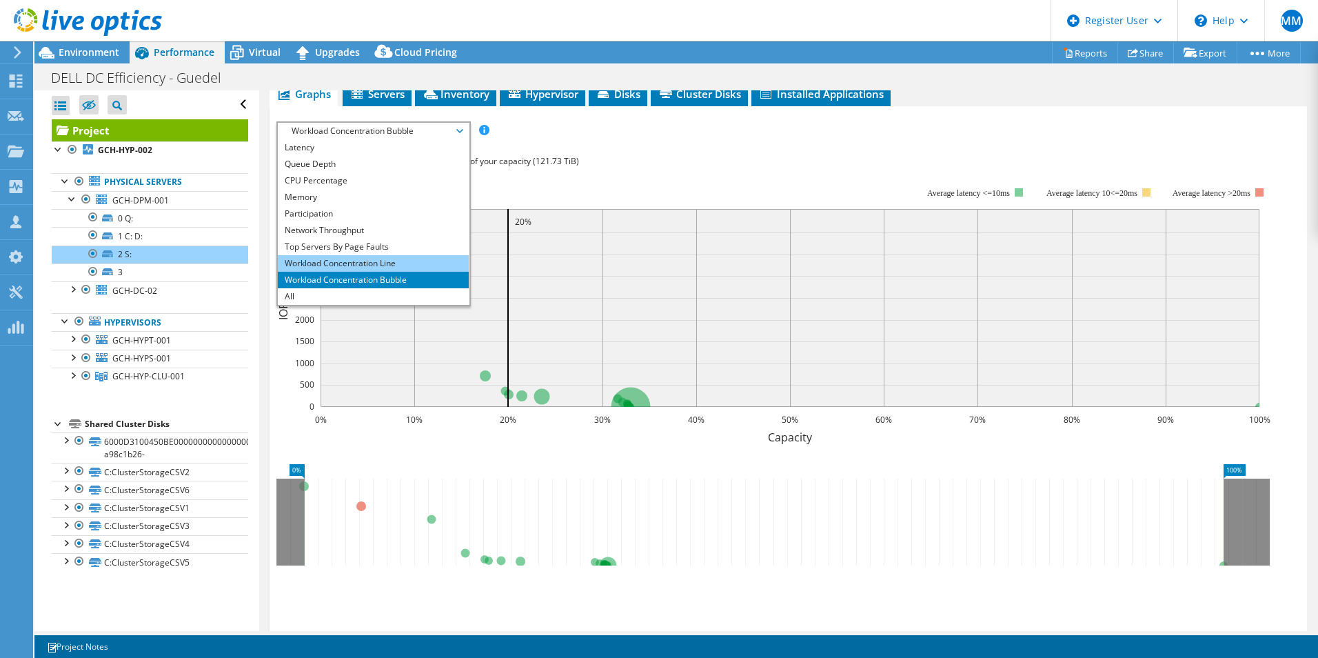
click at [335, 255] on li "Workload Concentration Line" at bounding box center [373, 263] width 191 height 17
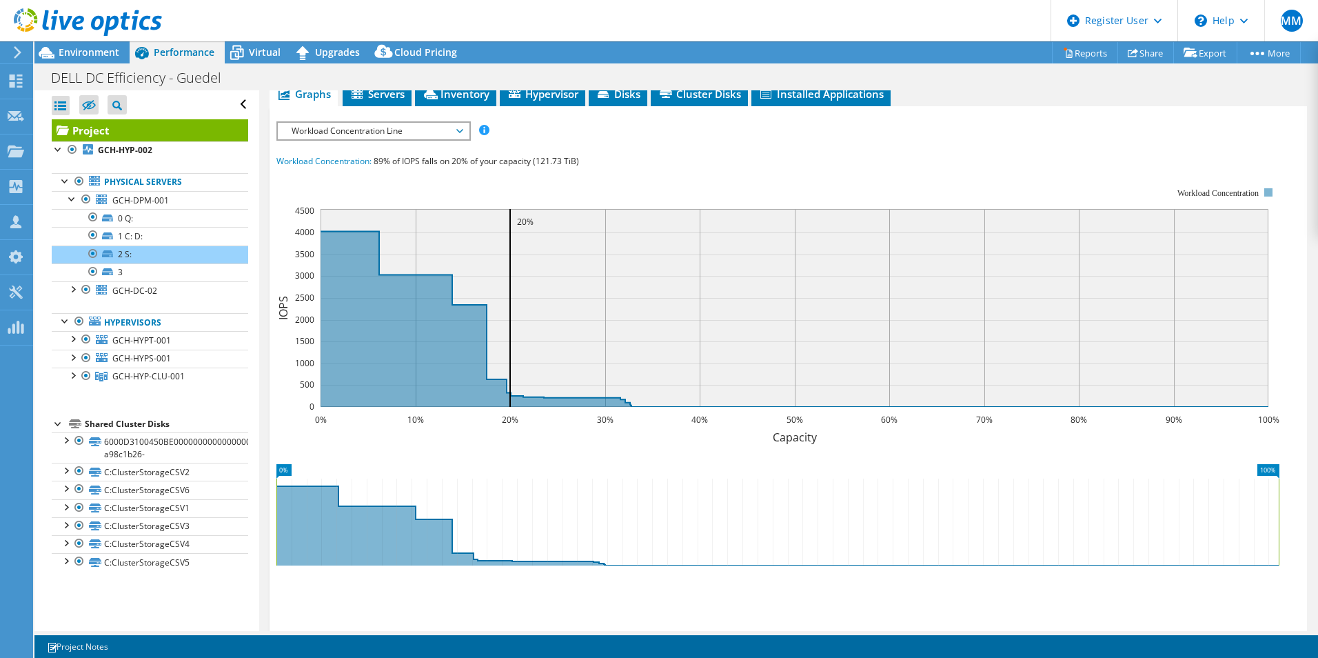
click at [342, 123] on span "Workload Concentration Line" at bounding box center [373, 131] width 177 height 17
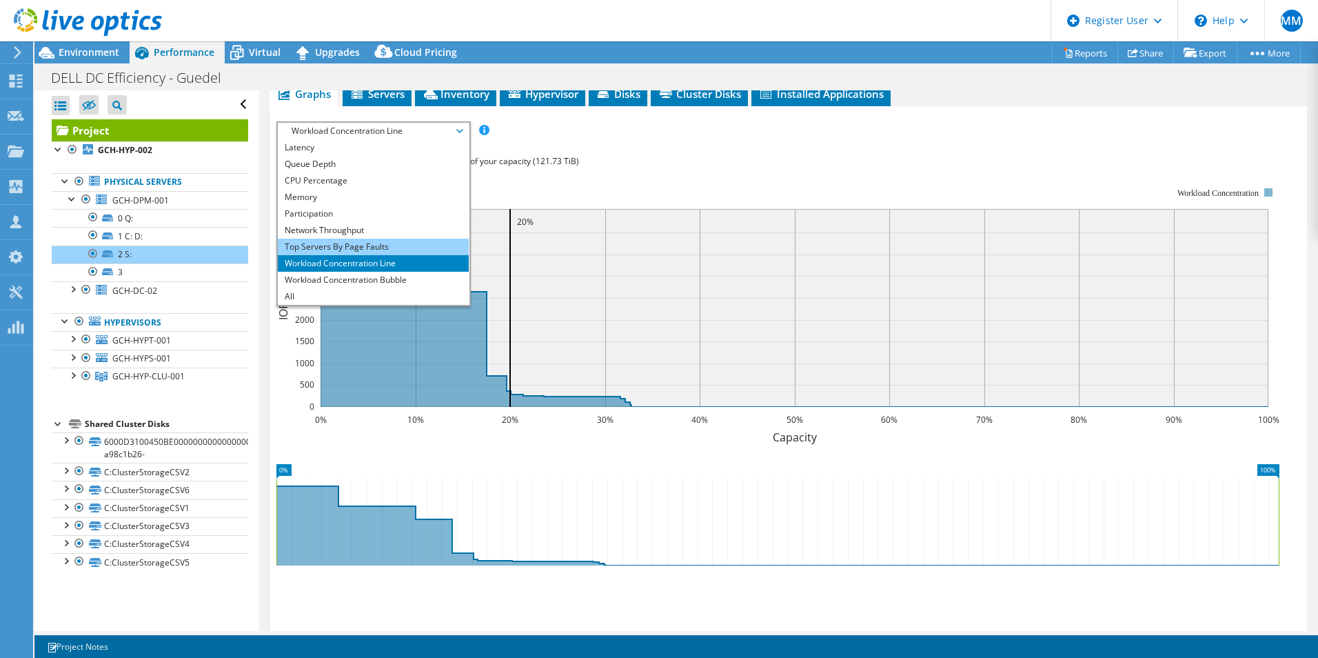
click at [330, 239] on li "Top Servers By Page Faults" at bounding box center [373, 247] width 191 height 17
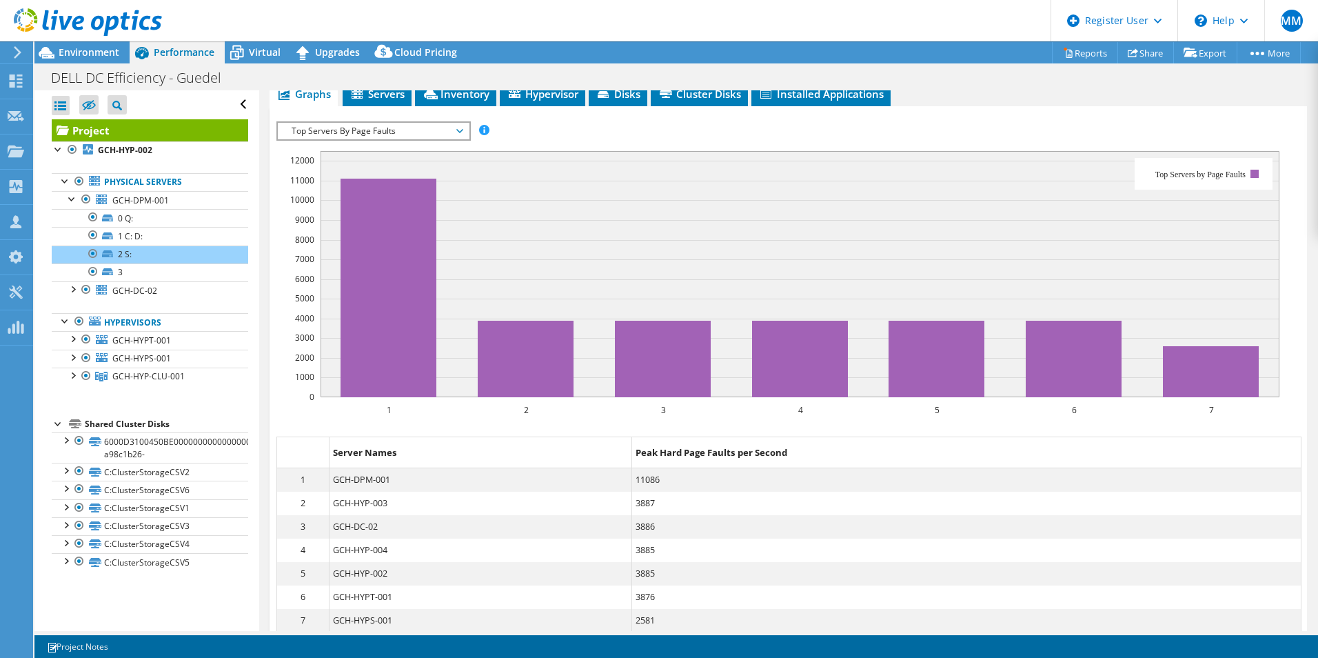
click at [534, 83] on div "DELL DC Efficiency - Guedel Print" at bounding box center [676, 78] width 1284 height 26
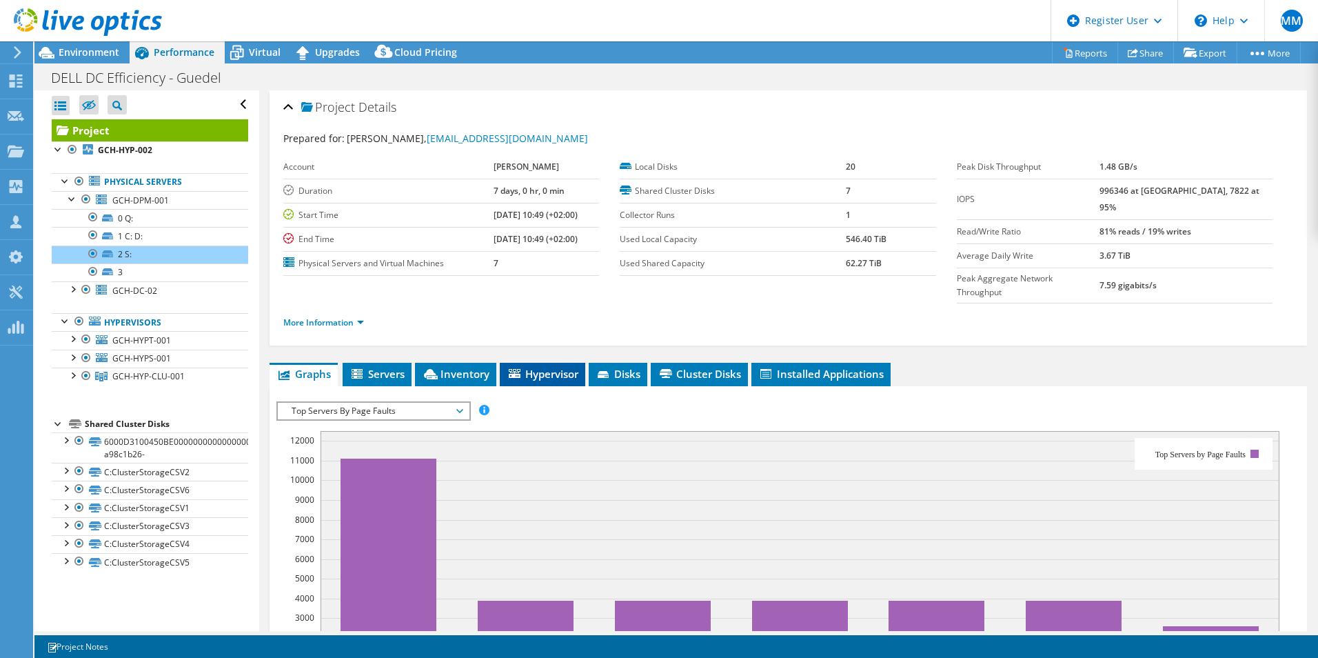
scroll to position [0, 0]
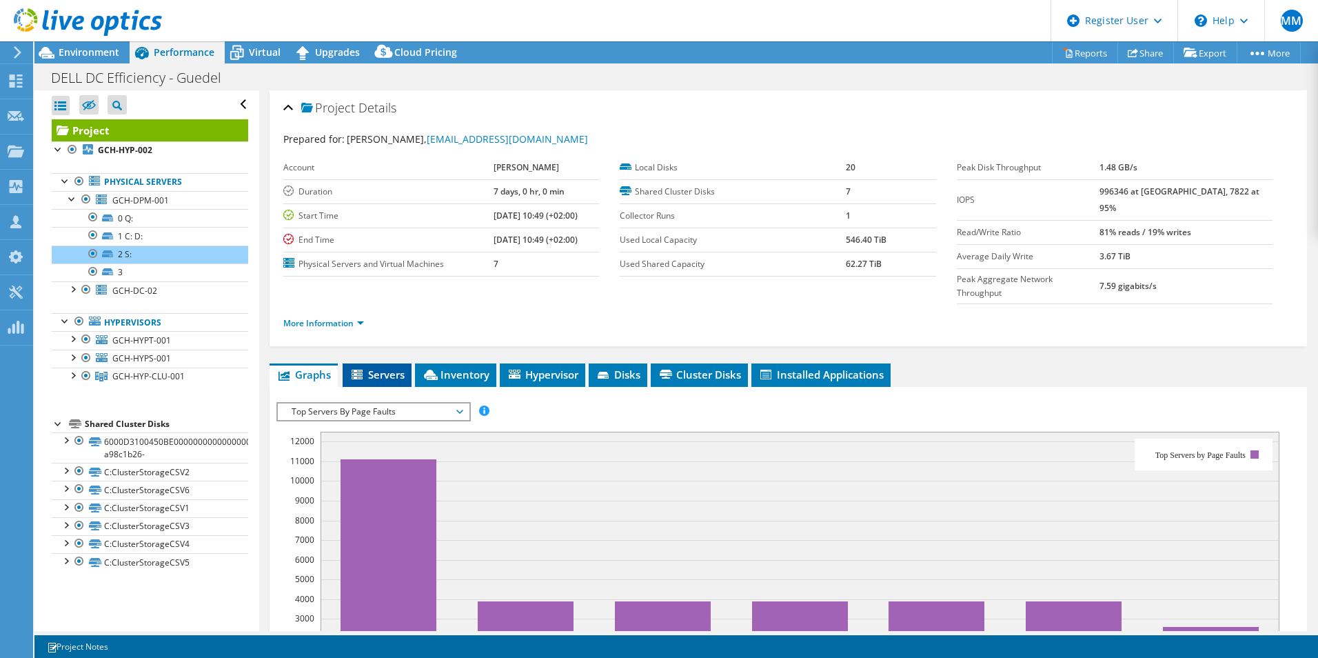
click at [381, 367] on span "Servers" at bounding box center [377, 374] width 55 height 14
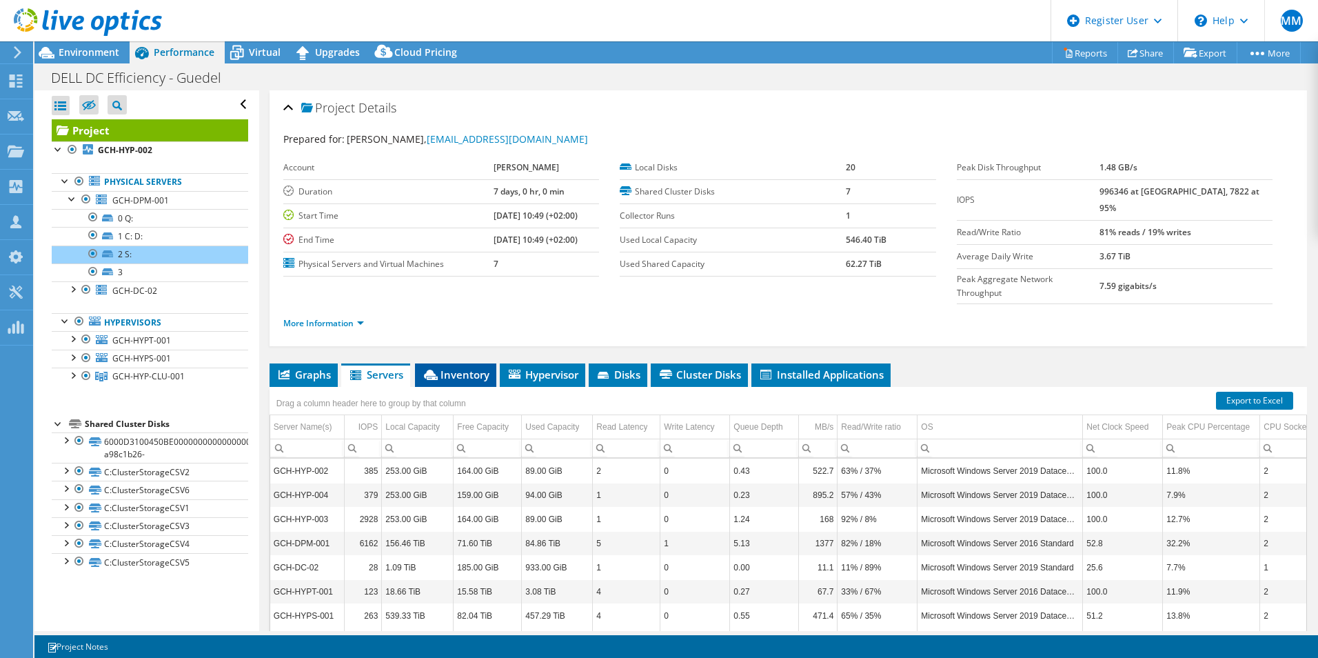
click at [454, 367] on span "Inventory" at bounding box center [456, 374] width 68 height 14
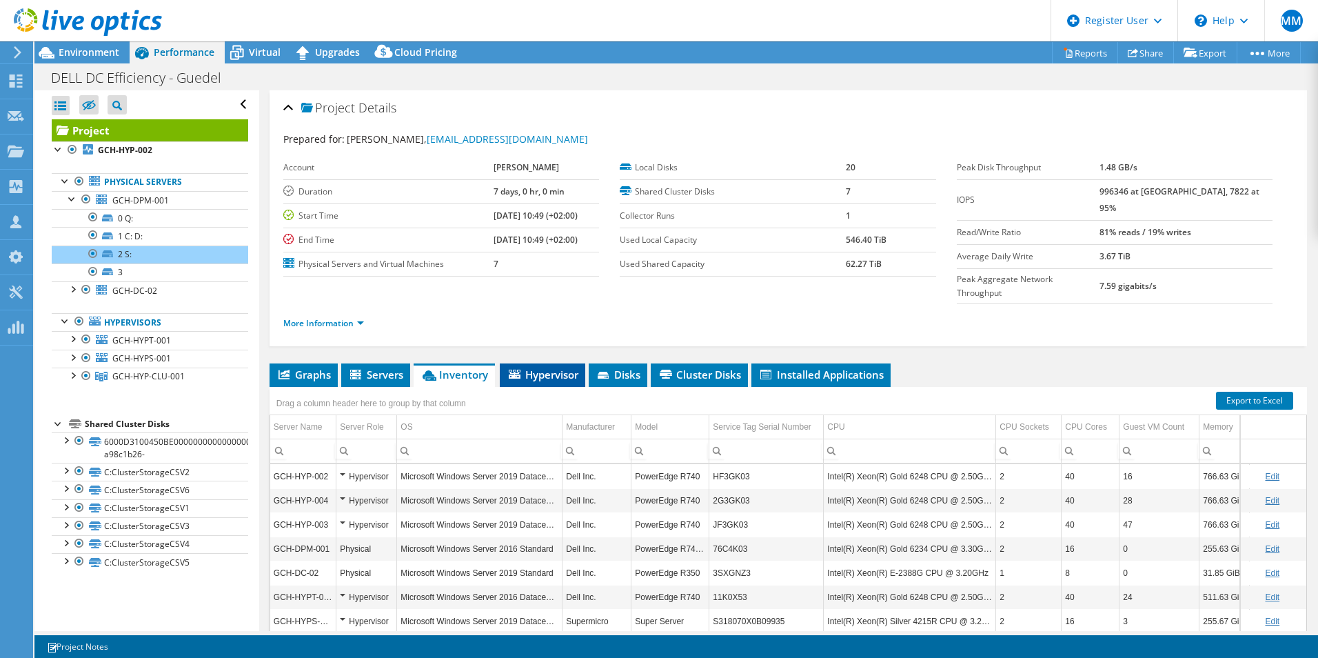
click at [539, 367] on span "Hypervisor" at bounding box center [543, 374] width 72 height 14
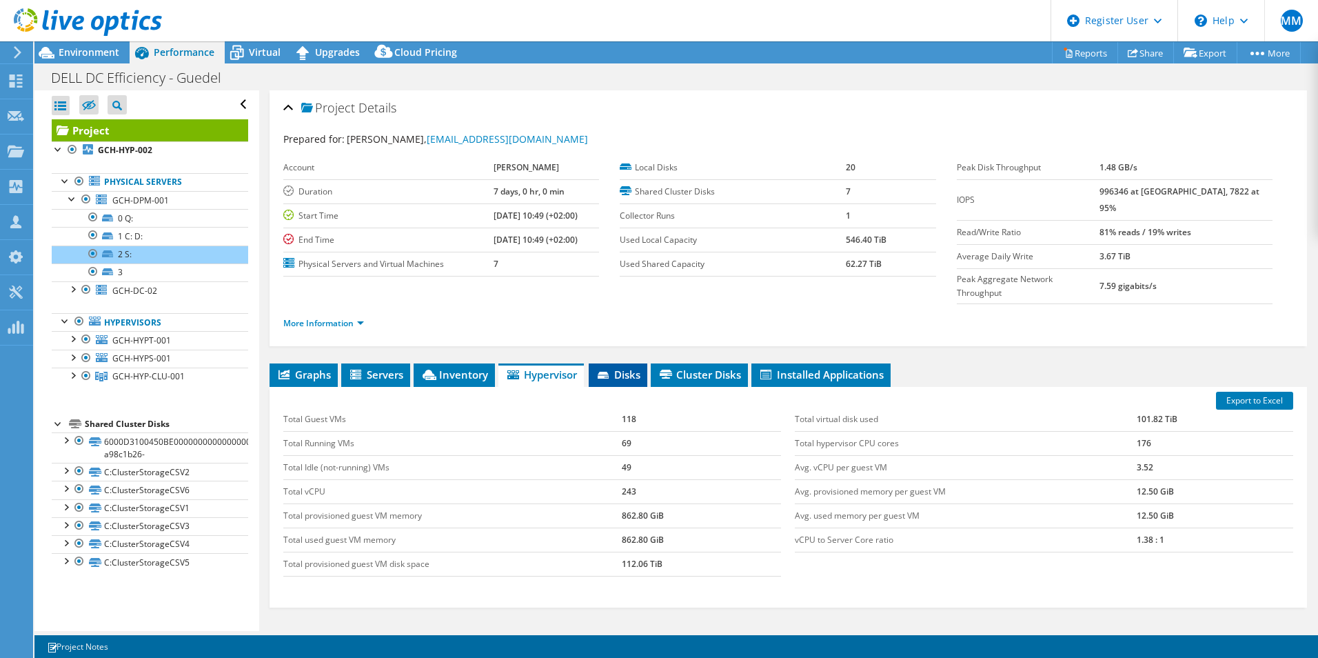
click at [621, 367] on span "Disks" at bounding box center [618, 374] width 45 height 14
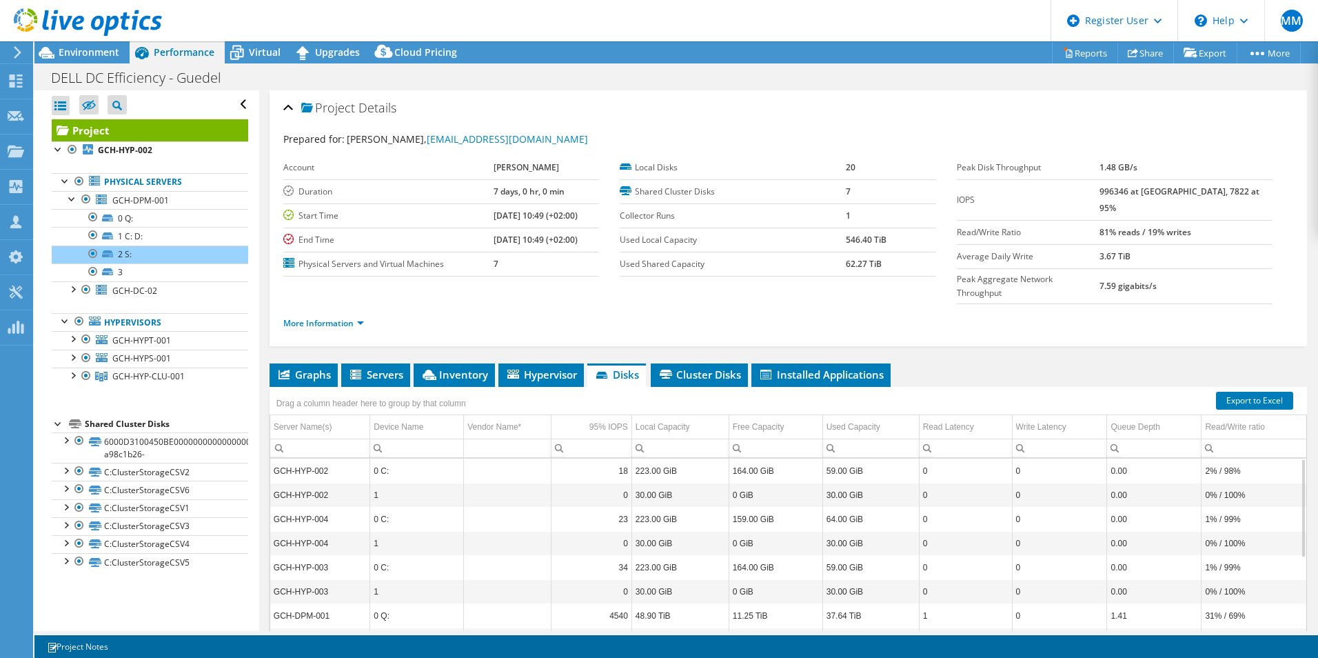
click at [707, 387] on div "Drag a column header here to group by that column" at bounding box center [789, 396] width 1038 height 18
drag, startPoint x: 241, startPoint y: 46, endPoint x: 271, endPoint y: 54, distance: 31.6
click at [241, 46] on icon at bounding box center [237, 53] width 24 height 24
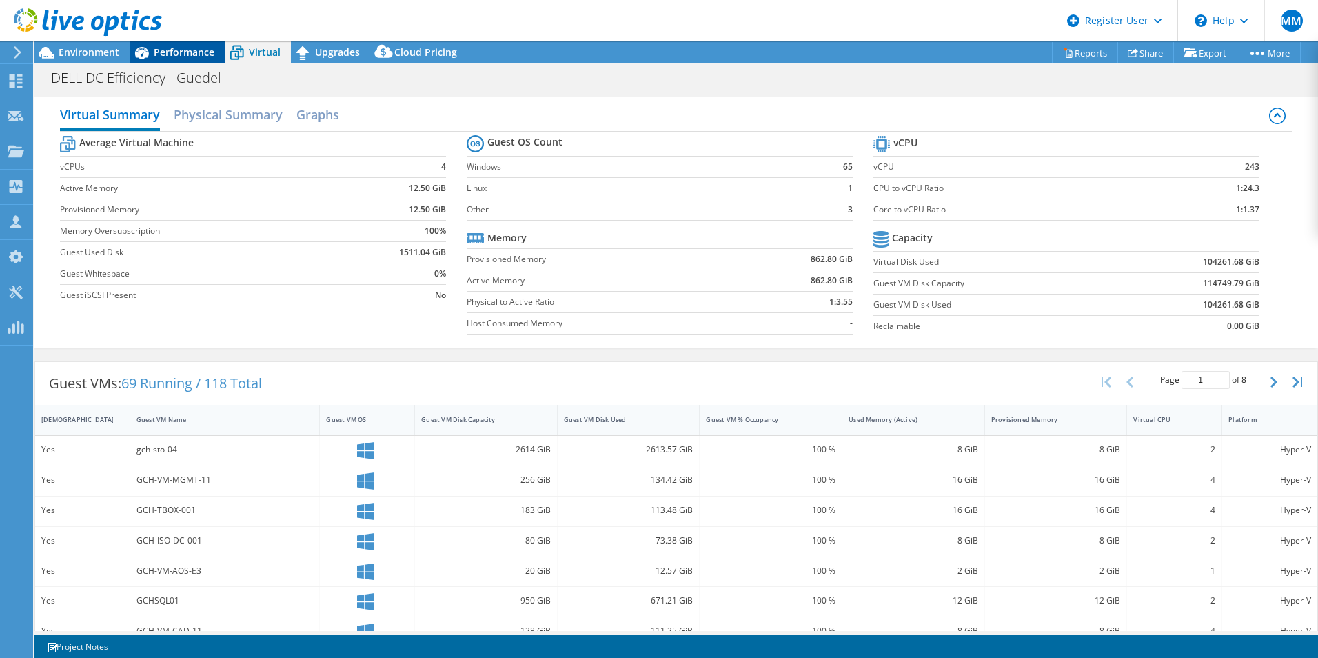
click at [187, 45] on div "Performance" at bounding box center [177, 52] width 95 height 22
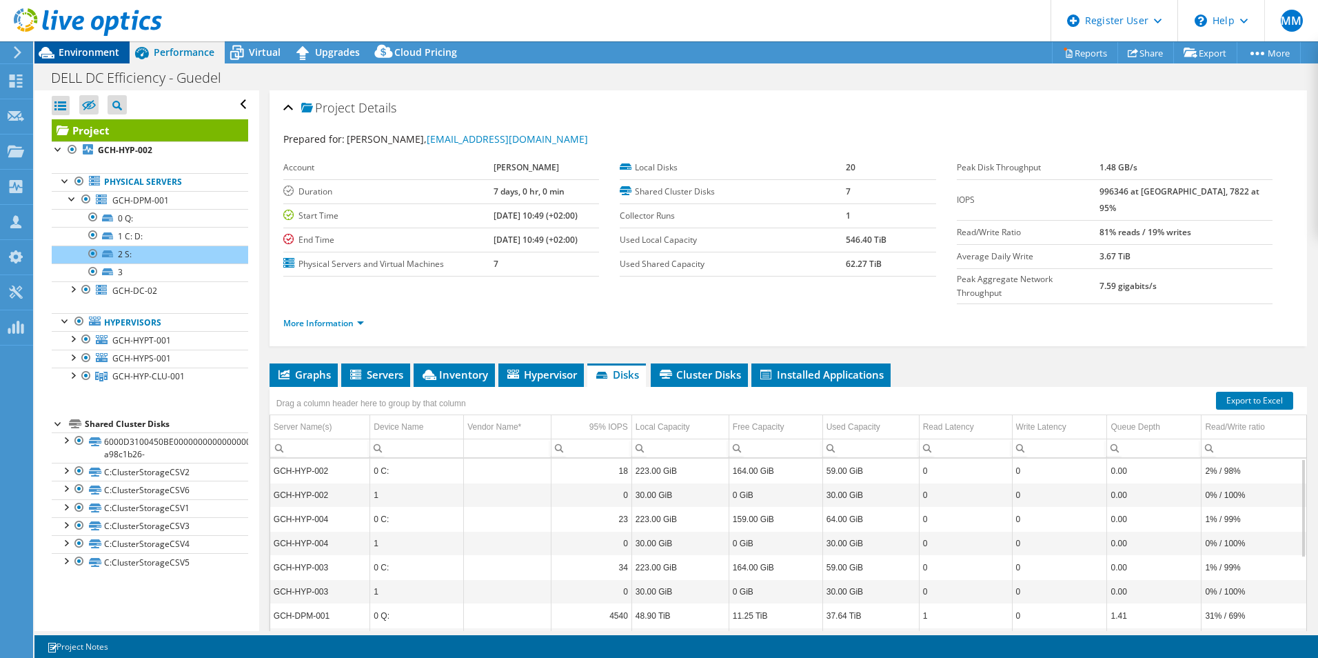
click at [121, 54] on div "Environment" at bounding box center [81, 52] width 95 height 22
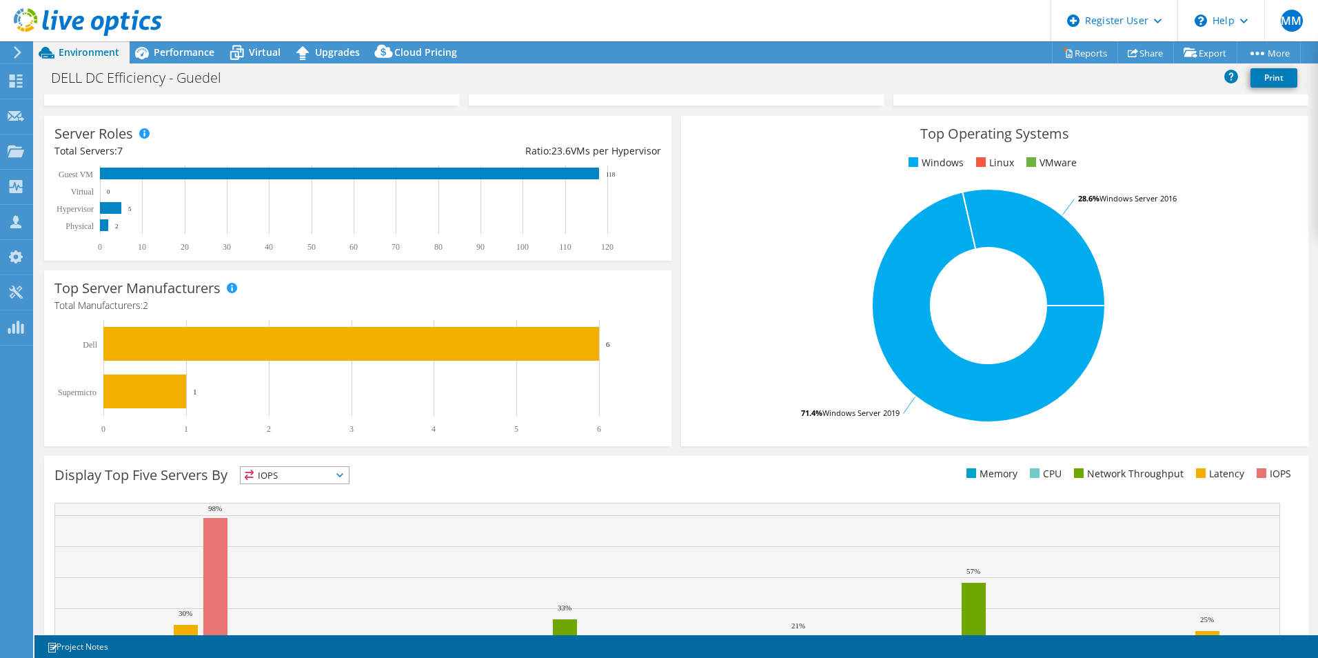
scroll to position [263, 0]
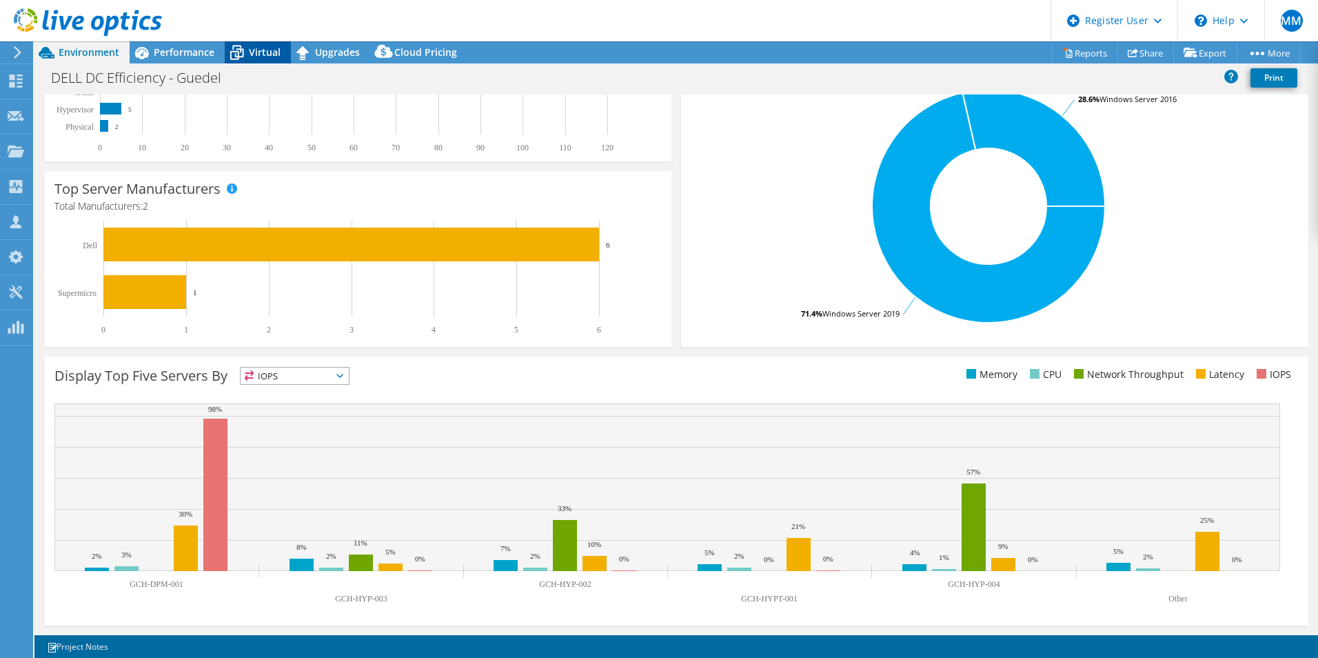
click at [265, 49] on span "Virtual" at bounding box center [265, 52] width 32 height 13
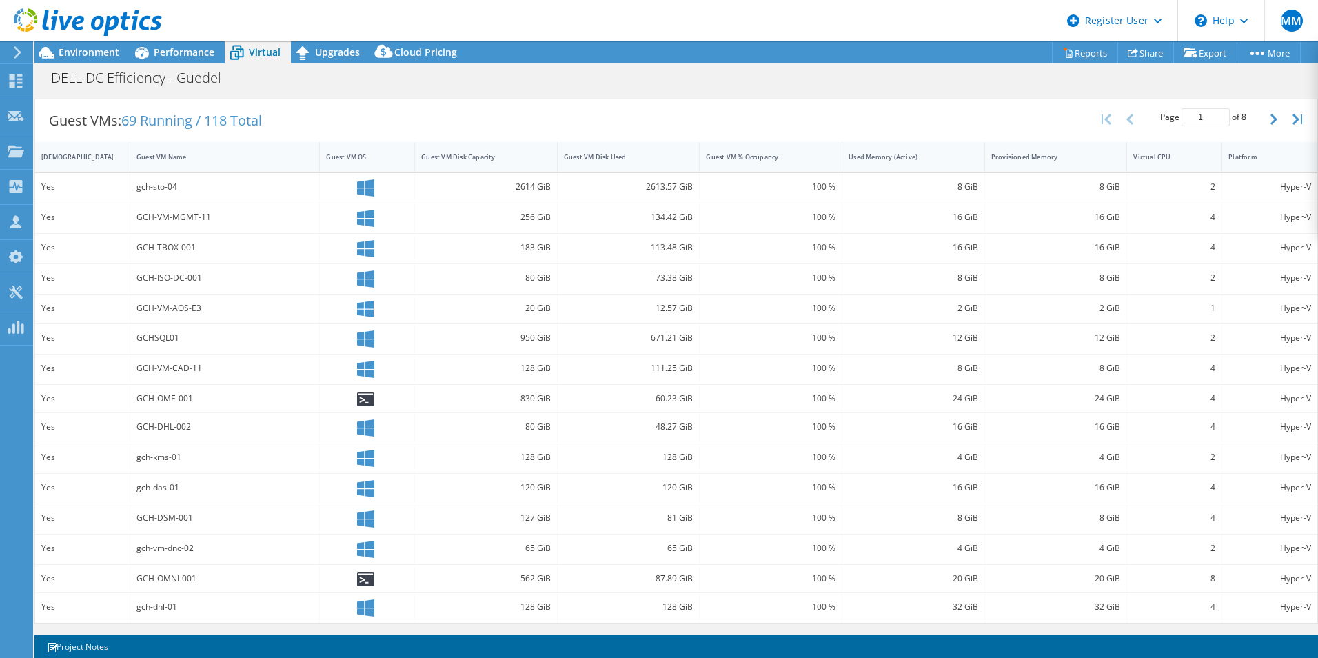
click at [329, 41] on header "MM Dell User Mark Motta Mark.Motta@dell.com Dell My Profile Log Out \n Help Exp…" at bounding box center [659, 20] width 1318 height 41
click at [206, 43] on div "Performance" at bounding box center [177, 52] width 95 height 22
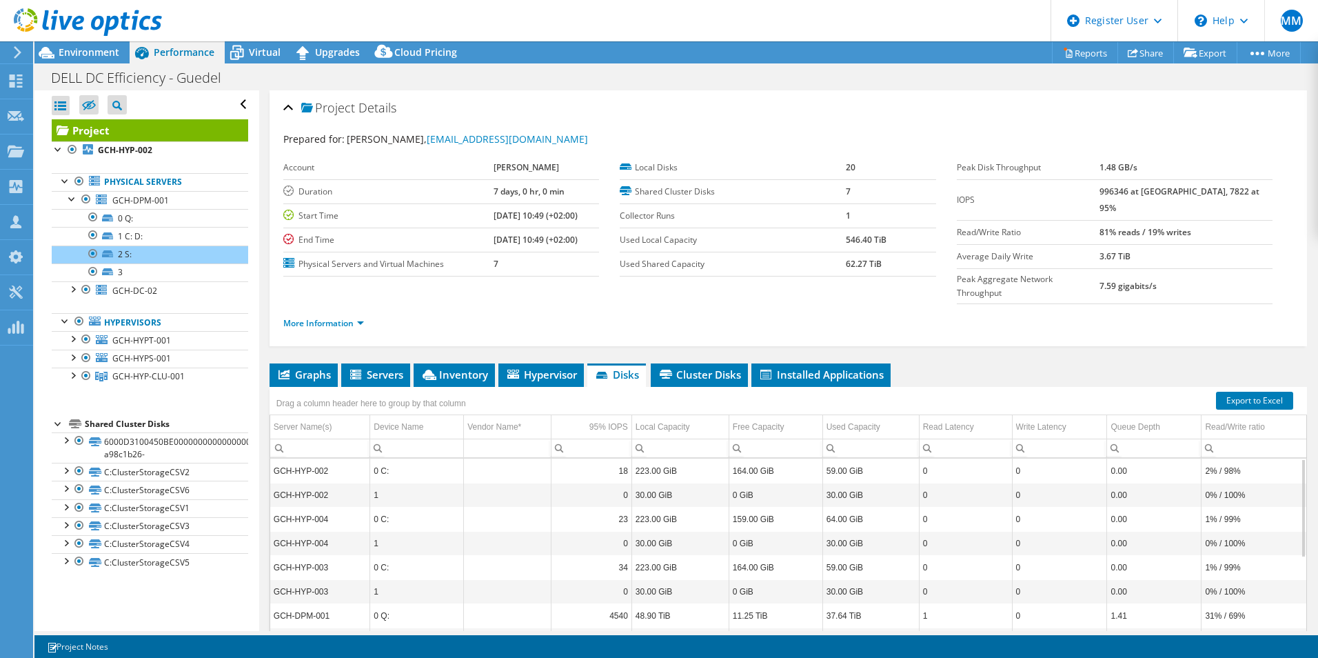
scroll to position [0, 0]
click at [72, 199] on div at bounding box center [72, 198] width 14 height 14
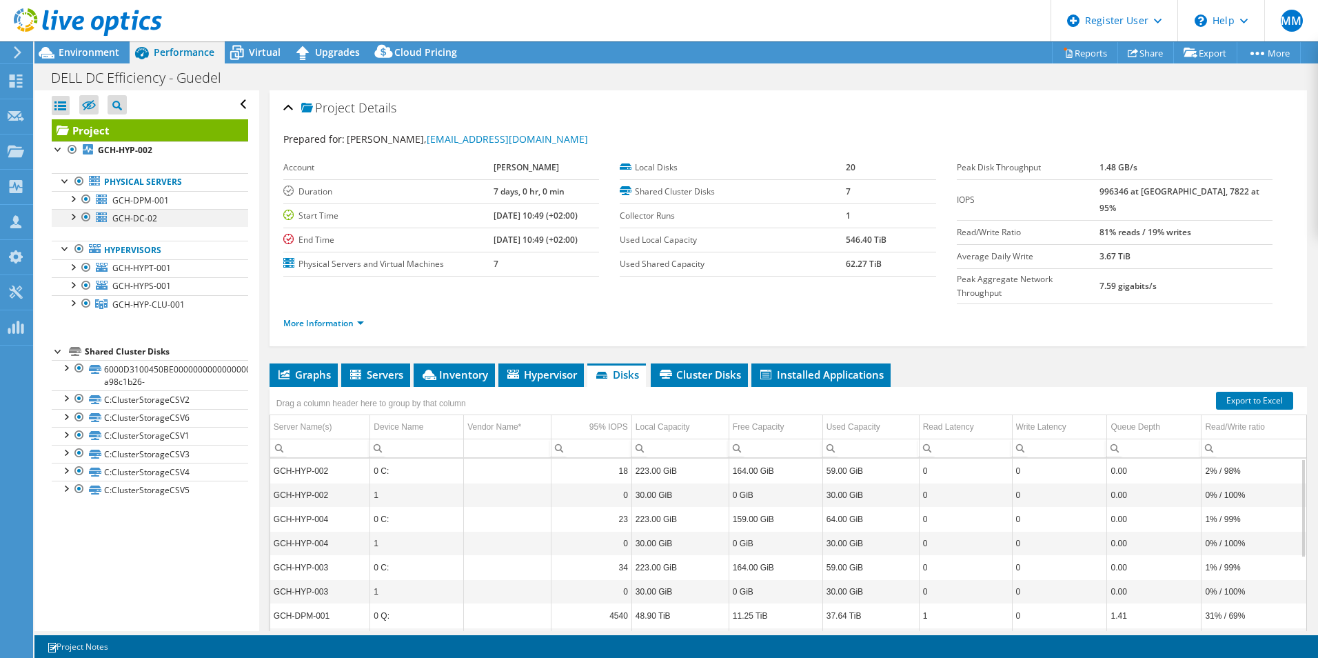
click at [74, 214] on div at bounding box center [72, 216] width 14 height 14
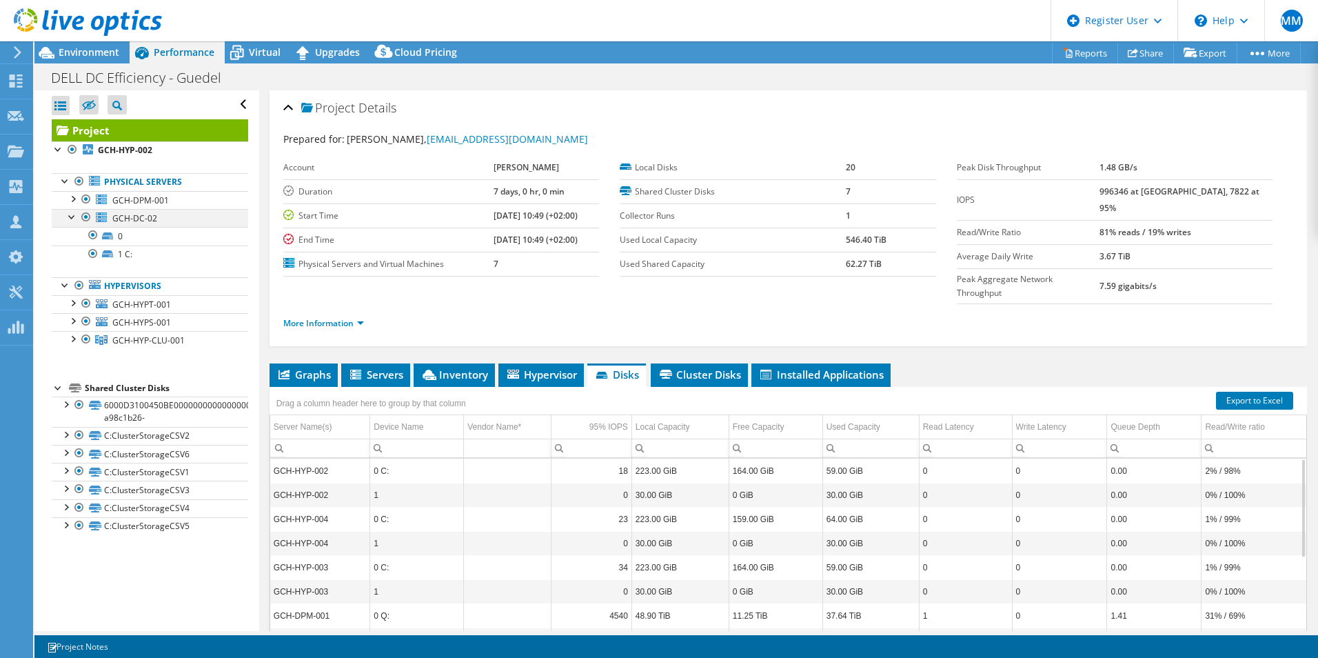
click at [70, 217] on div at bounding box center [72, 216] width 14 height 14
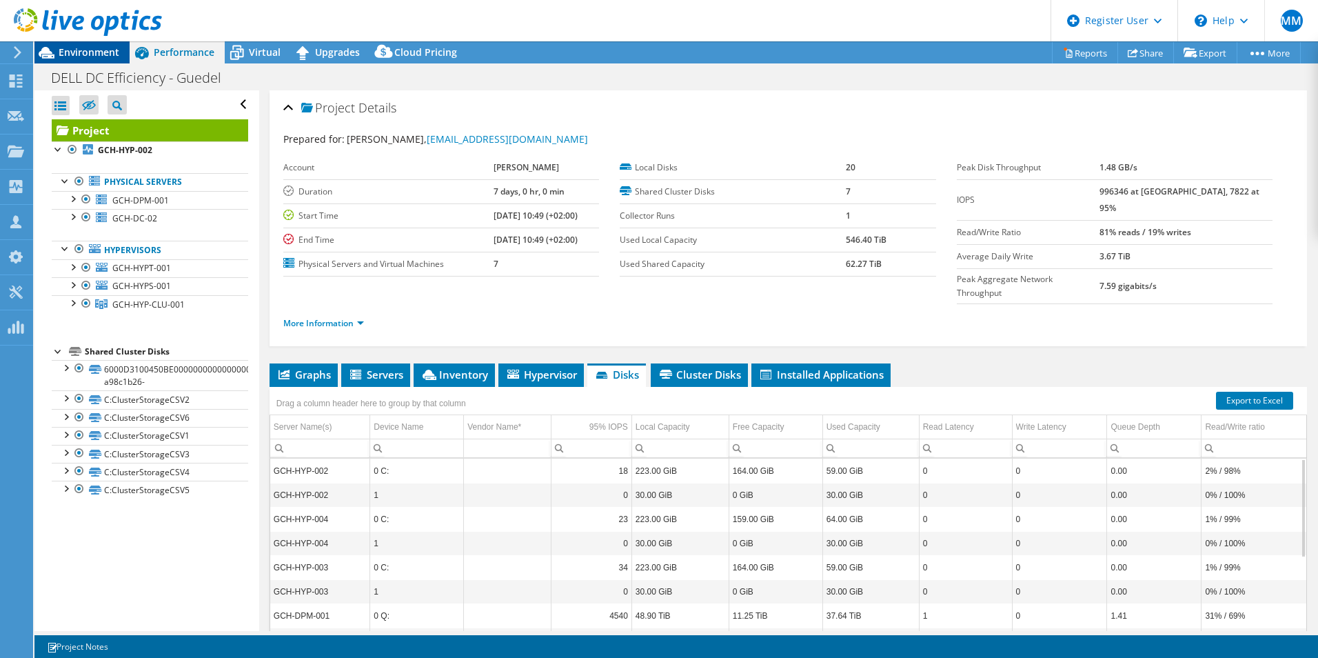
click at [110, 50] on span "Environment" at bounding box center [89, 52] width 61 height 13
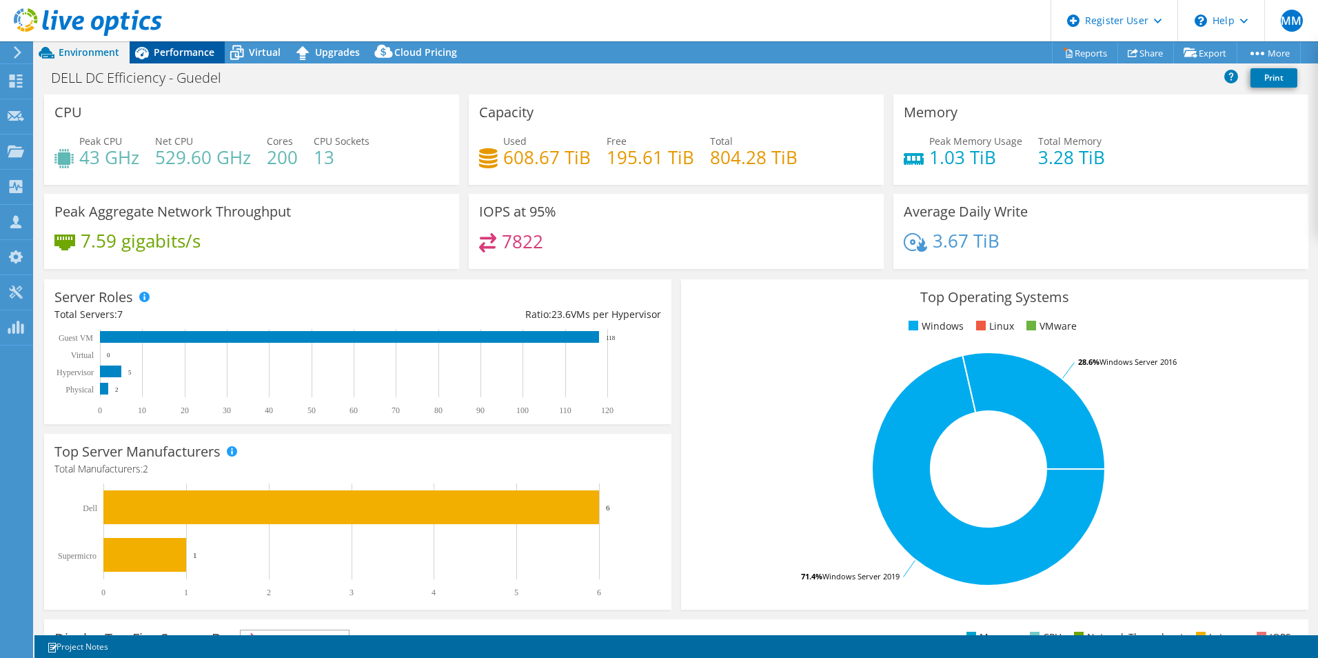
click at [172, 51] on span "Performance" at bounding box center [184, 52] width 61 height 13
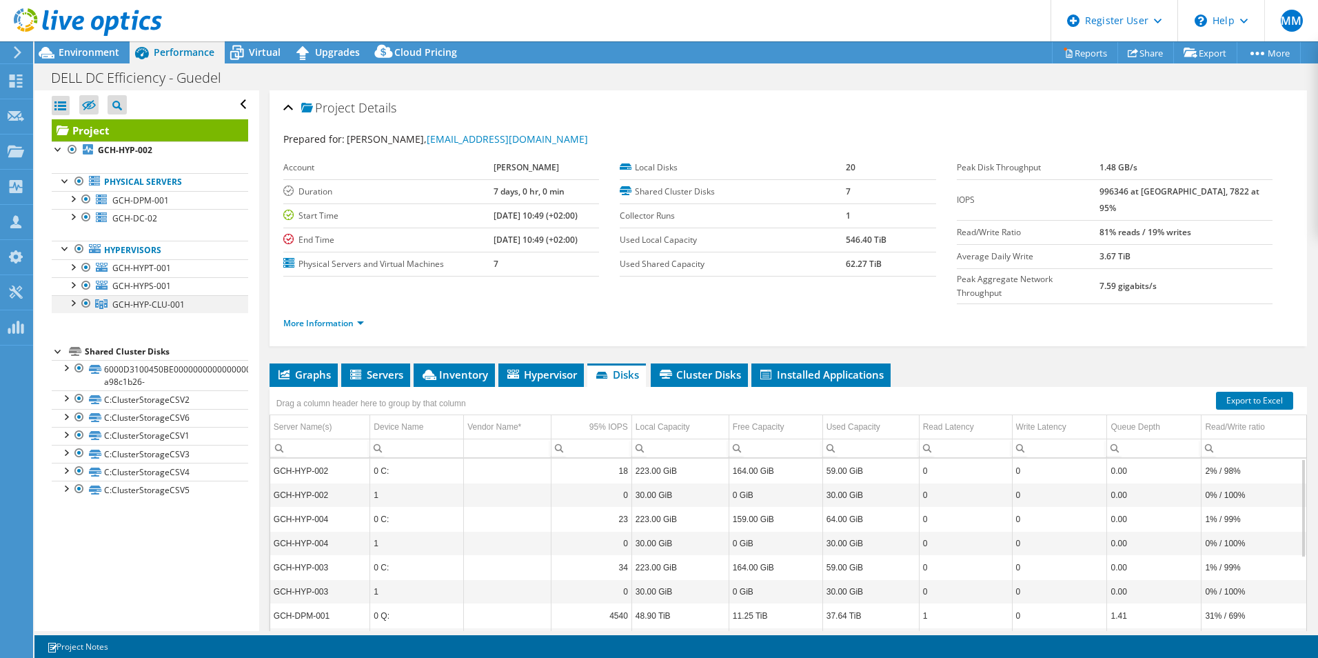
click at [72, 298] on div at bounding box center [72, 302] width 14 height 14
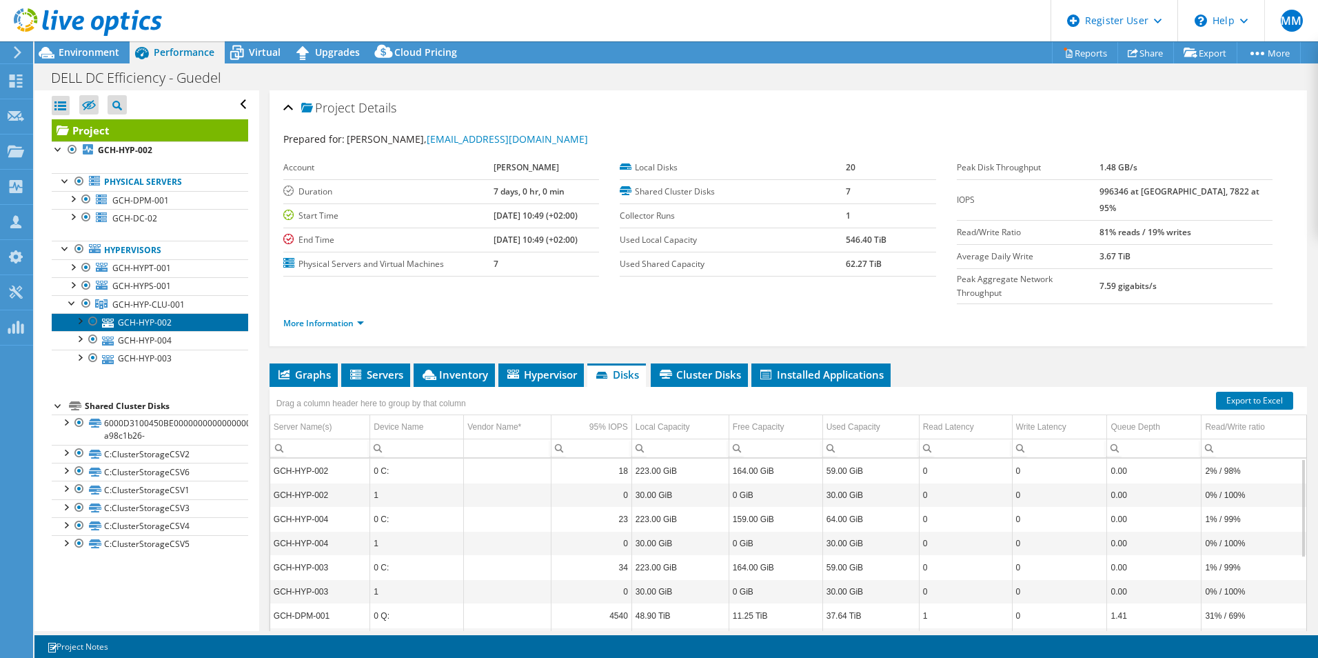
click at [146, 322] on link "GCH-HYP-002" at bounding box center [150, 322] width 196 height 18
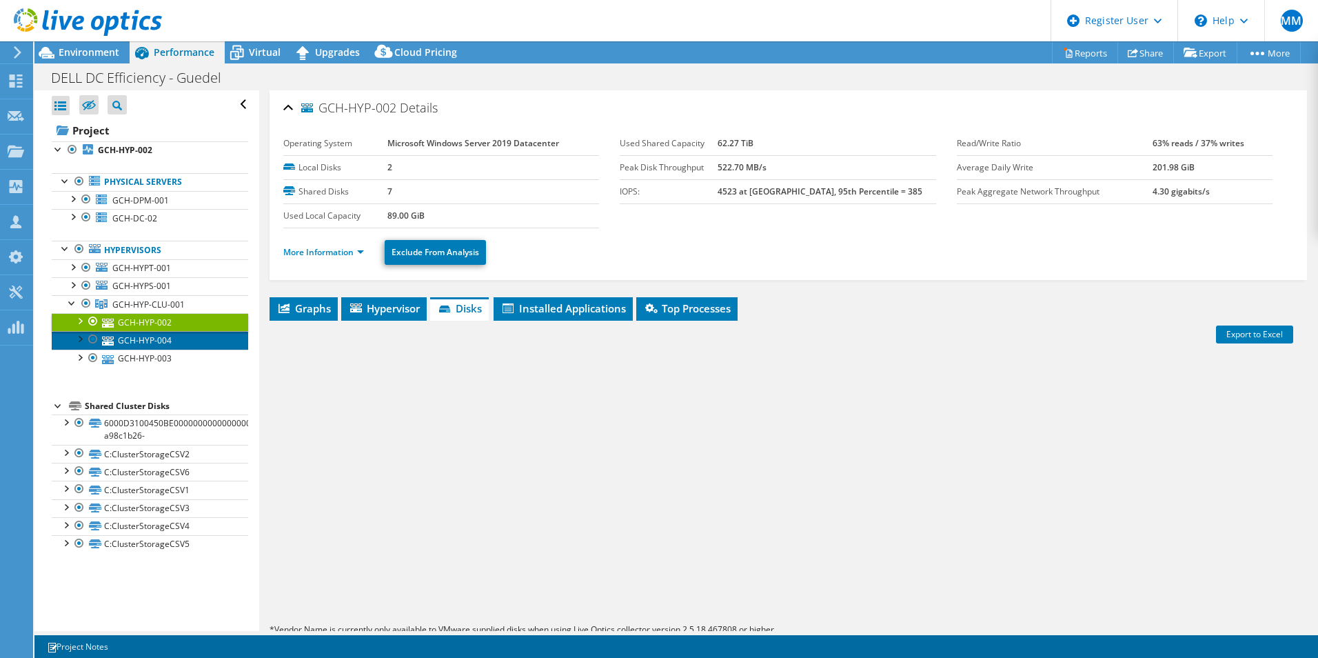
click at [146, 341] on link "GCH-HYP-004" at bounding box center [150, 340] width 196 height 18
click at [145, 356] on link "GCH-HYP-003" at bounding box center [150, 359] width 196 height 18
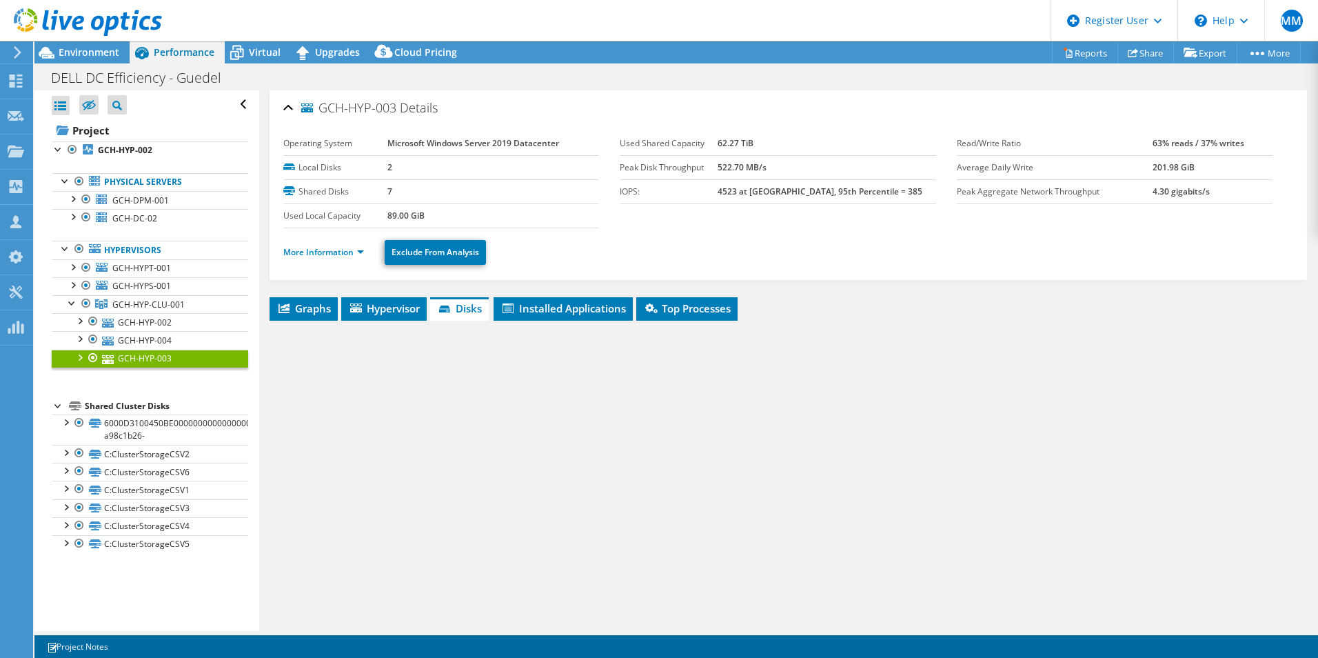
click at [77, 356] on div at bounding box center [79, 357] width 14 height 14
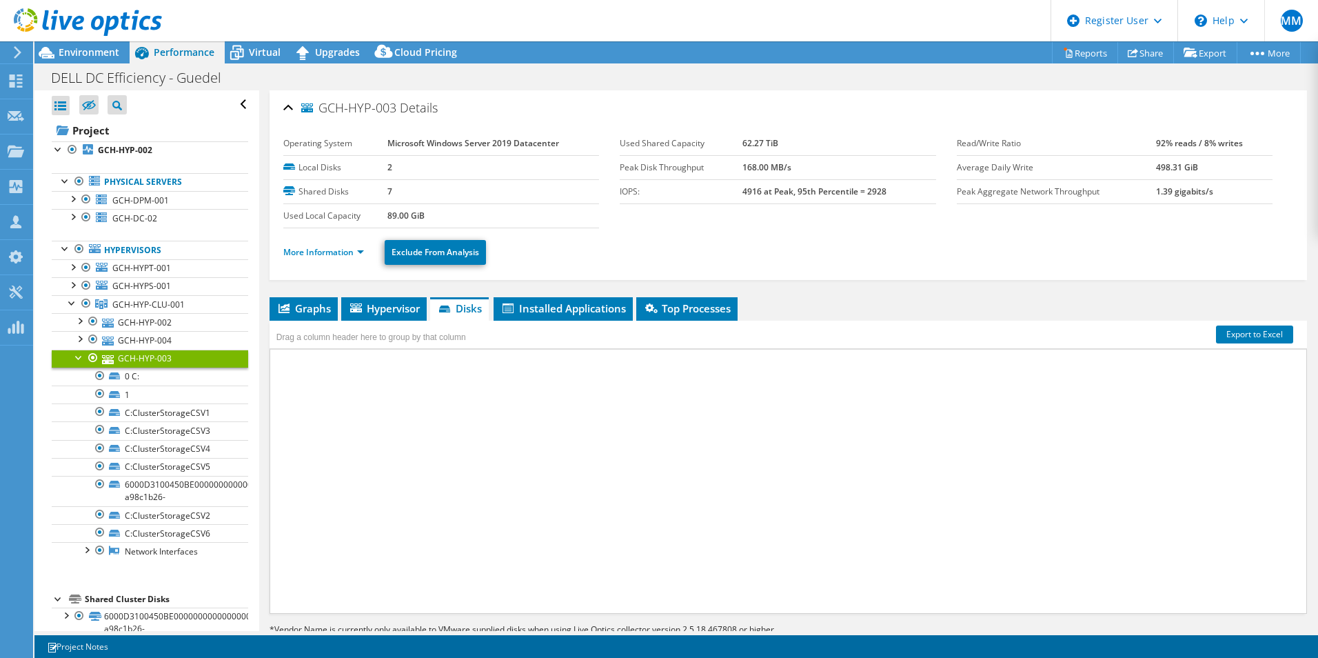
click at [77, 356] on div at bounding box center [79, 357] width 14 height 14
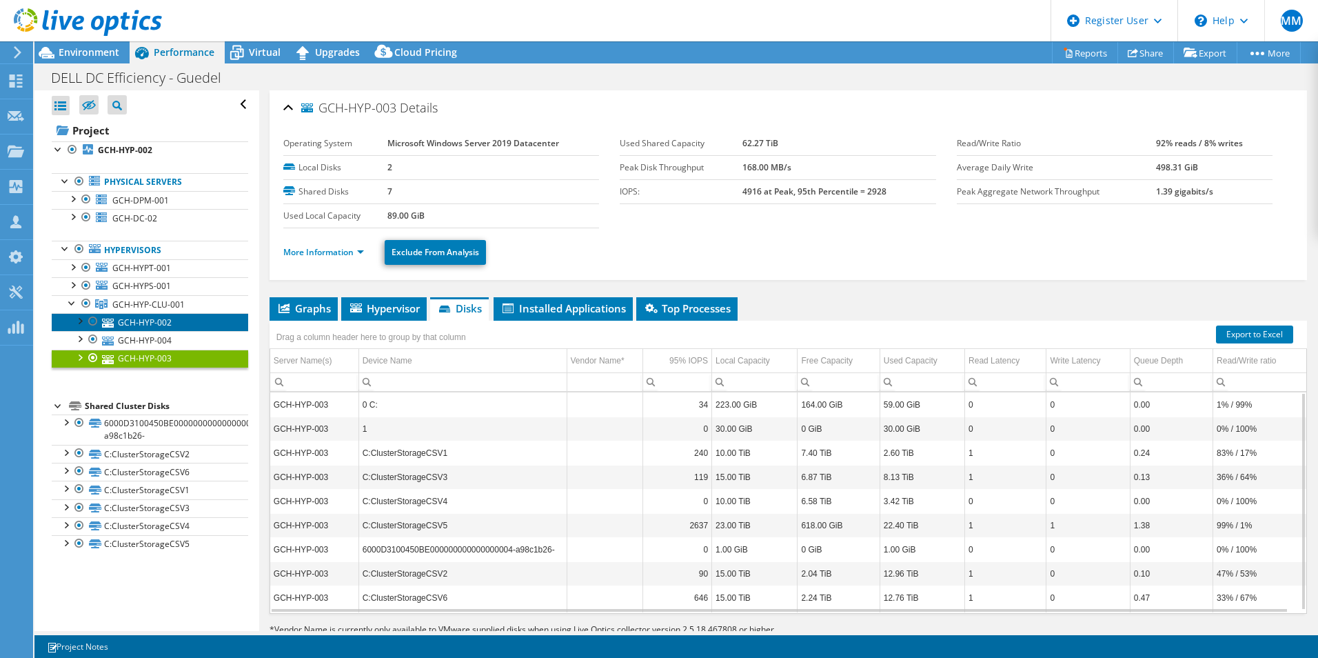
click at [181, 321] on link "GCH-HYP-002" at bounding box center [150, 322] width 196 height 18
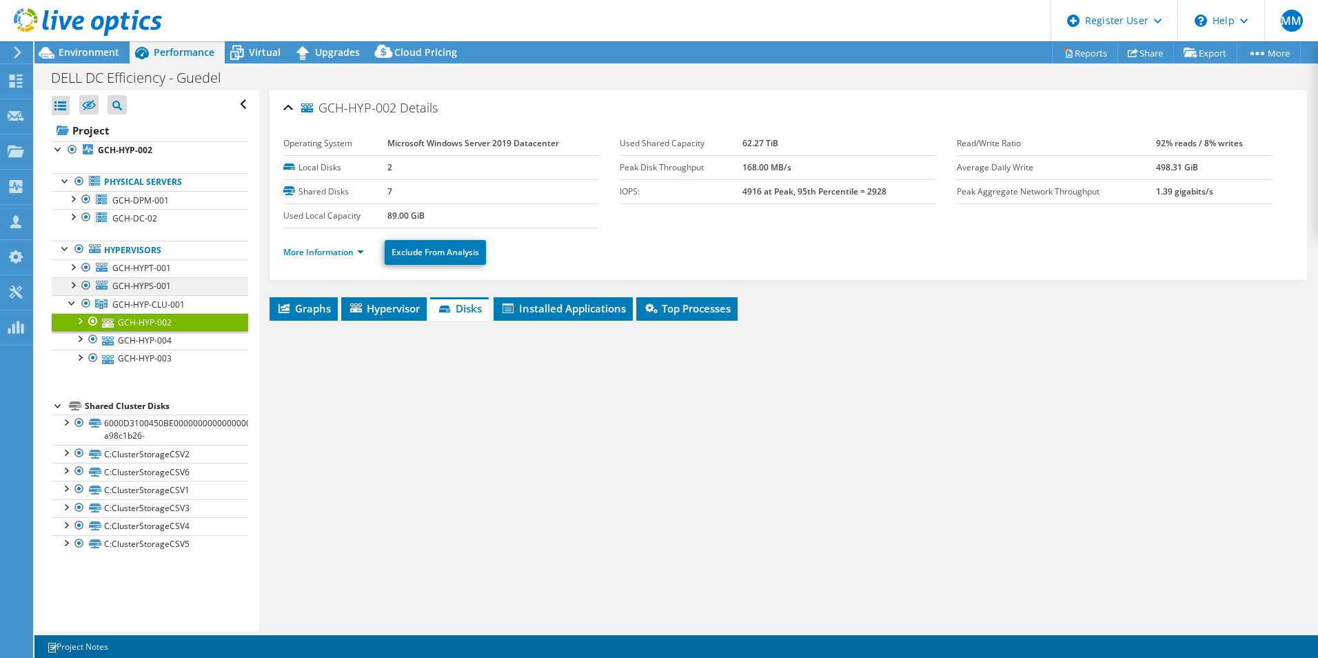
click at [185, 298] on link "GCH-HYP-CLU-001" at bounding box center [150, 304] width 196 height 18
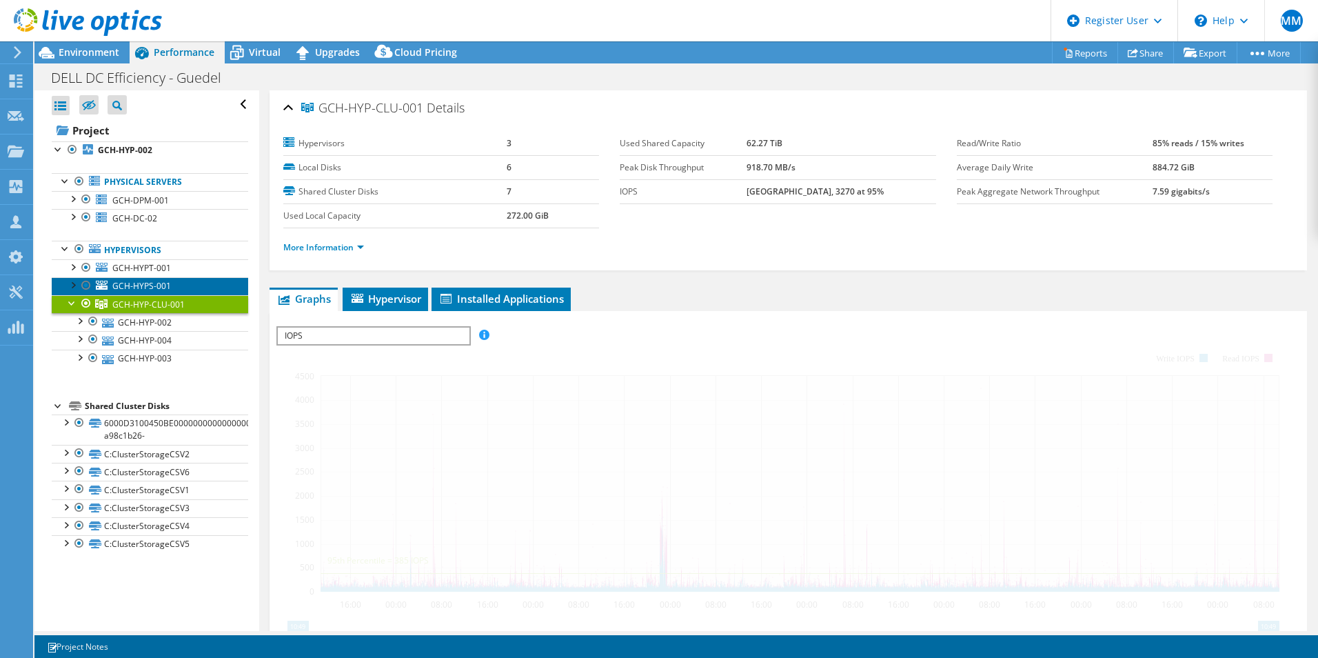
click at [179, 281] on link "GCH-HYPS-001" at bounding box center [150, 286] width 196 height 18
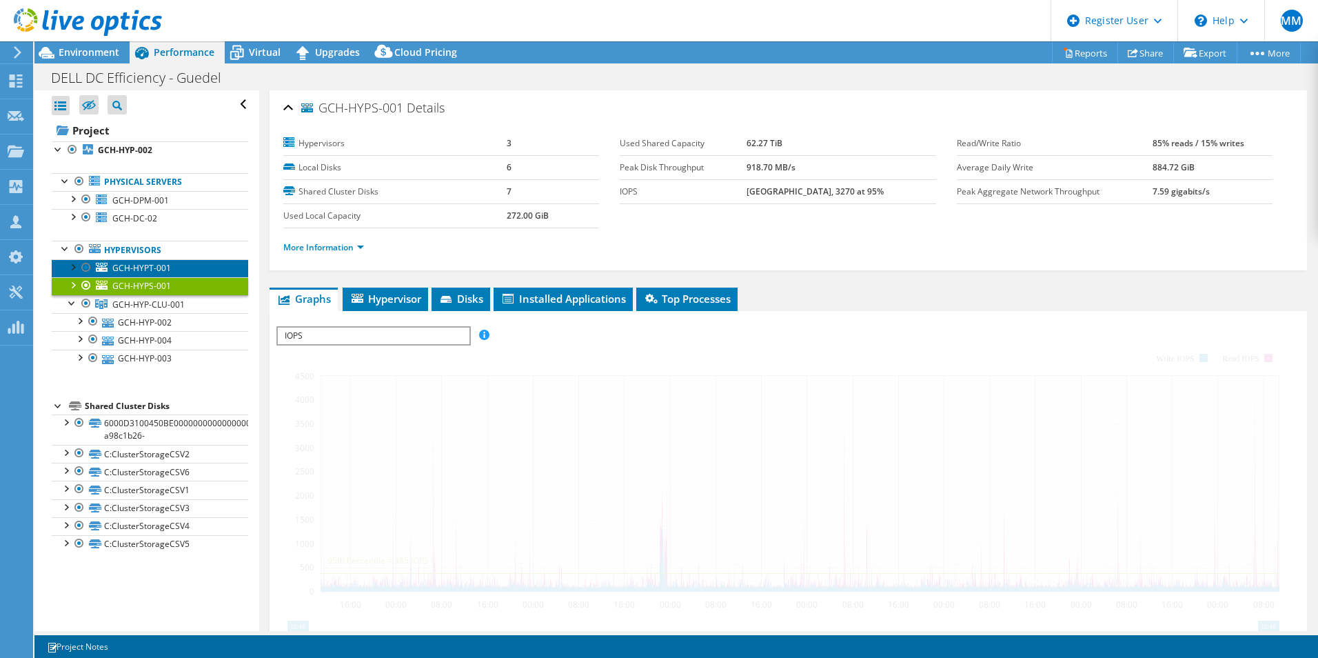
click at [179, 270] on link "GCH-HYPT-001" at bounding box center [150, 268] width 196 height 18
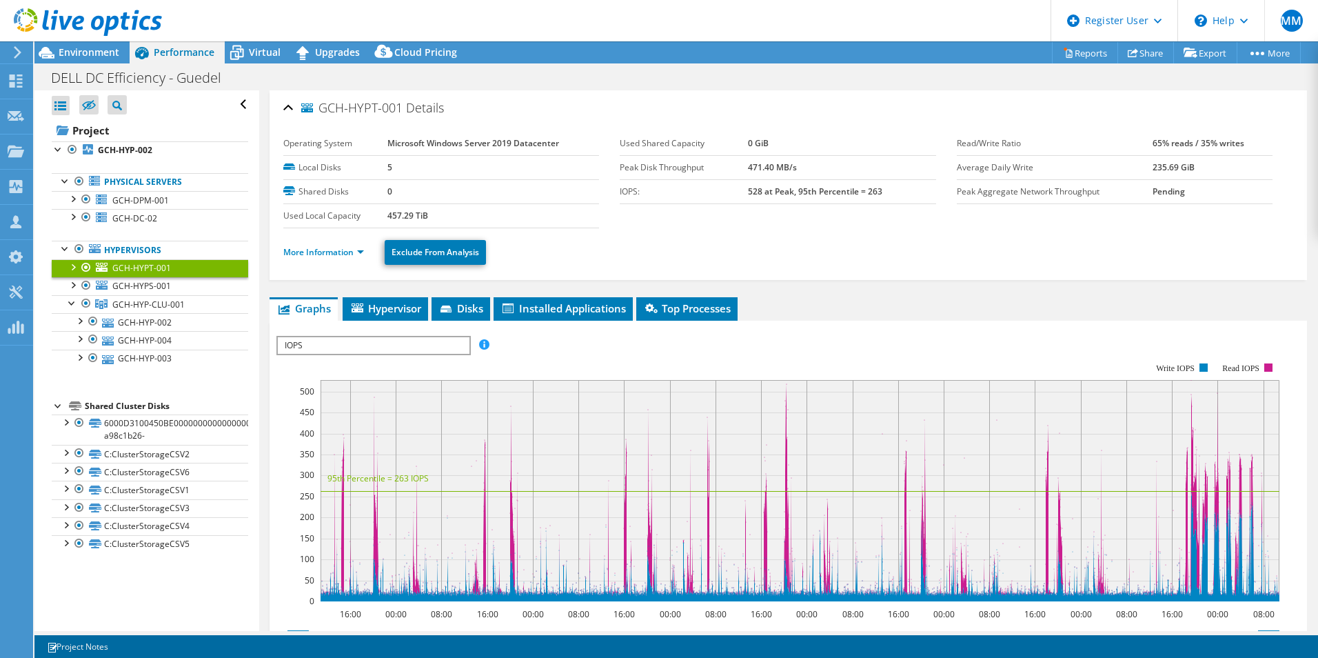
click at [179, 268] on link "GCH-HYPT-001" at bounding box center [150, 268] width 196 height 18
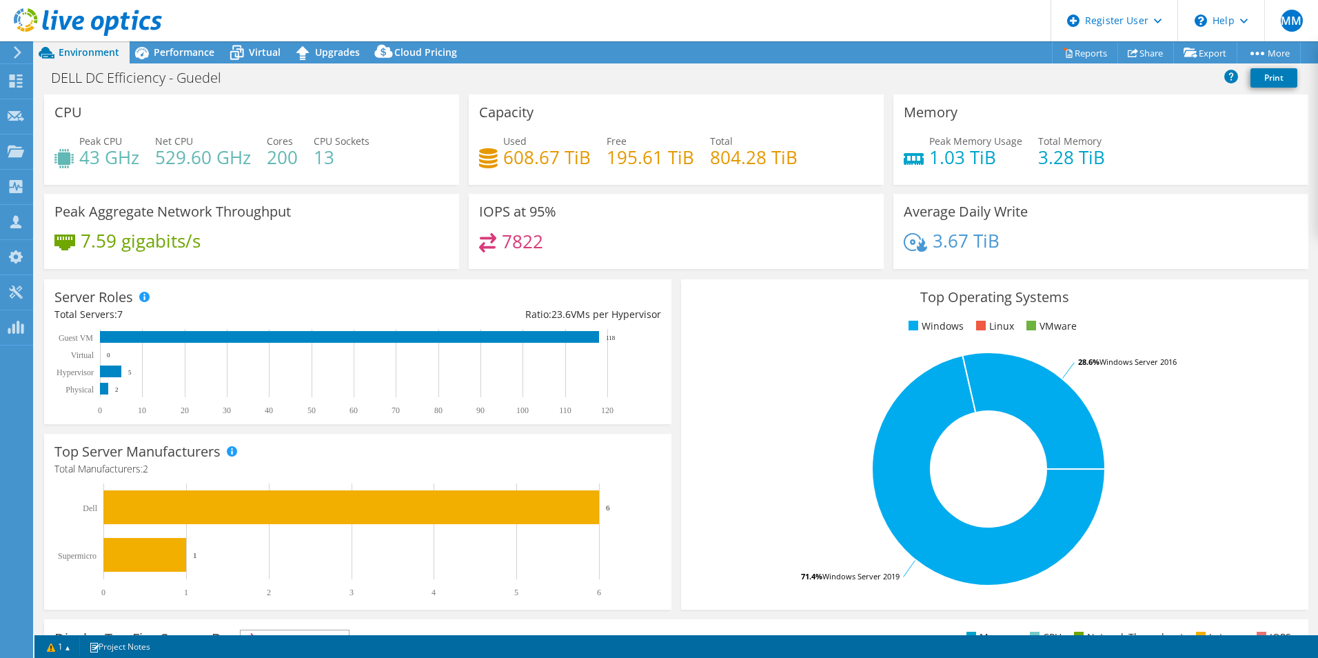
select select "EUFrankfurt"
select select "EUR"
click at [176, 56] on span "Performance" at bounding box center [184, 52] width 61 height 13
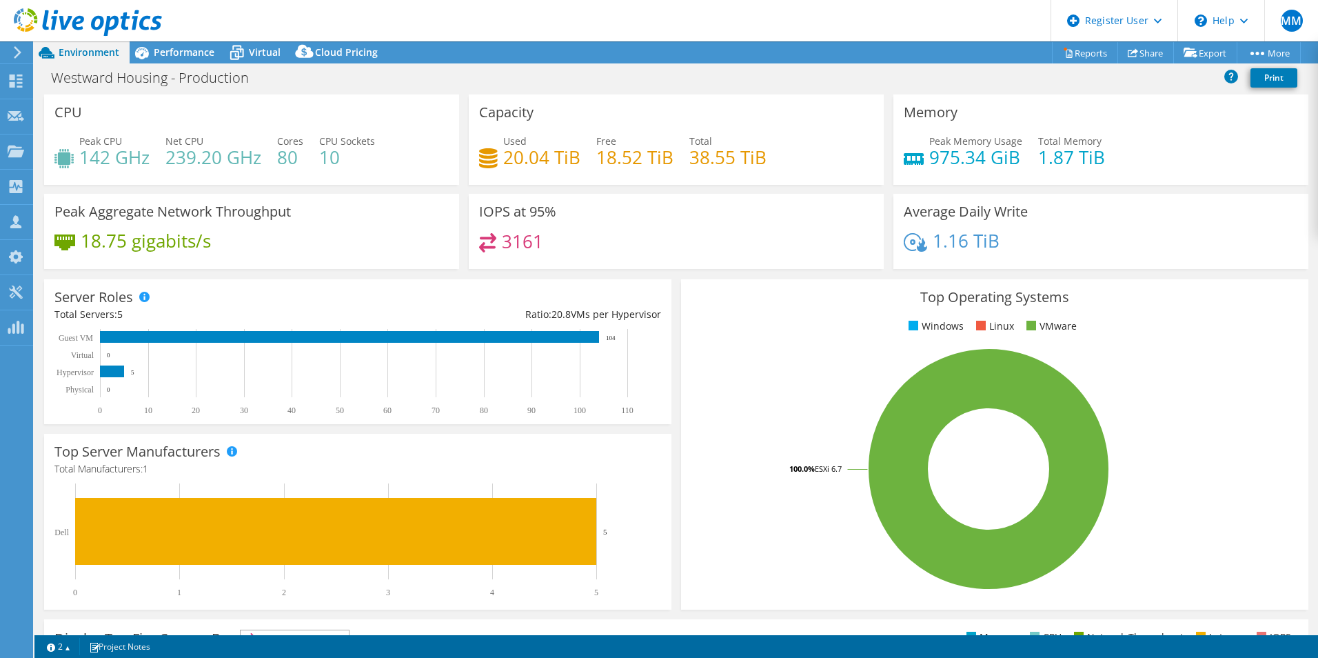
select select "EULondon"
select select "USD"
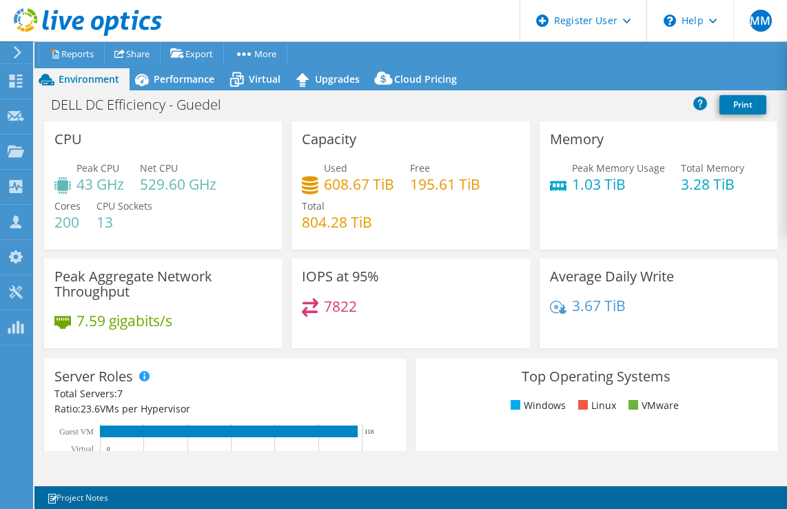
select select "EUFrankfurt"
select select "EUR"
